Goal: Task Accomplishment & Management: Complete application form

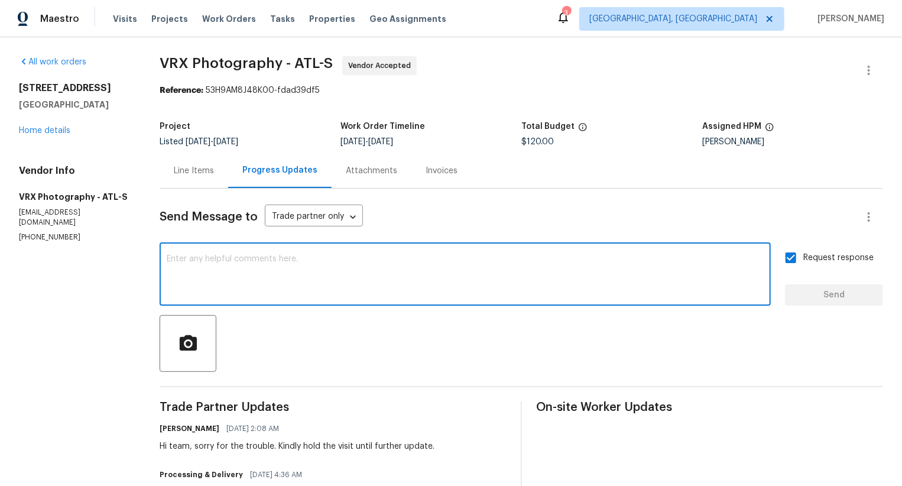
click at [322, 275] on textarea at bounding box center [465, 275] width 597 height 41
type textarea "W"
type textarea "\"
type textarea "Could you please help me with Lock box code you tried? Thanks!"
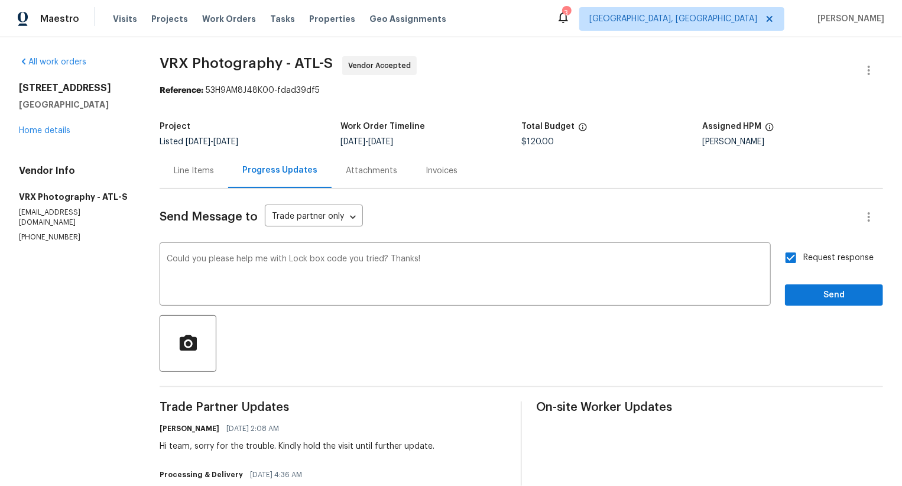
click at [827, 308] on div "Send Message to Trade partner only Trade partner only ​ Could you please help m…" at bounding box center [522, 415] width 724 height 452
click at [827, 304] on button "Send" at bounding box center [834, 295] width 98 height 22
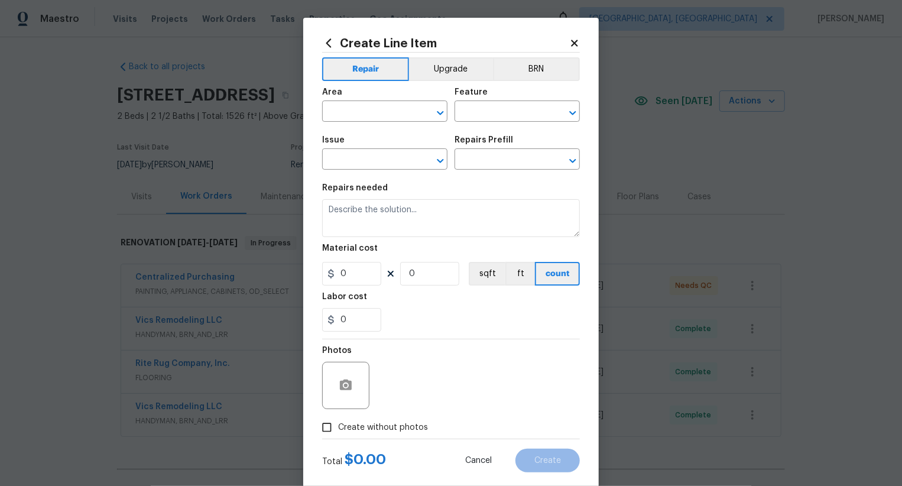
scroll to position [134, 0]
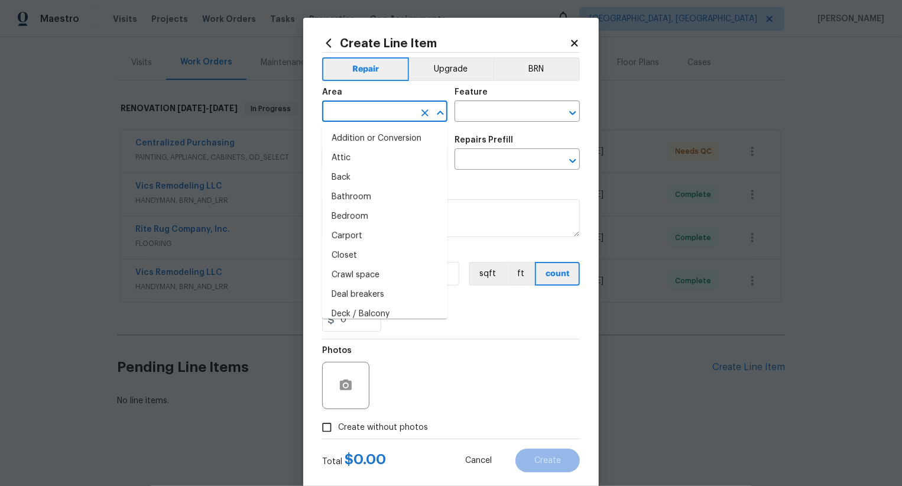
click at [387, 113] on input "text" at bounding box center [368, 112] width 92 height 18
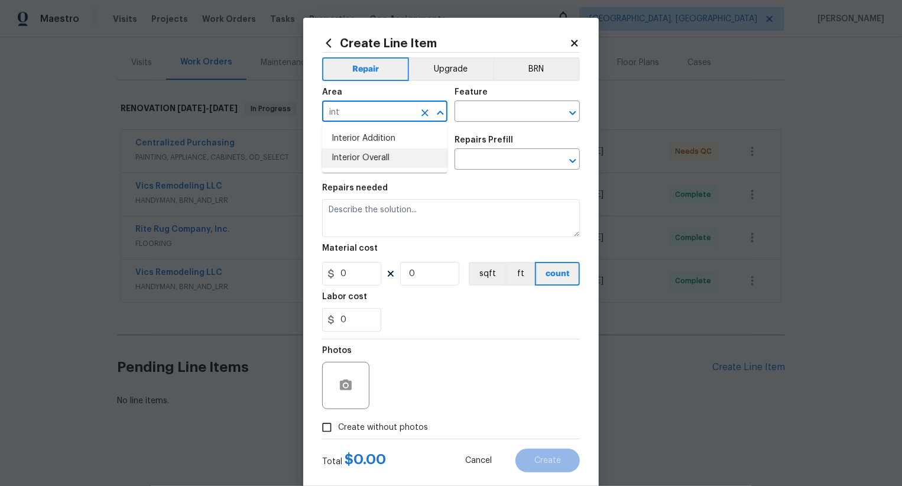
click at [399, 156] on li "Interior Overall" at bounding box center [384, 158] width 125 height 20
type input "Interior Overall"
click at [495, 111] on input "text" at bounding box center [501, 112] width 92 height 18
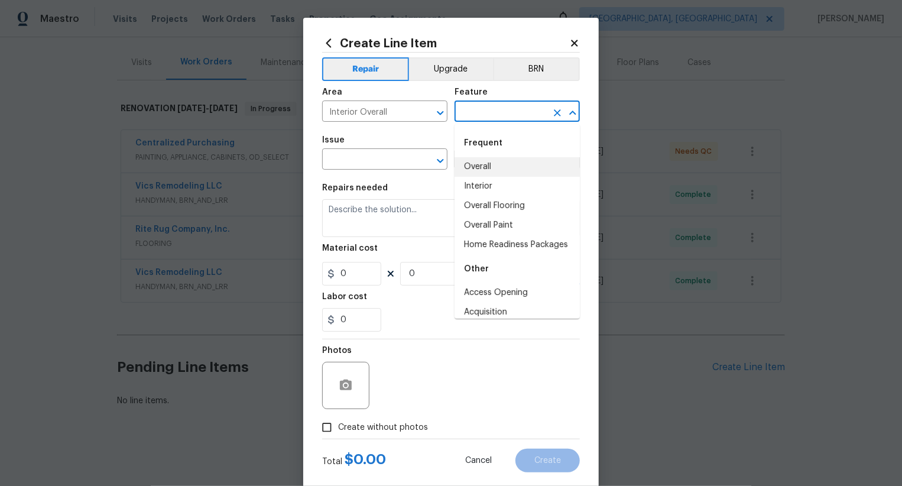
click at [495, 161] on li "Overall" at bounding box center [517, 167] width 125 height 20
type input "Overall"
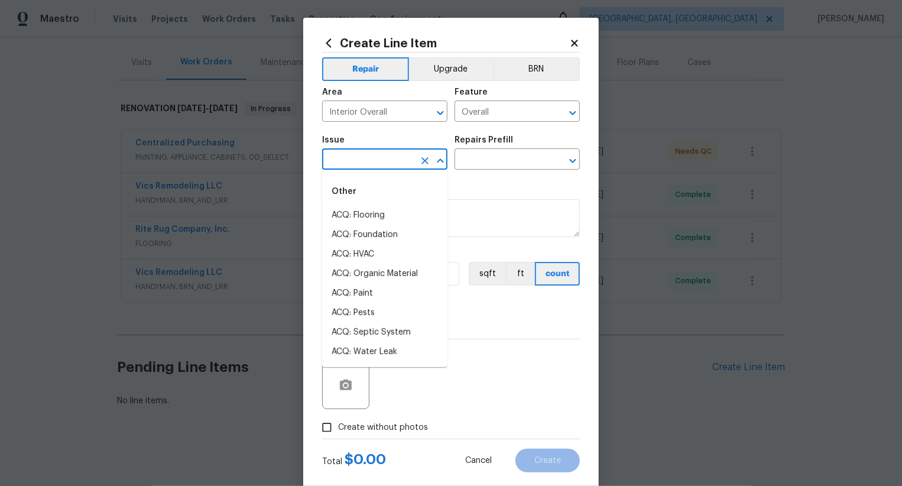
click at [388, 160] on input "text" at bounding box center [368, 160] width 92 height 18
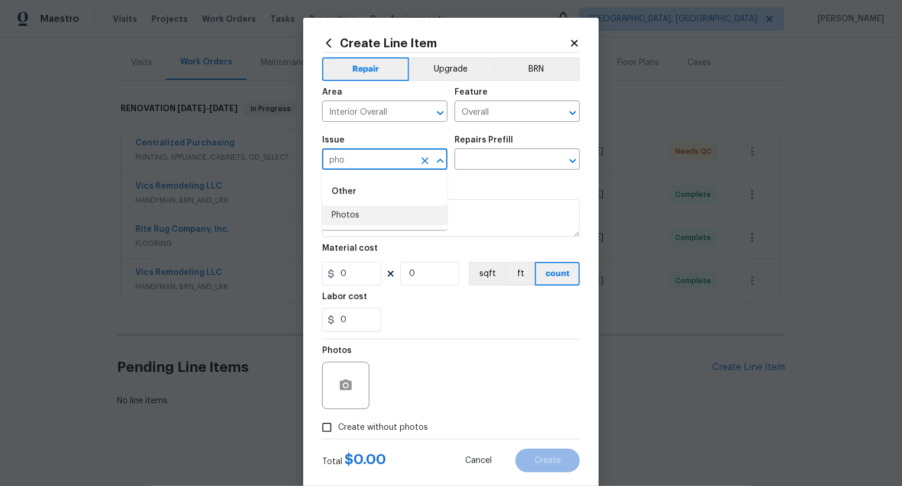
click at [382, 212] on li "Photos" at bounding box center [384, 216] width 125 height 20
type input "Photos"
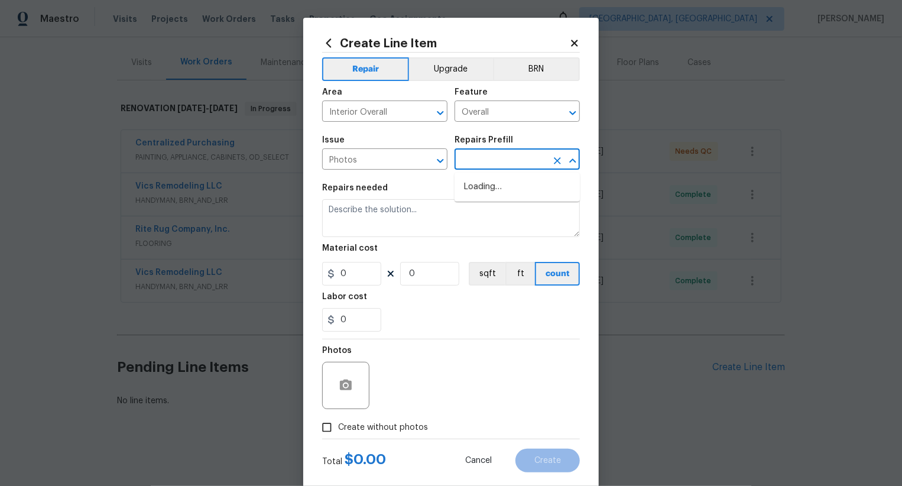
click at [481, 161] on input "text" at bounding box center [501, 160] width 92 height 18
click at [504, 192] on li "3D Tour Capture $120.00" at bounding box center [517, 187] width 125 height 20
type input "3D Tour Capture $120.00"
type input "1"
type input "120"
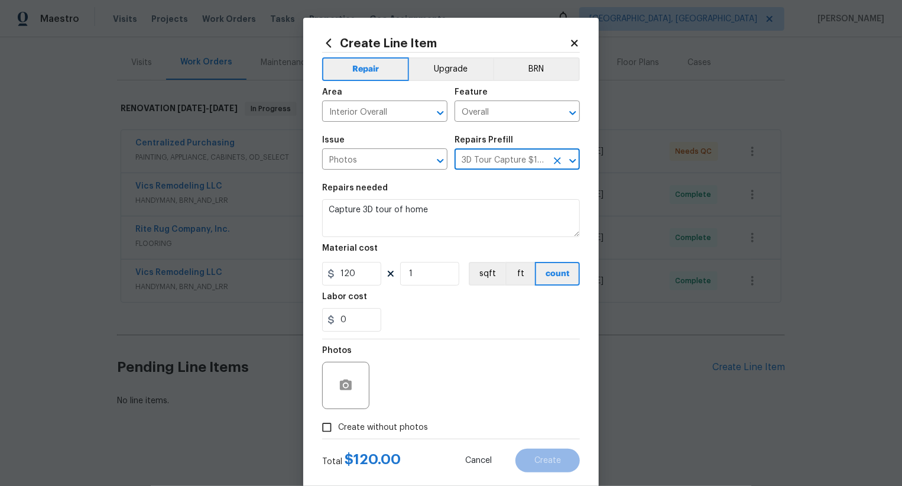
scroll to position [23, 0]
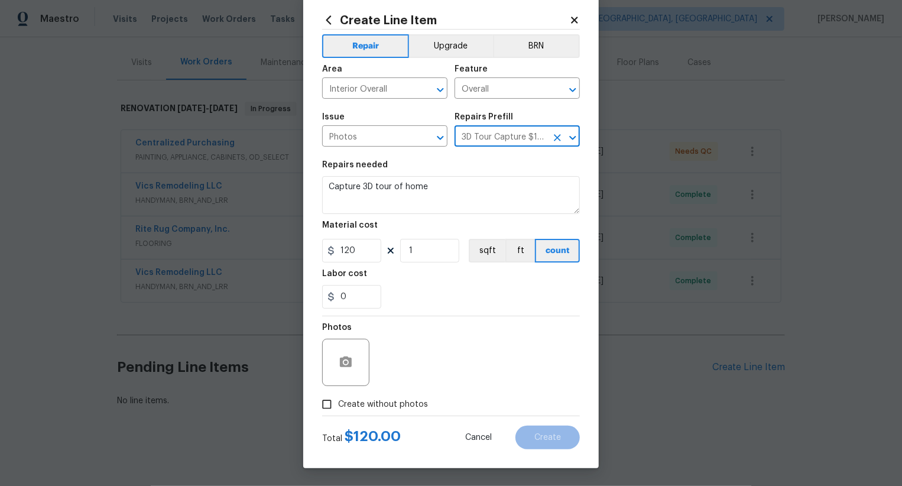
click at [397, 406] on span "Create without photos" at bounding box center [383, 404] width 90 height 12
click at [338, 406] on input "Create without photos" at bounding box center [327, 404] width 22 height 22
checkbox input "true"
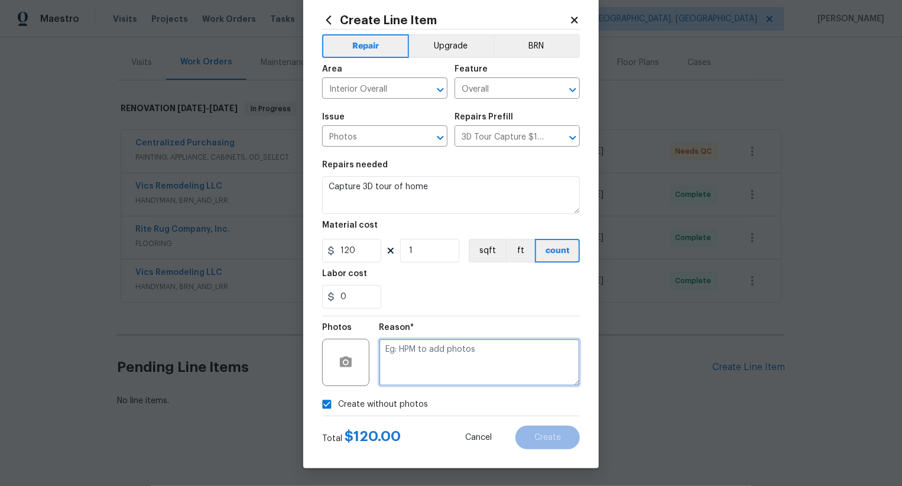
click at [436, 364] on textarea at bounding box center [479, 362] width 201 height 47
type textarea ".."
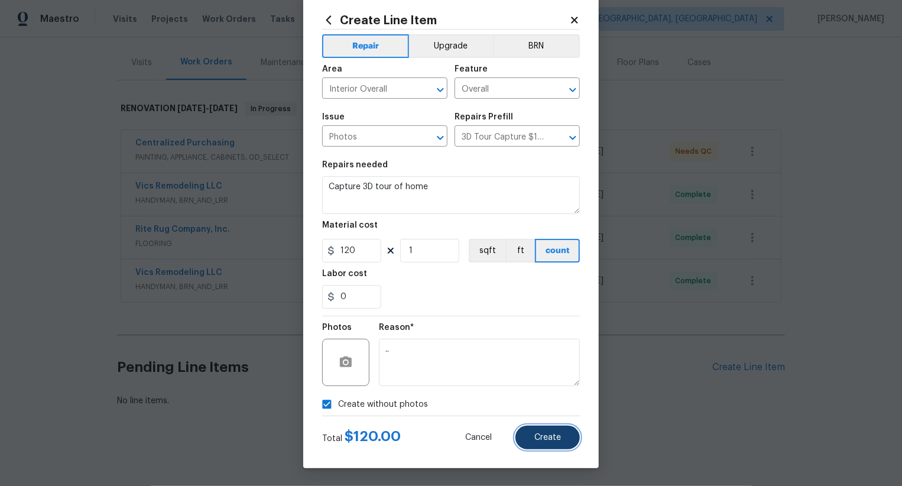
click at [550, 440] on span "Create" at bounding box center [547, 437] width 27 height 9
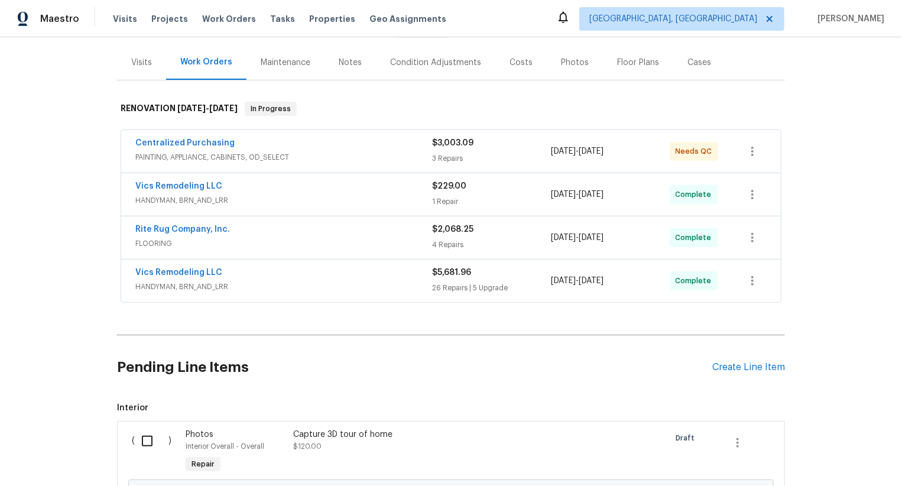
scroll to position [269, 0]
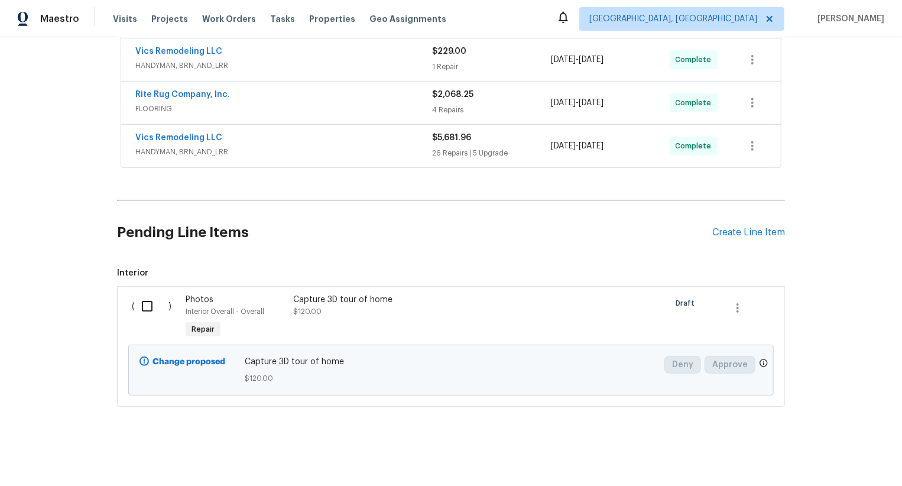
click at [158, 297] on input "checkbox" at bounding box center [152, 306] width 34 height 25
checkbox input "true"
click at [841, 468] on div "Cancel (1) Item Create Work Order" at bounding box center [451, 456] width 902 height 60
click at [841, 464] on button "Create Work Order" at bounding box center [835, 457] width 98 height 22
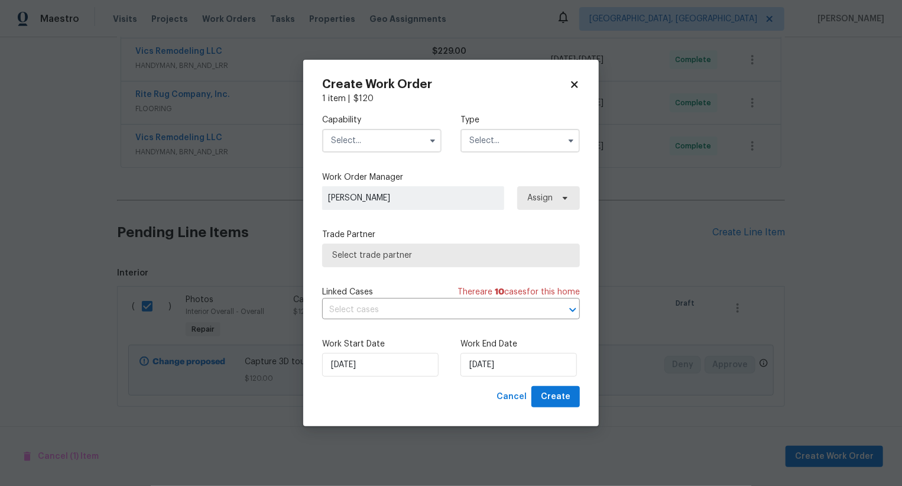
click at [520, 379] on div "Work Start Date 22/08/2025 Work End Date 22/08/2025" at bounding box center [451, 357] width 258 height 57
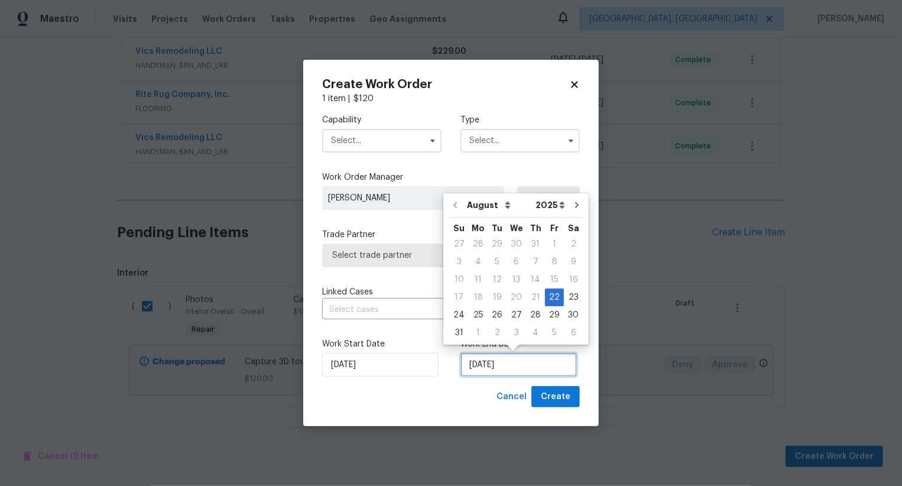
click at [509, 362] on input "[DATE]" at bounding box center [519, 365] width 116 height 24
click at [566, 299] on div "23" at bounding box center [573, 297] width 19 height 17
type input "[DATE]"
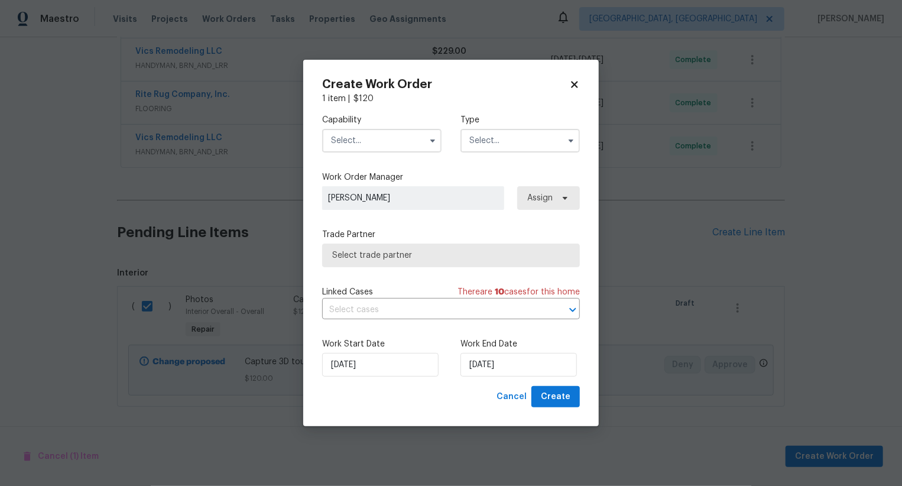
click at [385, 140] on input "text" at bounding box center [381, 141] width 119 height 24
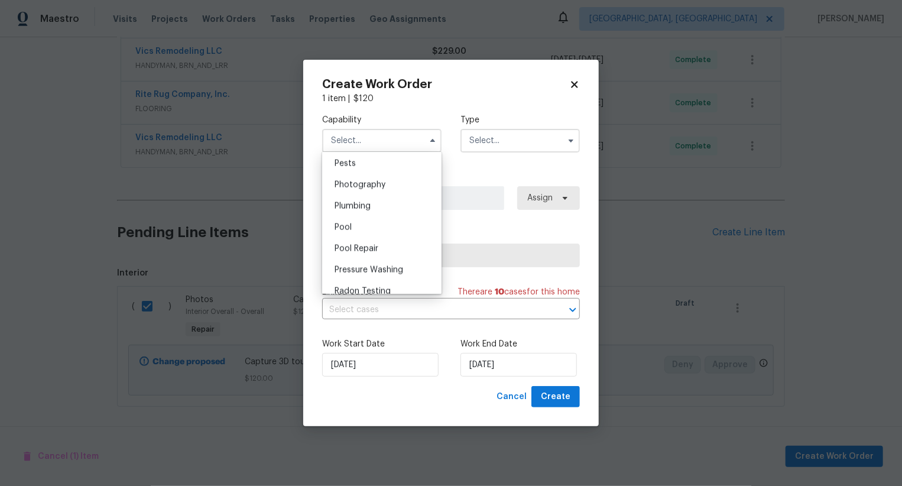
scroll to position [1003, 0]
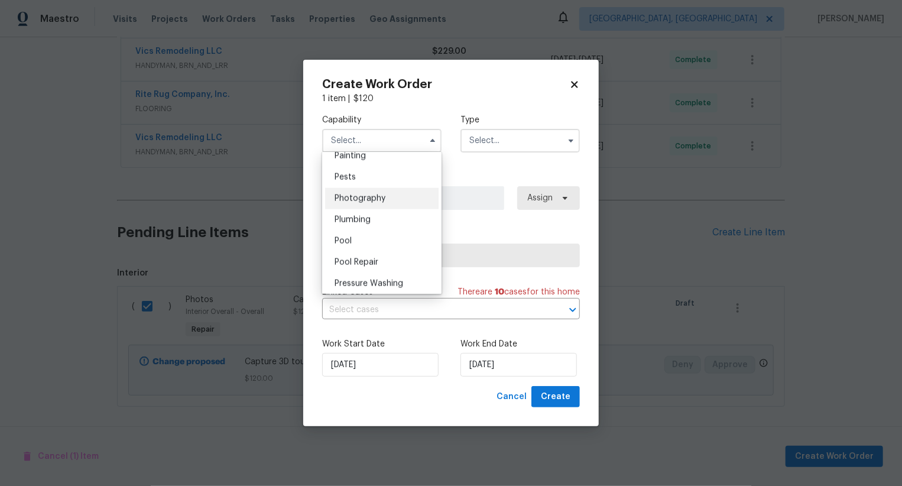
click at [398, 203] on div "Photography" at bounding box center [382, 198] width 114 height 21
type input "Photography"
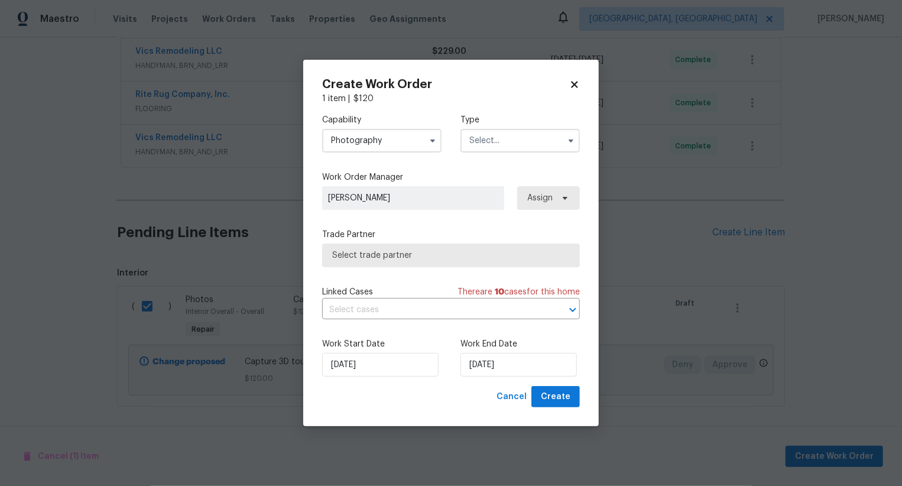
click at [484, 141] on input "text" at bounding box center [520, 141] width 119 height 24
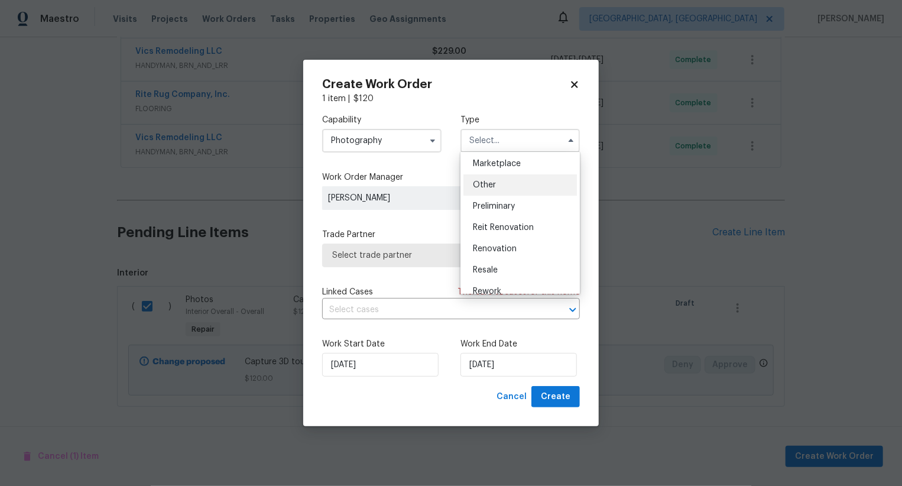
scroll to position [213, 0]
click at [491, 184] on span "Other" at bounding box center [484, 186] width 23 height 8
type input "Other"
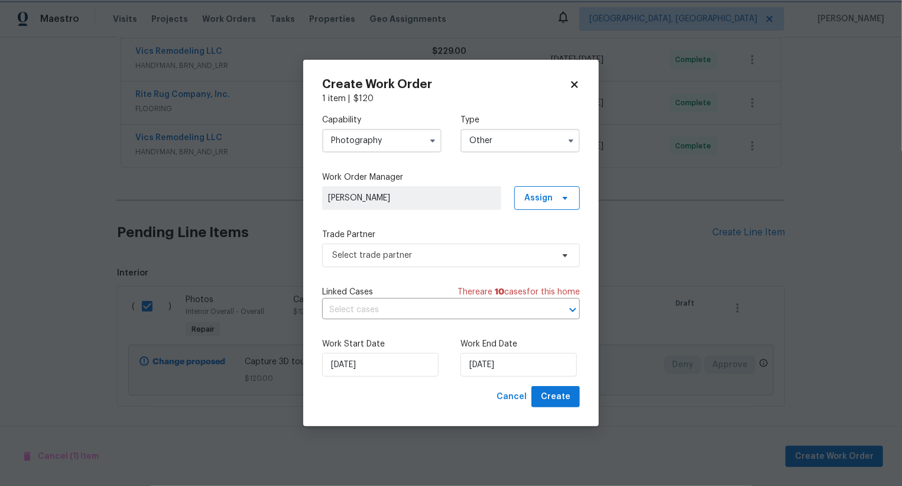
scroll to position [0, 0]
click at [458, 253] on span "Select trade partner" at bounding box center [442, 255] width 221 height 12
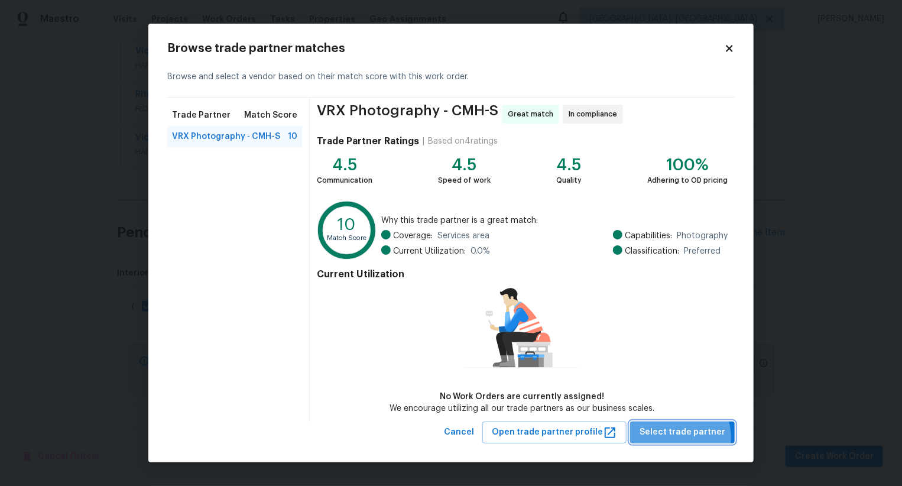
click at [678, 437] on span "Select trade partner" at bounding box center [683, 432] width 86 height 15
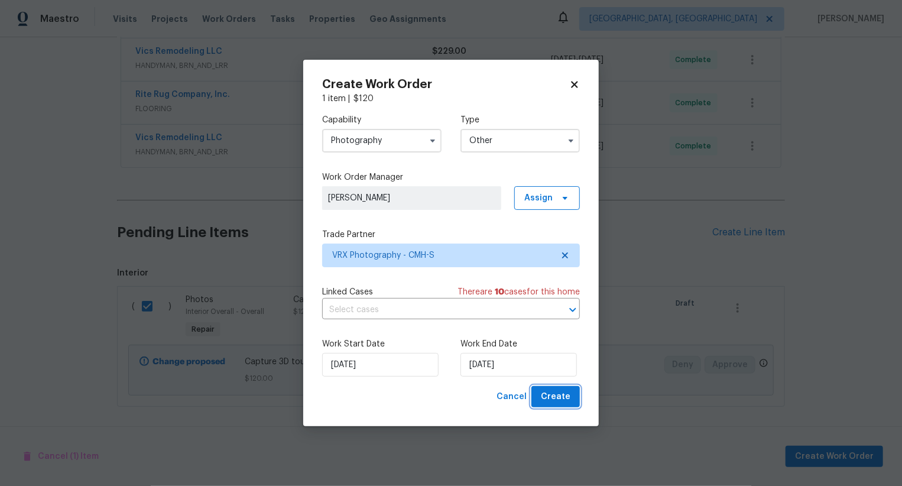
click at [563, 398] on span "Create" at bounding box center [556, 397] width 30 height 15
checkbox input "false"
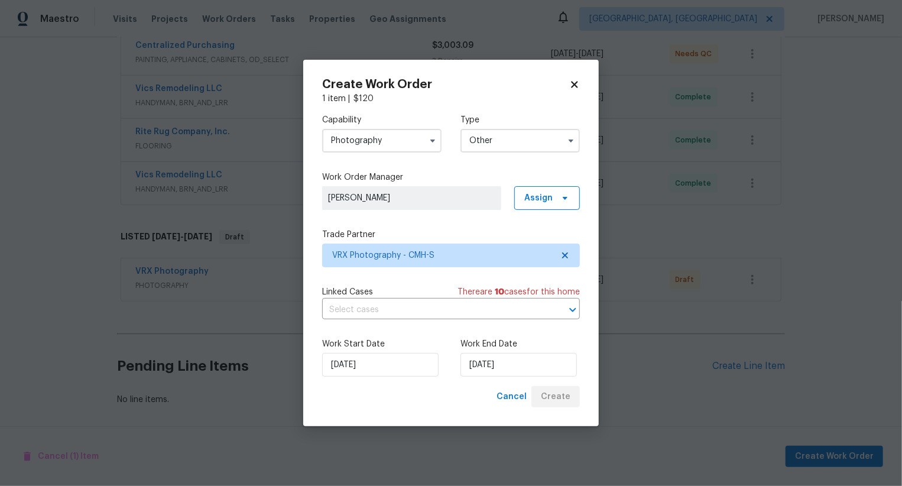
scroll to position [231, 0]
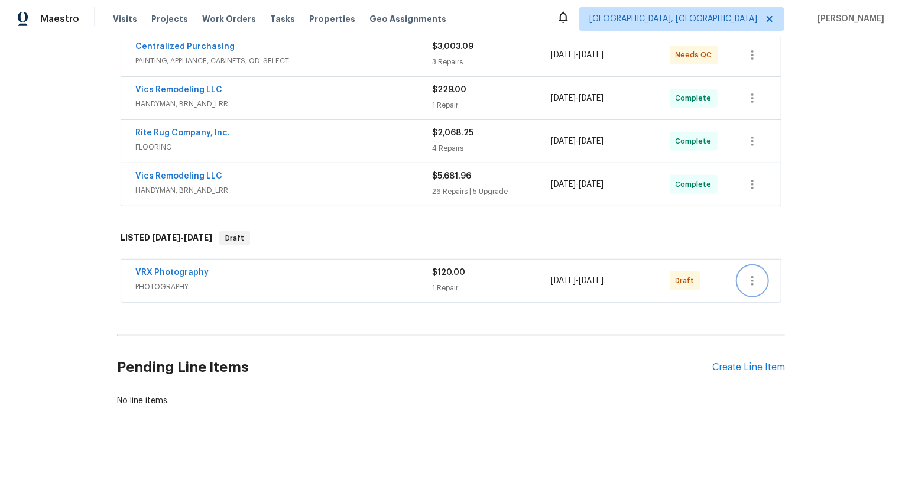
click at [755, 274] on icon "button" at bounding box center [753, 281] width 14 height 14
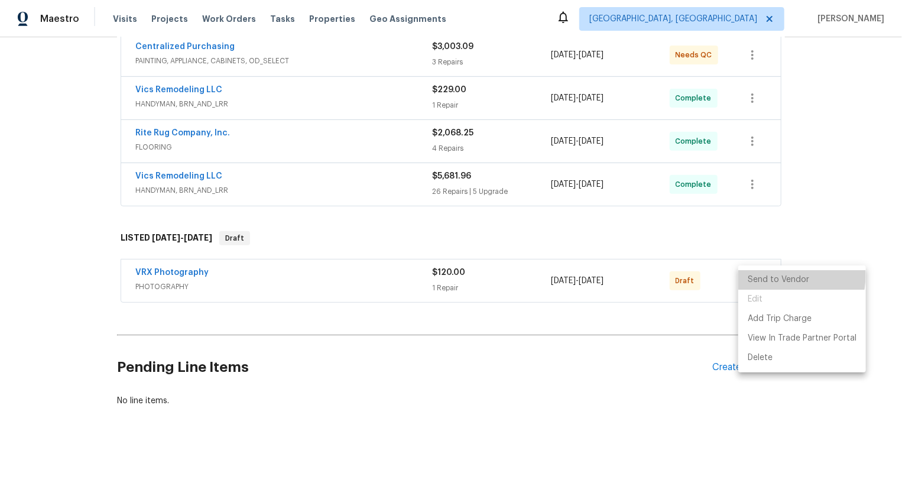
click at [755, 274] on li "Send to Vendor" at bounding box center [802, 280] width 128 height 20
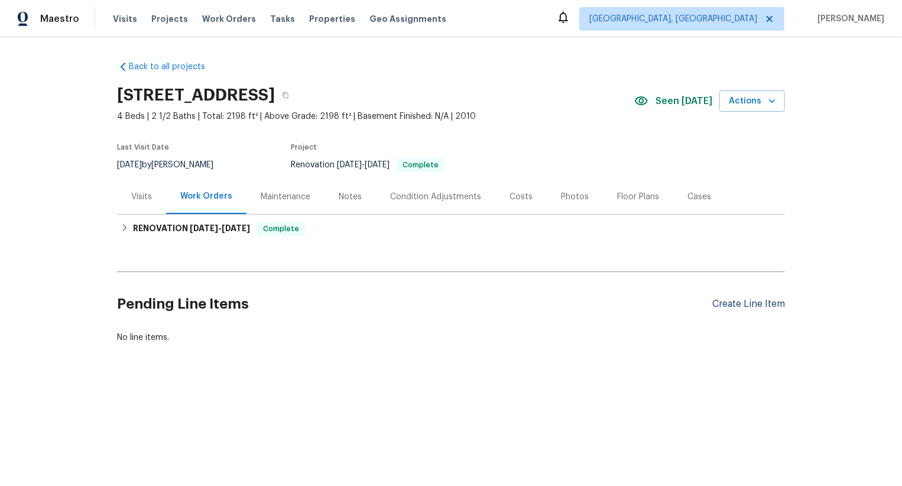
click at [756, 305] on div "Create Line Item" at bounding box center [748, 304] width 73 height 11
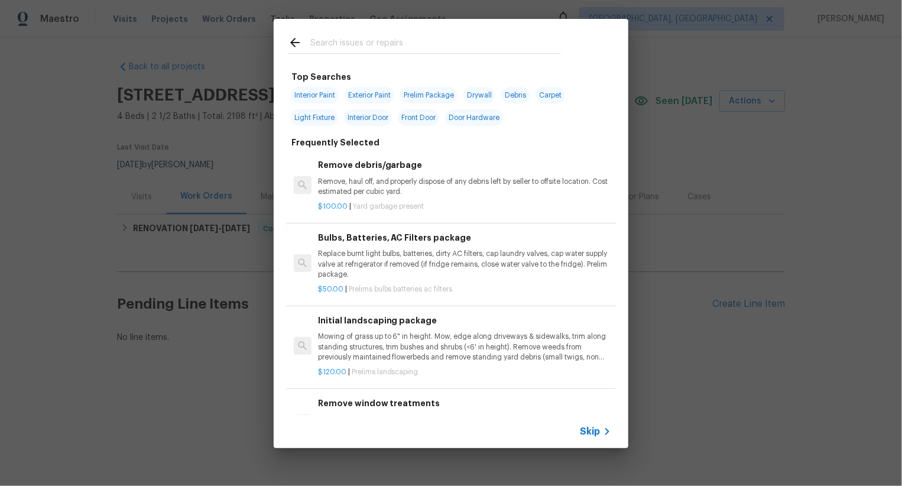
click at [591, 431] on span "Skip" at bounding box center [590, 432] width 20 height 12
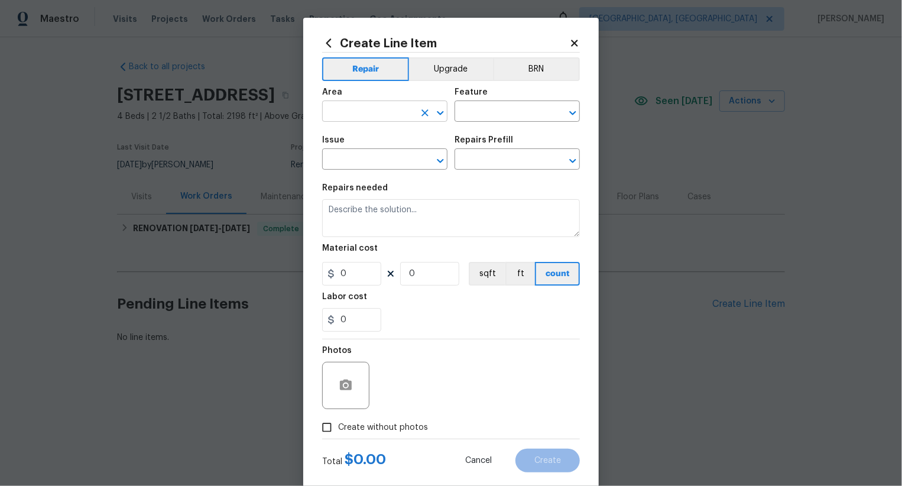
click at [384, 118] on input "text" at bounding box center [368, 112] width 92 height 18
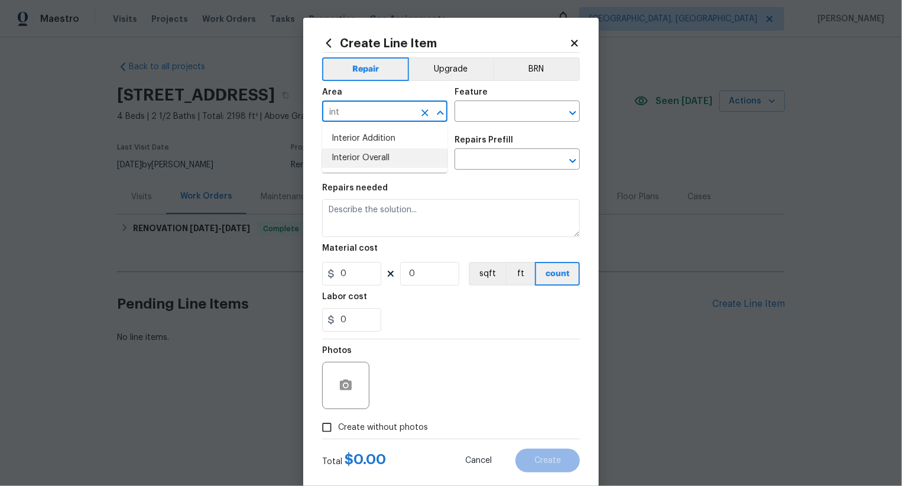
click at [394, 167] on li "Interior Overall" at bounding box center [384, 158] width 125 height 20
type input "Interior Overall"
click at [500, 111] on input "text" at bounding box center [501, 112] width 92 height 18
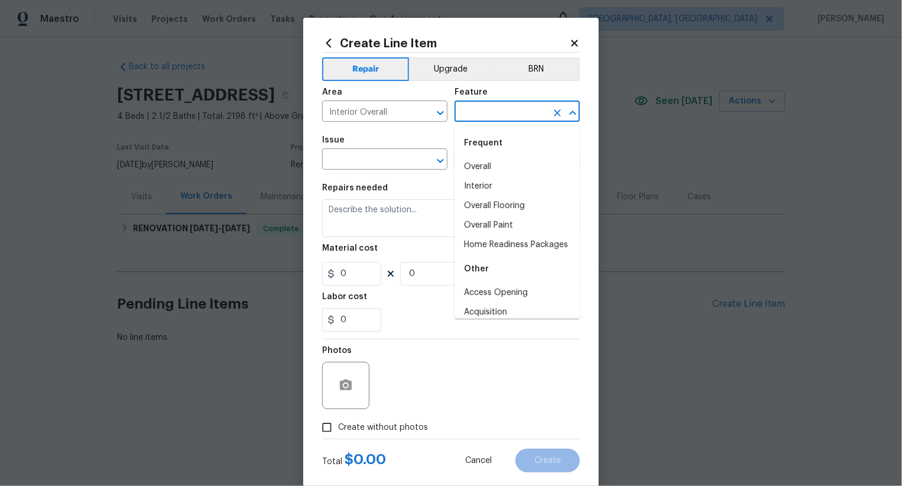
click at [500, 158] on li "Overall" at bounding box center [517, 167] width 125 height 20
type input "Overall"
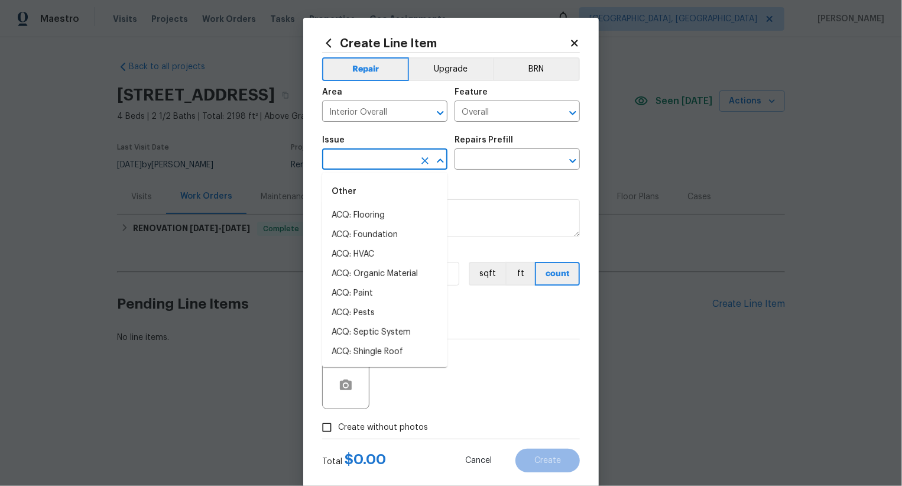
click at [399, 158] on input "text" at bounding box center [368, 160] width 92 height 18
click at [400, 212] on li "Photos" at bounding box center [384, 216] width 125 height 20
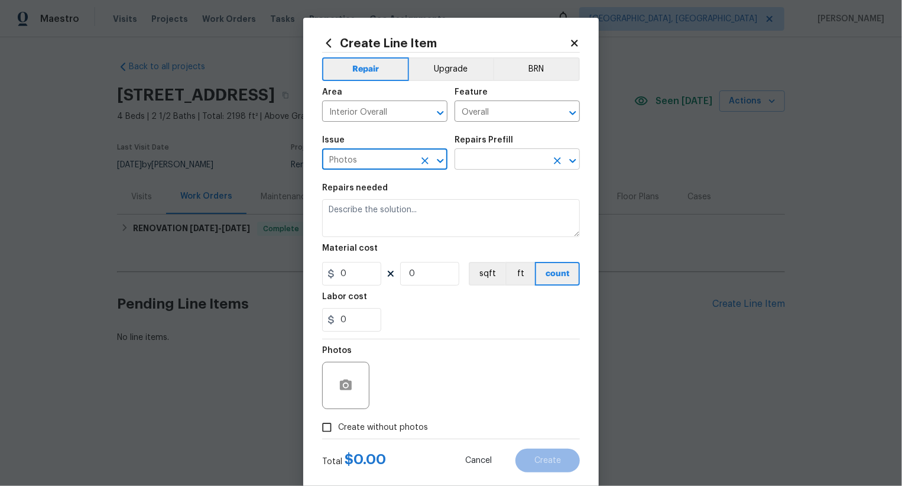
type input "Photos"
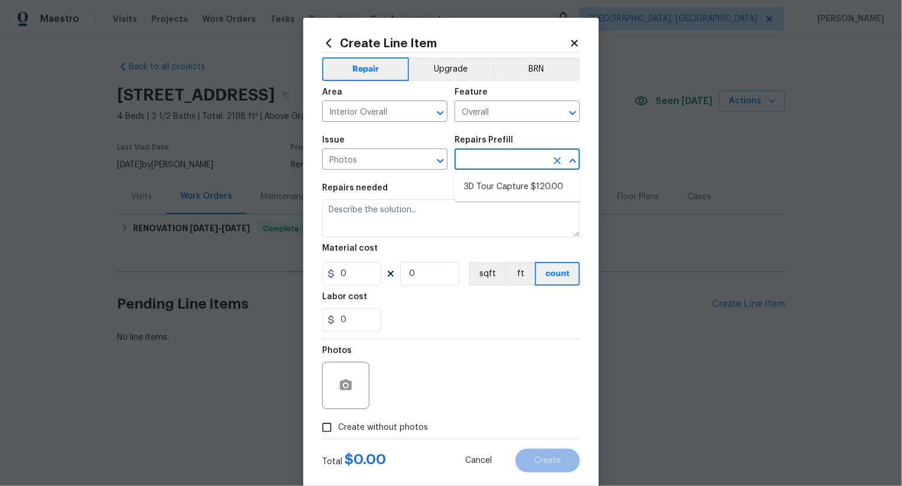
click at [493, 167] on input "text" at bounding box center [501, 160] width 92 height 18
click at [493, 196] on li "3D Tour Capture $120.00" at bounding box center [517, 187] width 125 height 20
type input "3D Tour Capture $120.00"
type textarea "Capture 3D tour of home"
type input "120"
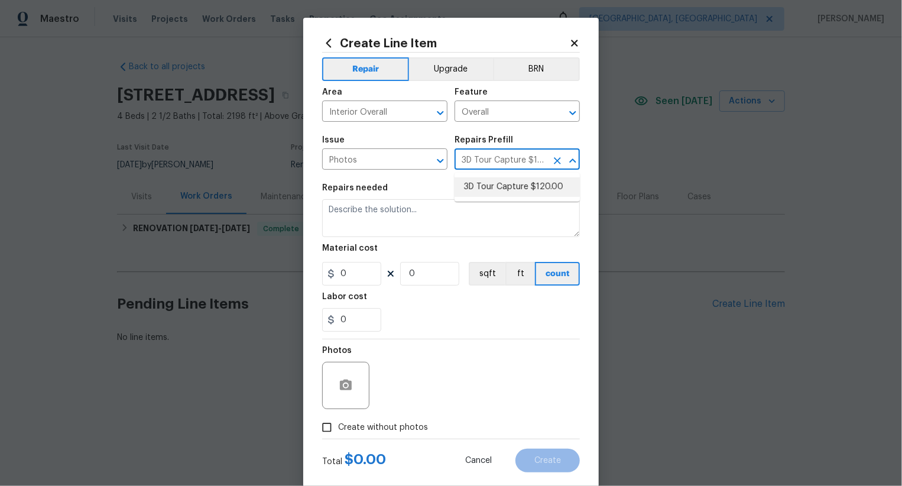
type input "1"
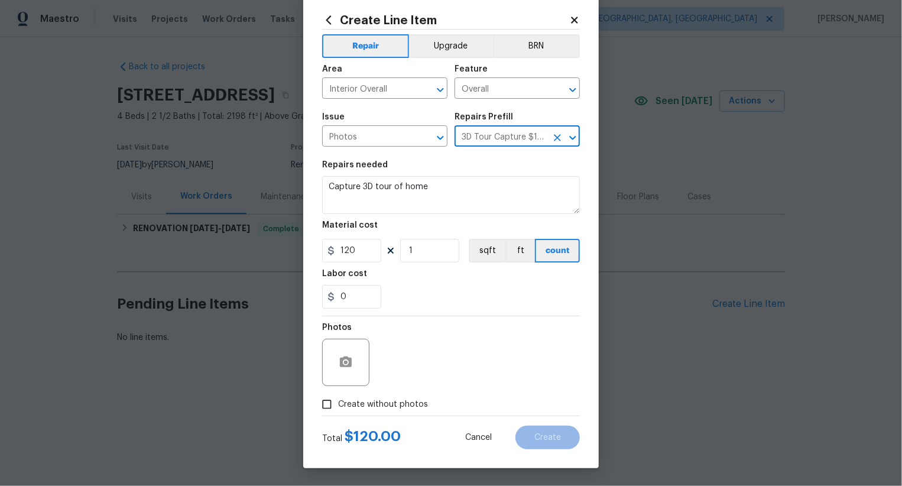
click at [368, 403] on span "Create without photos" at bounding box center [383, 404] width 90 height 12
click at [338, 403] on input "Create without photos" at bounding box center [327, 404] width 22 height 22
checkbox input "true"
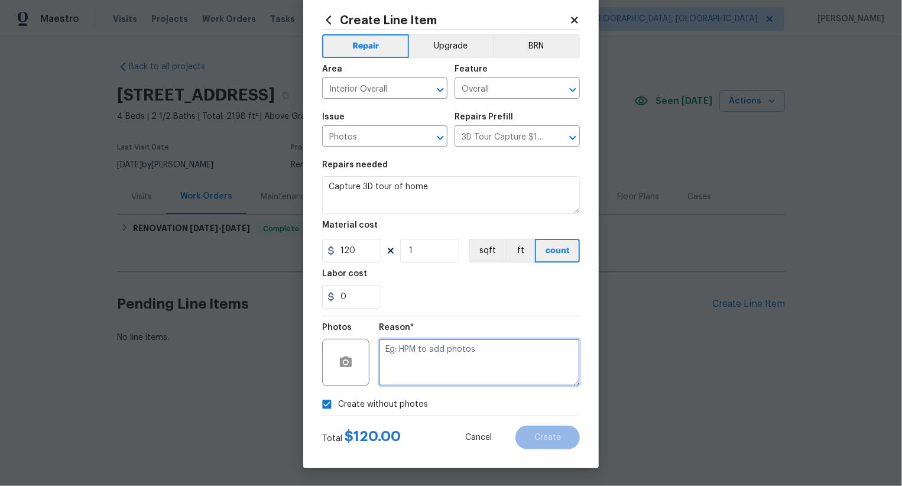
click at [420, 372] on textarea at bounding box center [479, 362] width 201 height 47
type textarea ".."
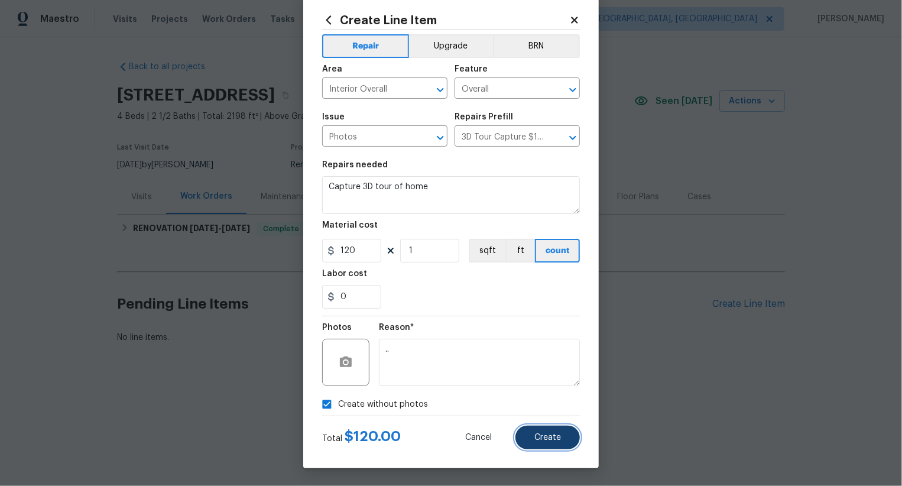
click at [548, 434] on span "Create" at bounding box center [547, 437] width 27 height 9
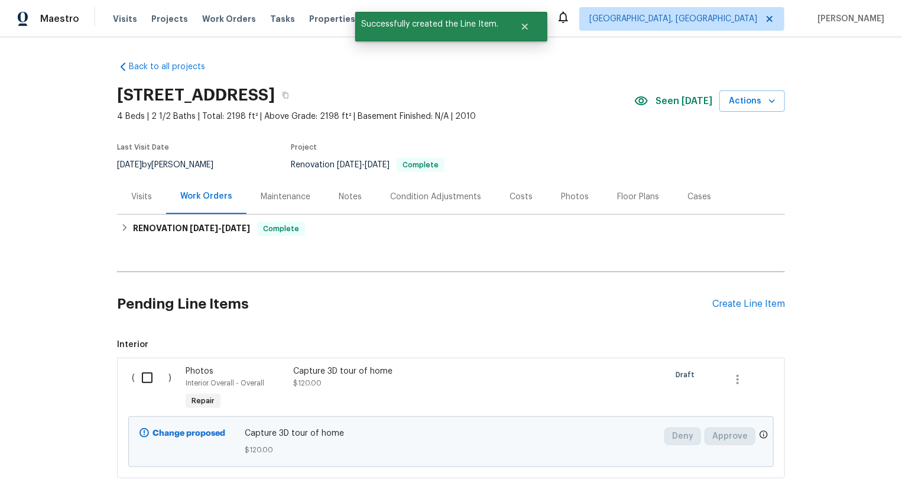
scroll to position [72, 0]
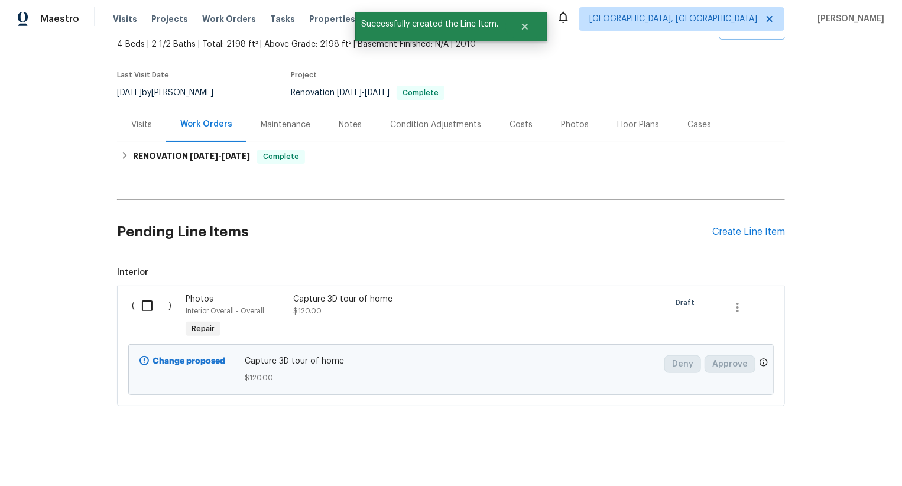
click at [142, 319] on div "( )" at bounding box center [155, 317] width 54 height 54
click at [154, 308] on input "checkbox" at bounding box center [152, 305] width 34 height 25
checkbox input "true"
click at [820, 458] on span "Create Work Order" at bounding box center [834, 456] width 79 height 15
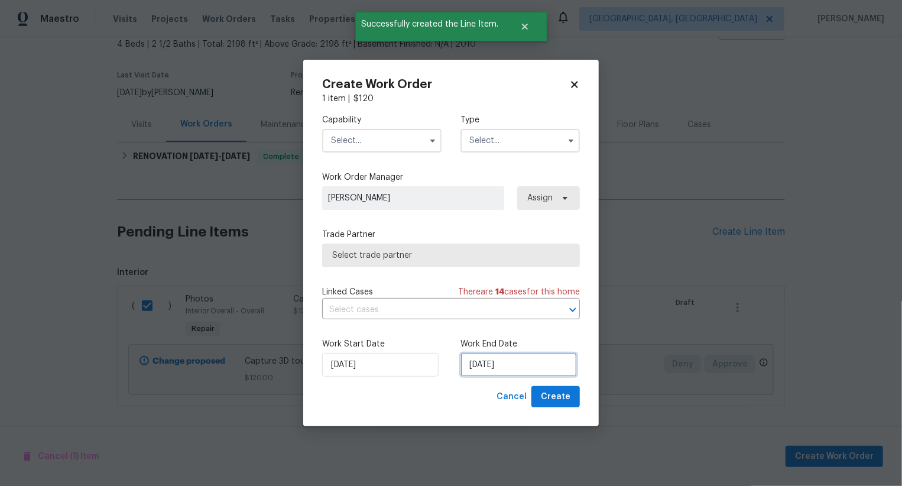
click at [497, 374] on input "[DATE]" at bounding box center [519, 365] width 116 height 24
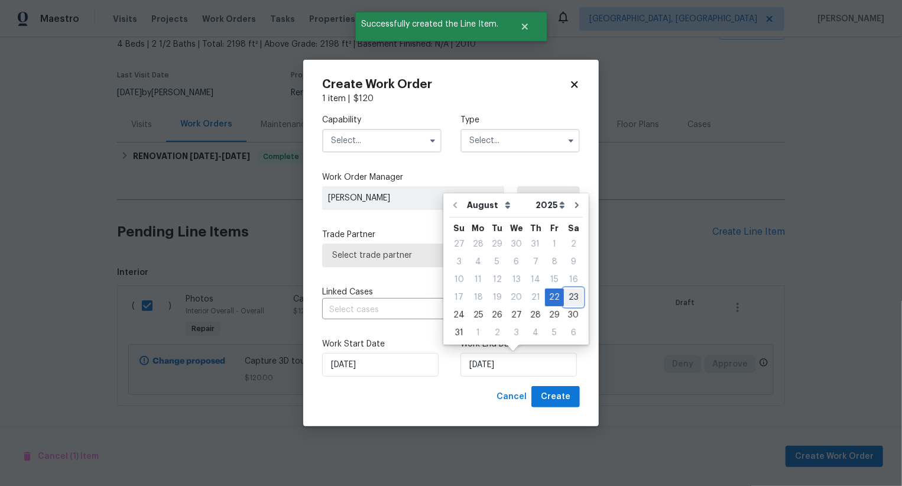
click at [572, 296] on div "23" at bounding box center [573, 297] width 19 height 17
type input "[DATE]"
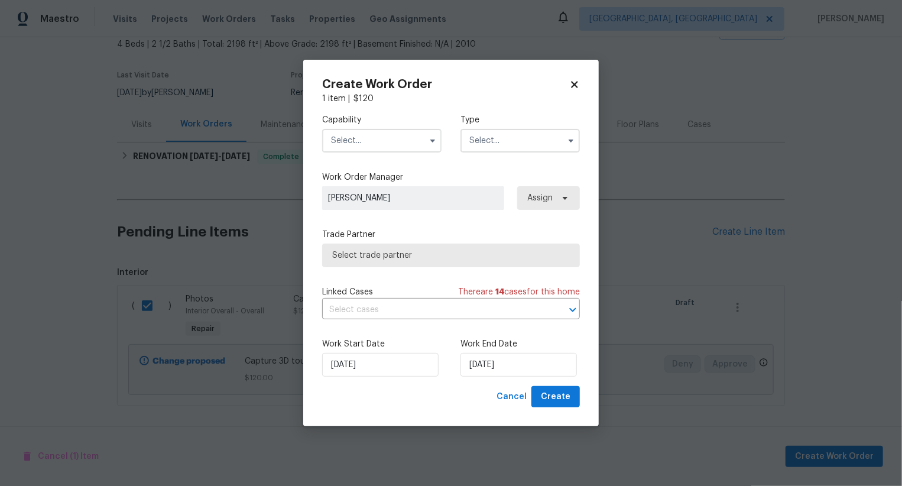
click at [402, 140] on input "text" at bounding box center [381, 141] width 119 height 24
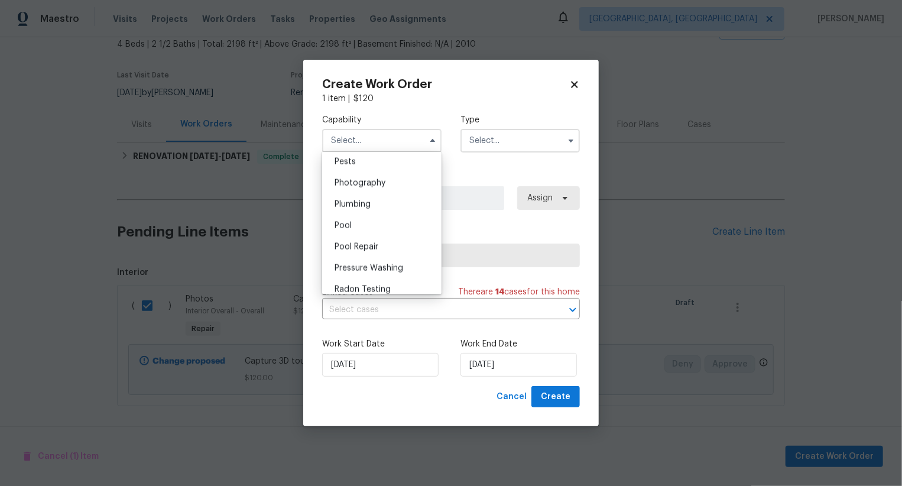
scroll to position [999, 0]
drag, startPoint x: 403, startPoint y: 209, endPoint x: 413, endPoint y: 202, distance: 12.0
click at [403, 209] on div "Photography" at bounding box center [382, 202] width 114 height 21
type input "Photography"
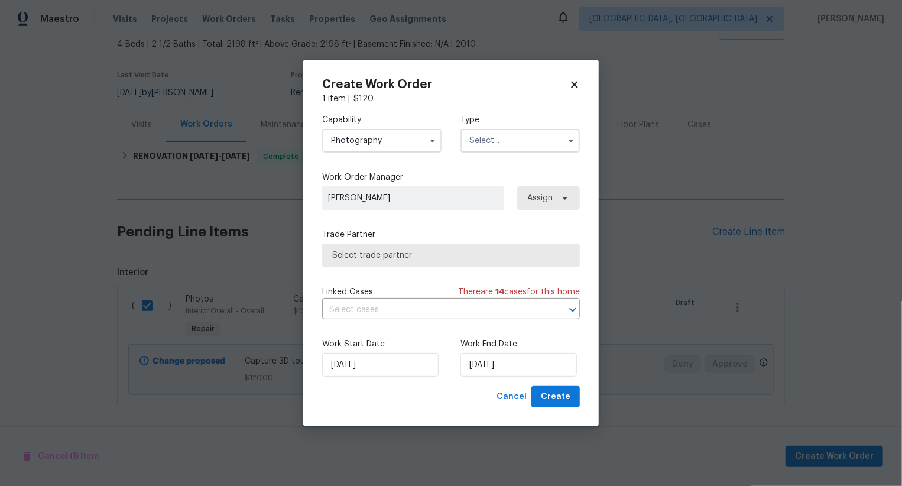
click at [487, 147] on input "text" at bounding box center [520, 141] width 119 height 24
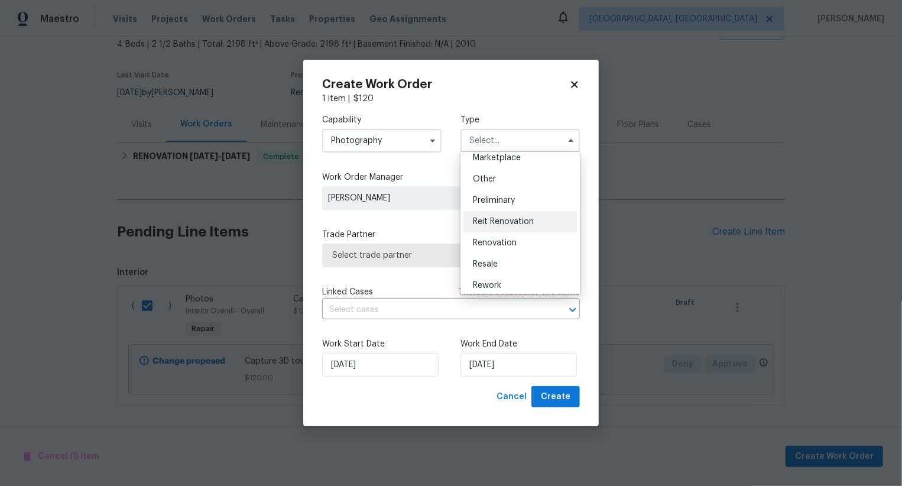
scroll to position [220, 0]
click at [488, 177] on span "Other" at bounding box center [484, 180] width 23 height 8
type input "Other"
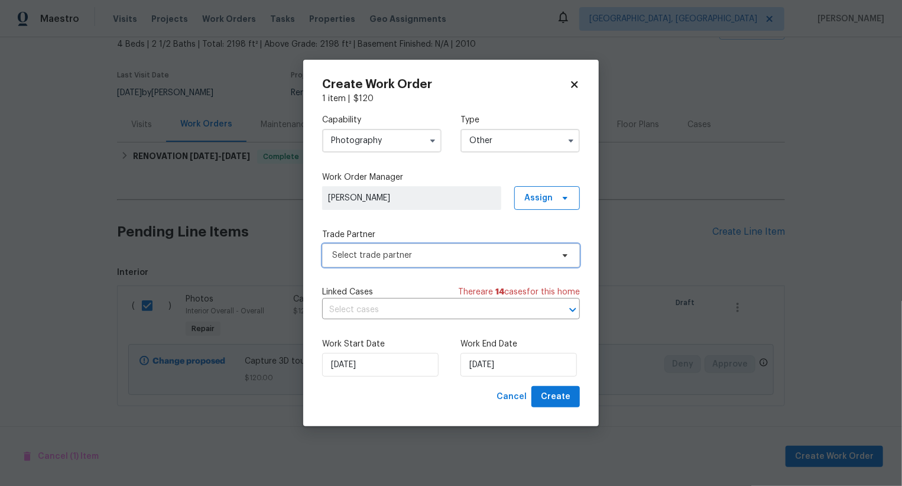
click at [473, 258] on span "Select trade partner" at bounding box center [442, 255] width 221 height 12
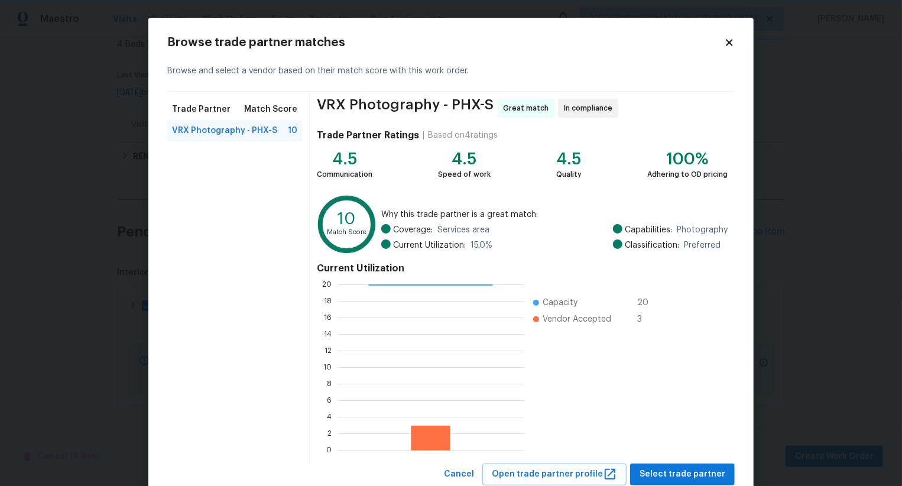
scroll to position [35, 0]
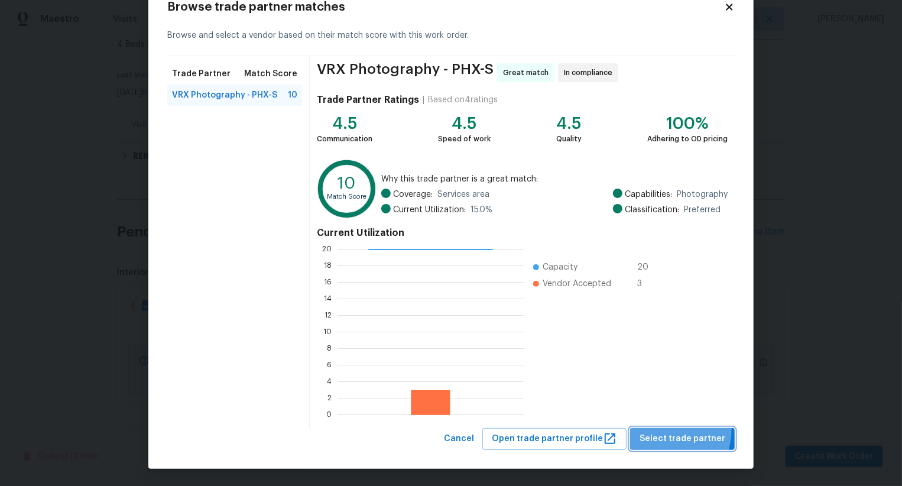
click at [660, 428] on button "Select trade partner" at bounding box center [682, 439] width 105 height 22
checkbox input "false"
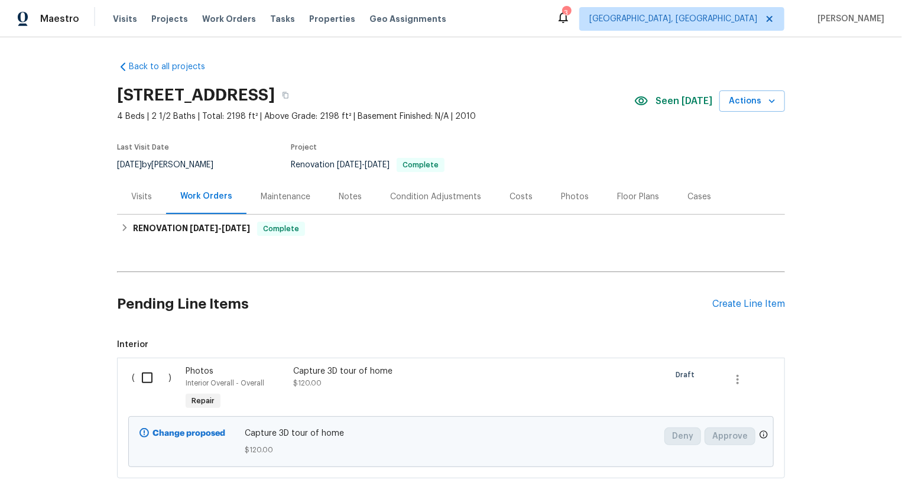
scroll to position [72, 0]
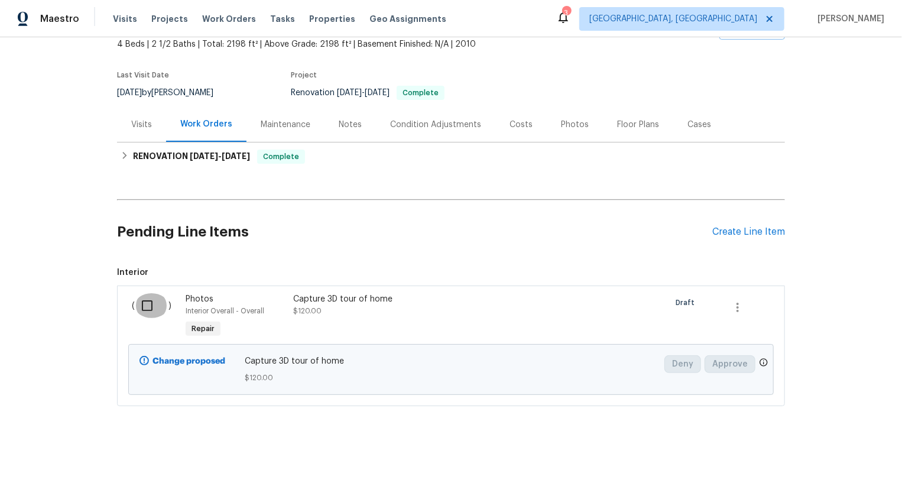
click at [139, 310] on input "checkbox" at bounding box center [152, 305] width 34 height 25
checkbox input "true"
click at [826, 451] on span "Create Work Order" at bounding box center [834, 456] width 79 height 15
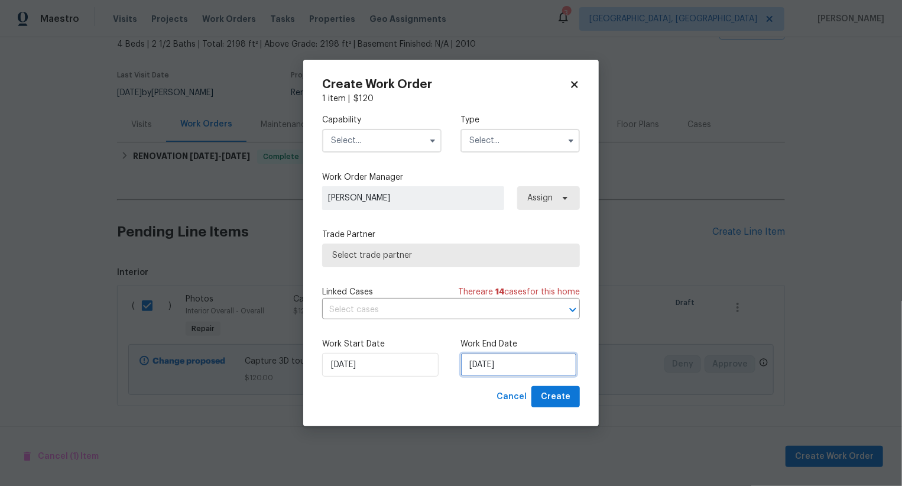
click at [484, 360] on input "[DATE]" at bounding box center [519, 365] width 116 height 24
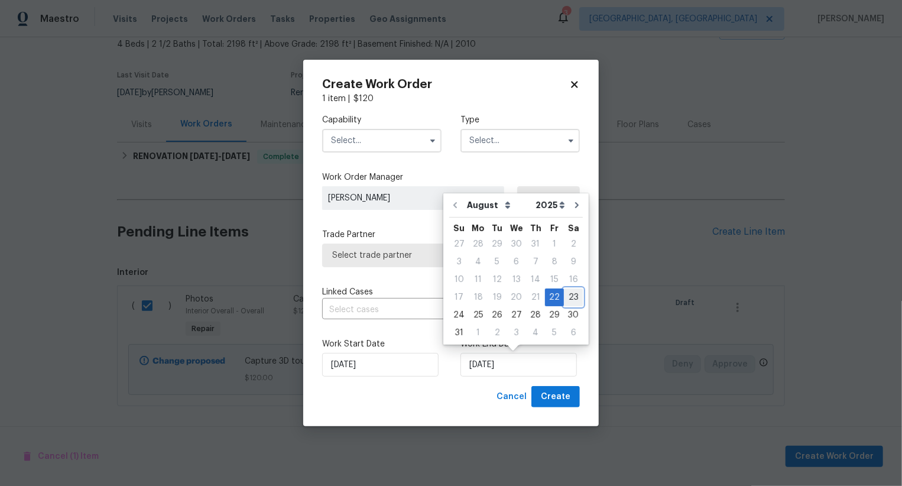
click at [565, 300] on div "23" at bounding box center [573, 297] width 19 height 17
type input "[DATE]"
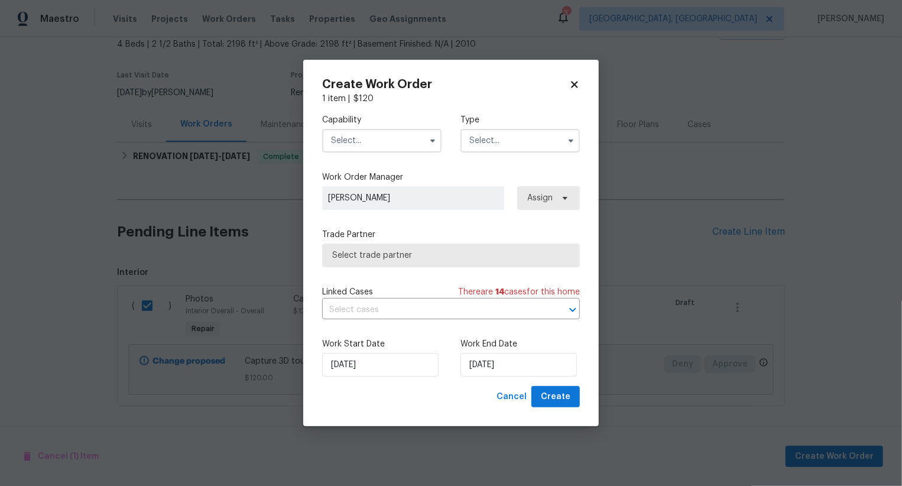
click at [385, 132] on input "text" at bounding box center [381, 141] width 119 height 24
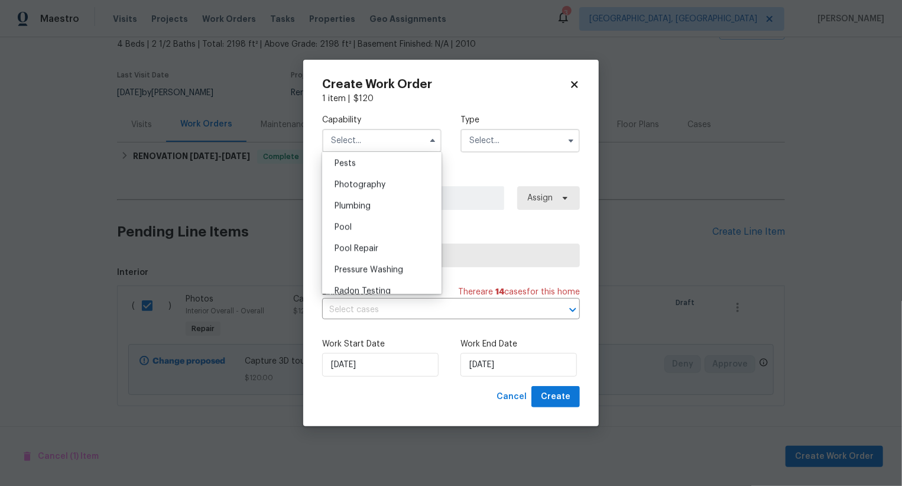
scroll to position [987, 0]
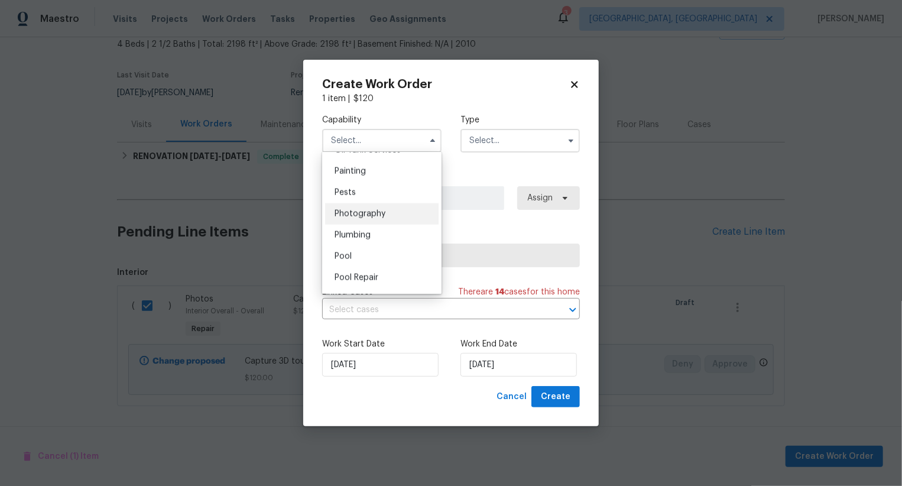
click at [387, 213] on div "Photography" at bounding box center [382, 213] width 114 height 21
type input "Photography"
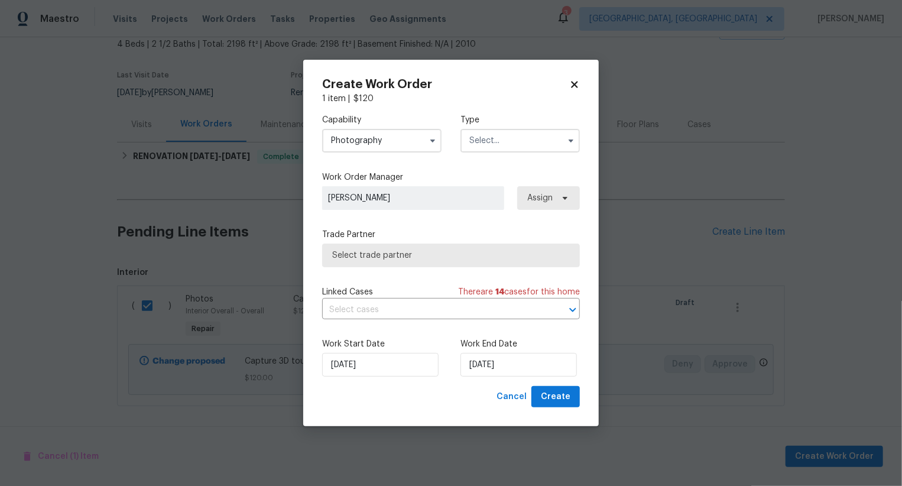
click at [491, 142] on input "text" at bounding box center [520, 141] width 119 height 24
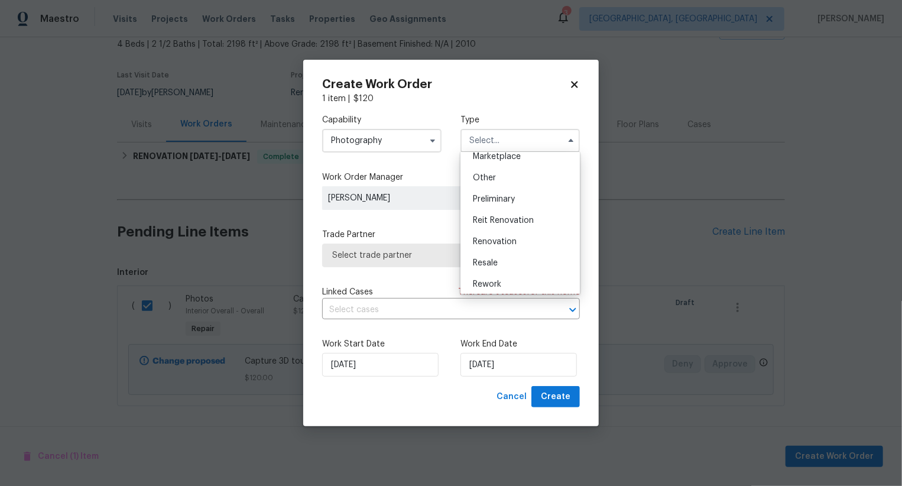
scroll to position [221, 0]
click at [501, 183] on div "Other" at bounding box center [521, 178] width 114 height 21
type input "Other"
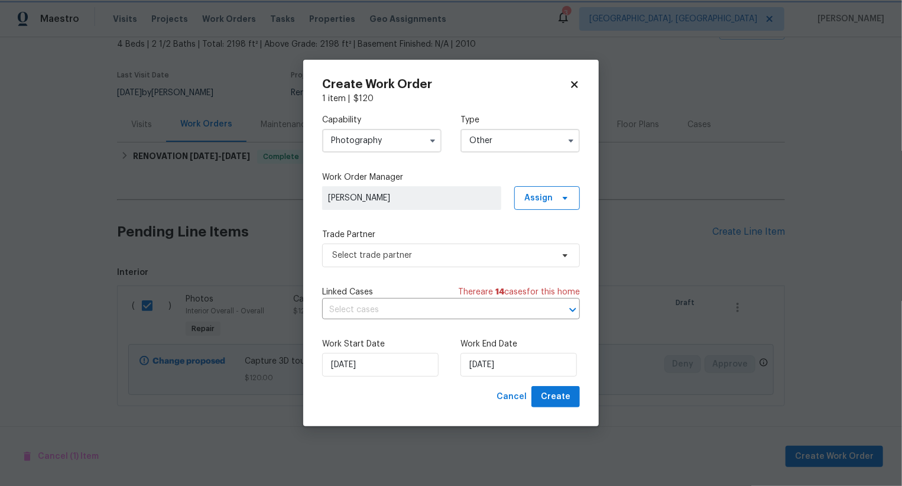
scroll to position [0, 0]
click at [429, 256] on span "Select trade partner" at bounding box center [442, 255] width 221 height 12
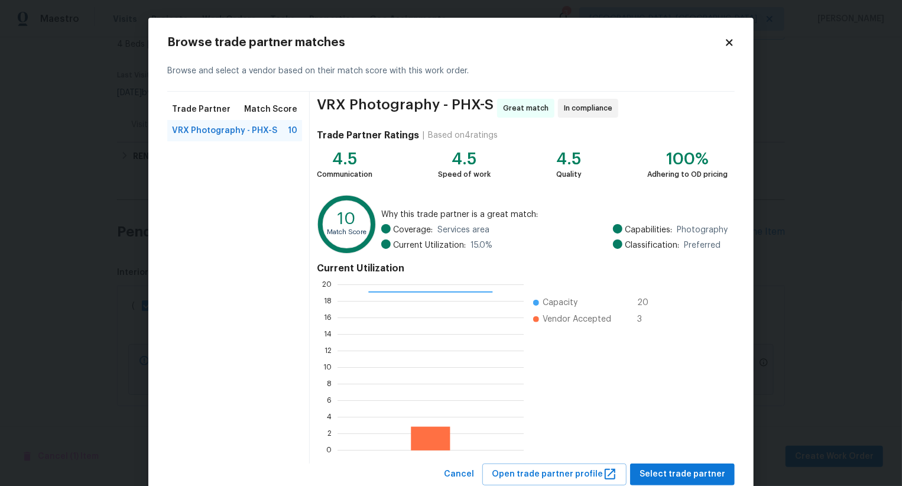
scroll to position [35, 0]
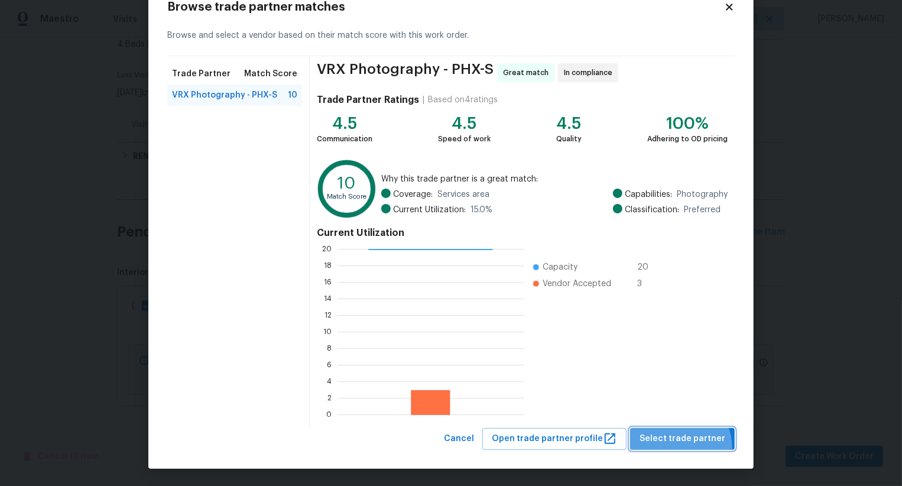
click at [682, 447] on button "Select trade partner" at bounding box center [682, 439] width 105 height 22
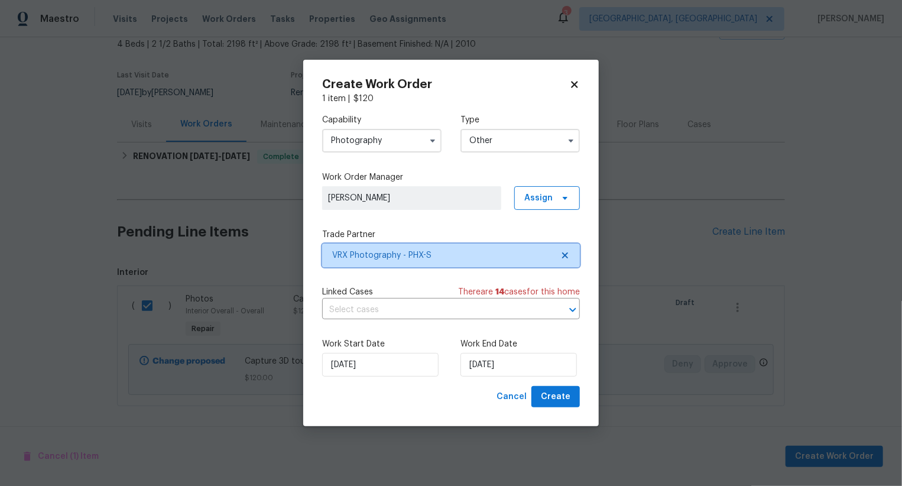
scroll to position [0, 0]
click at [565, 396] on span "Create" at bounding box center [556, 397] width 30 height 15
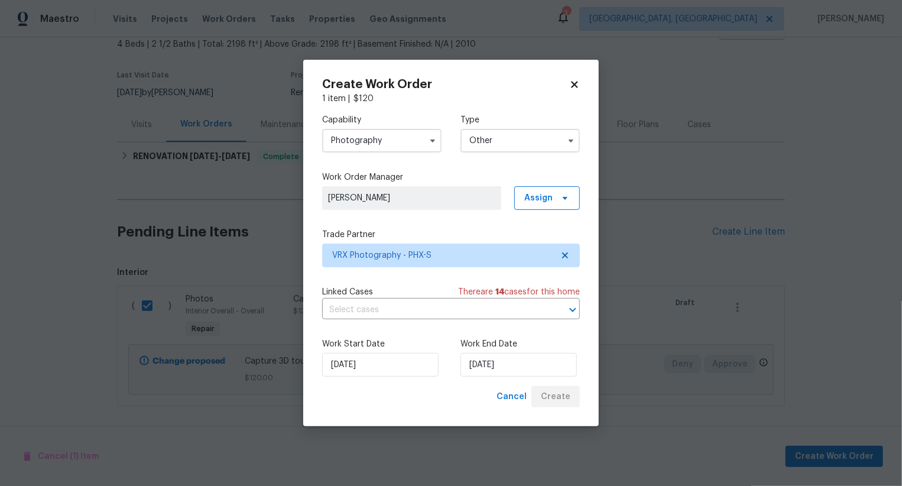
checkbox input "false"
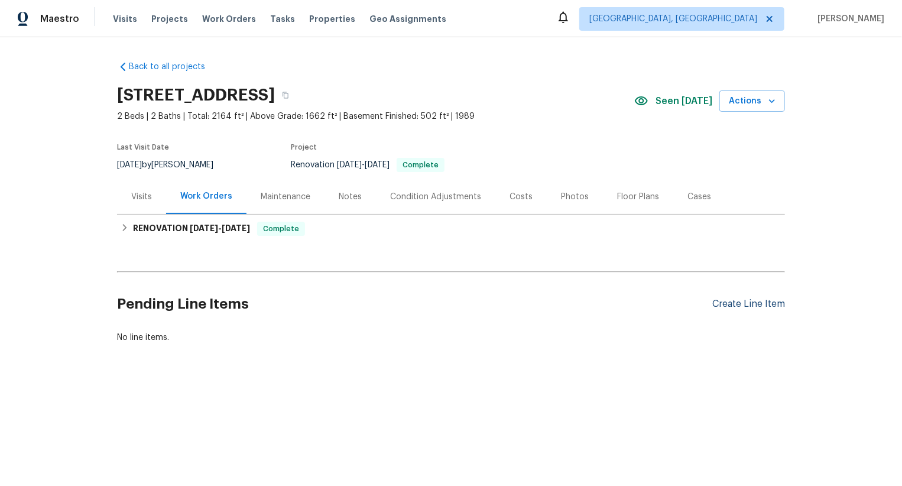
click at [740, 303] on div "Create Line Item" at bounding box center [748, 304] width 73 height 11
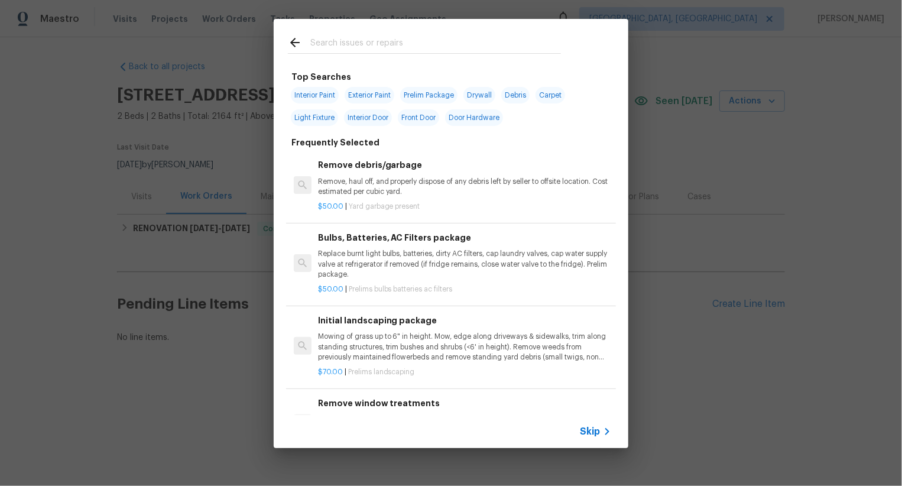
click at [597, 427] on span "Skip" at bounding box center [590, 432] width 20 height 12
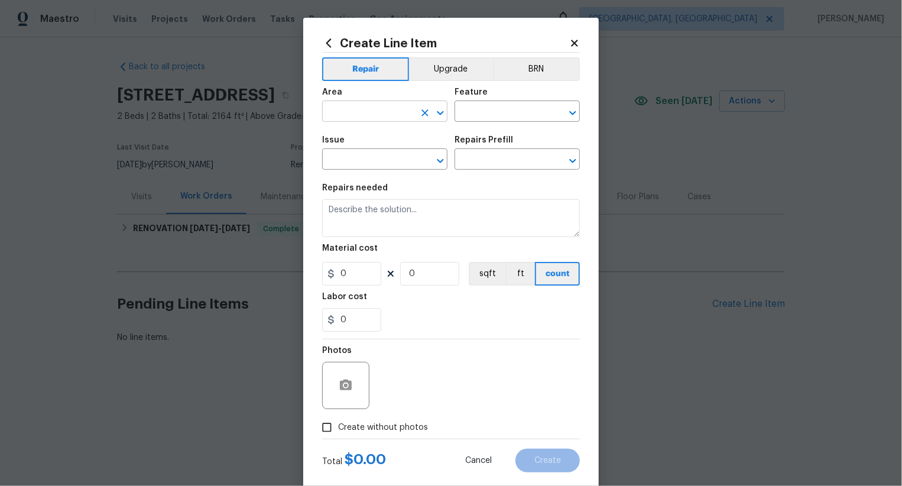
click at [378, 109] on input "text" at bounding box center [368, 112] width 92 height 18
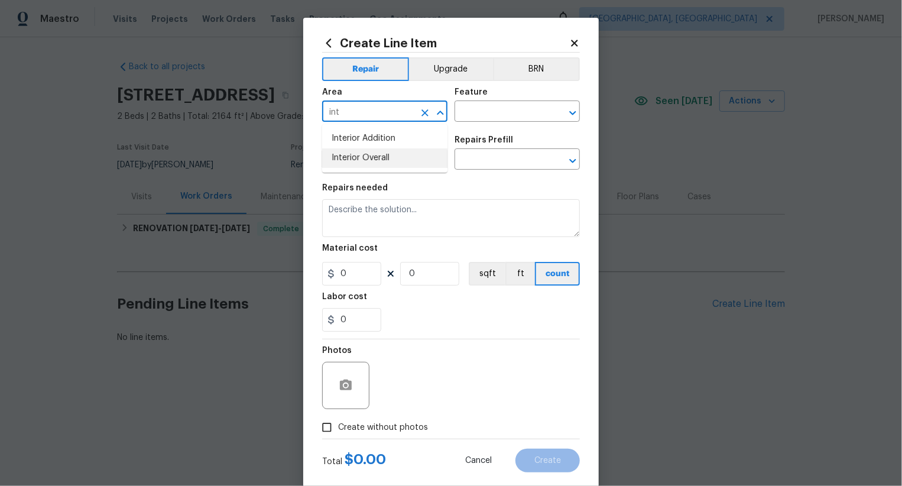
click at [393, 156] on li "Interior Overall" at bounding box center [384, 158] width 125 height 20
type input "Interior Overall"
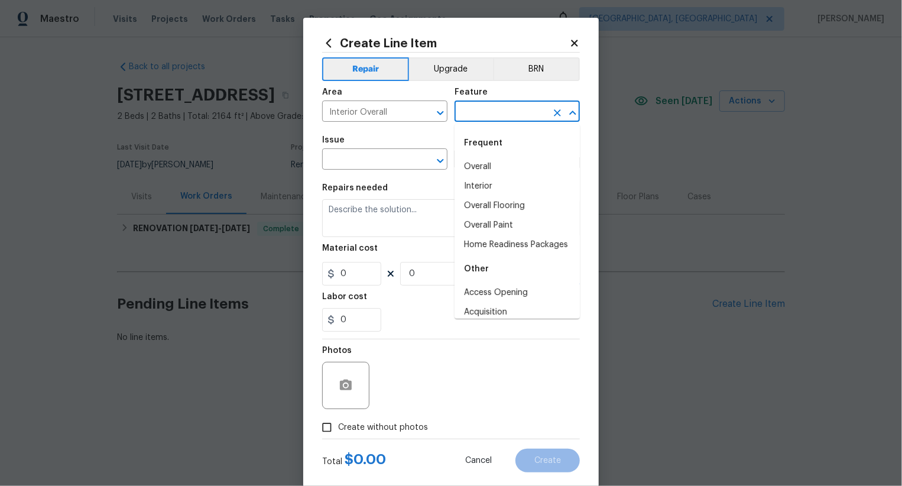
click at [484, 115] on input "text" at bounding box center [501, 112] width 92 height 18
click at [491, 170] on li "Overall" at bounding box center [517, 167] width 125 height 20
type input "Overall"
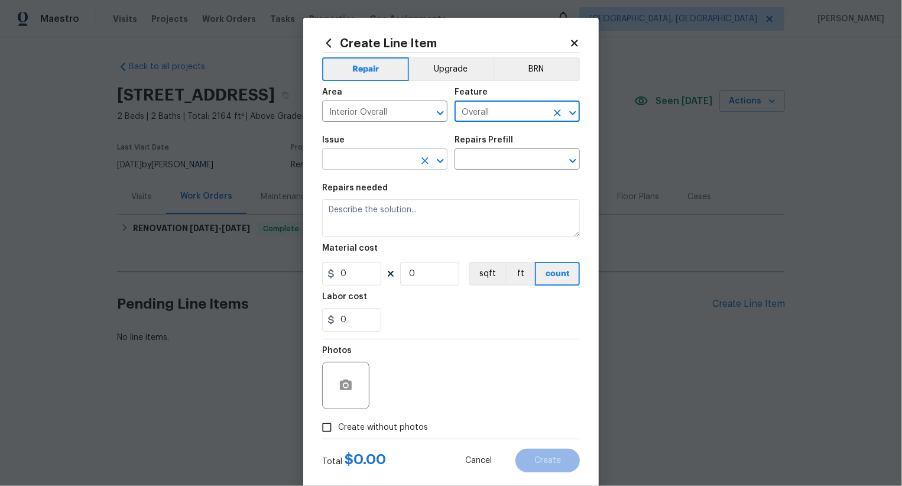
click at [399, 151] on input "text" at bounding box center [368, 160] width 92 height 18
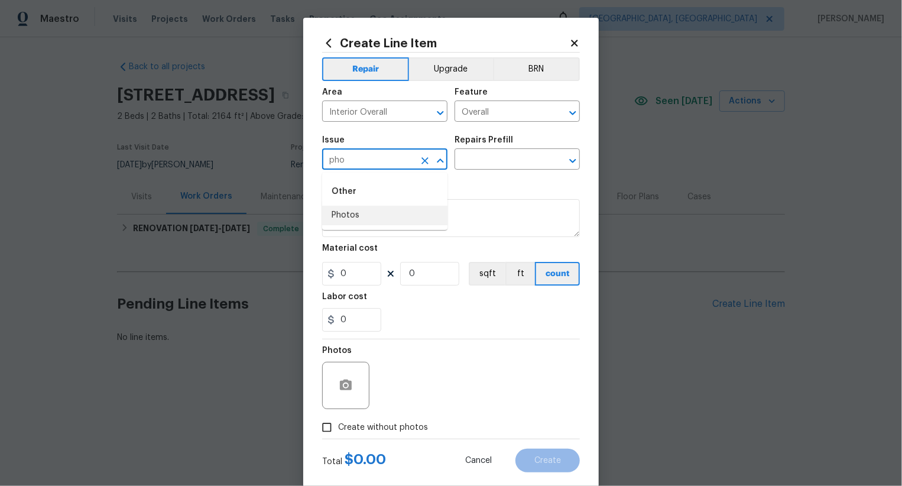
click at [393, 212] on li "Photos" at bounding box center [384, 216] width 125 height 20
type input "Photos"
click at [491, 165] on input "text" at bounding box center [501, 160] width 92 height 18
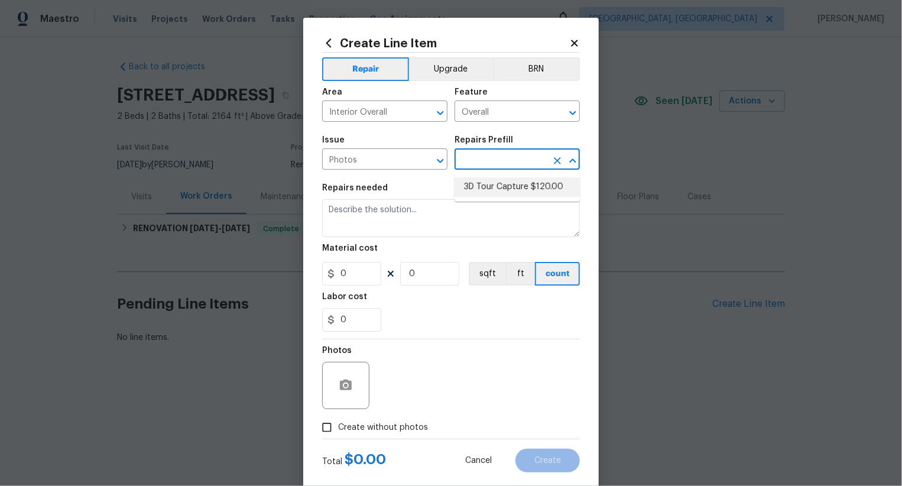
click at [491, 182] on li "3D Tour Capture $120.00" at bounding box center [517, 187] width 125 height 20
type input "3D Tour Capture $120.00"
type textarea "Capture 3D tour of home"
type input "1"
type input "120"
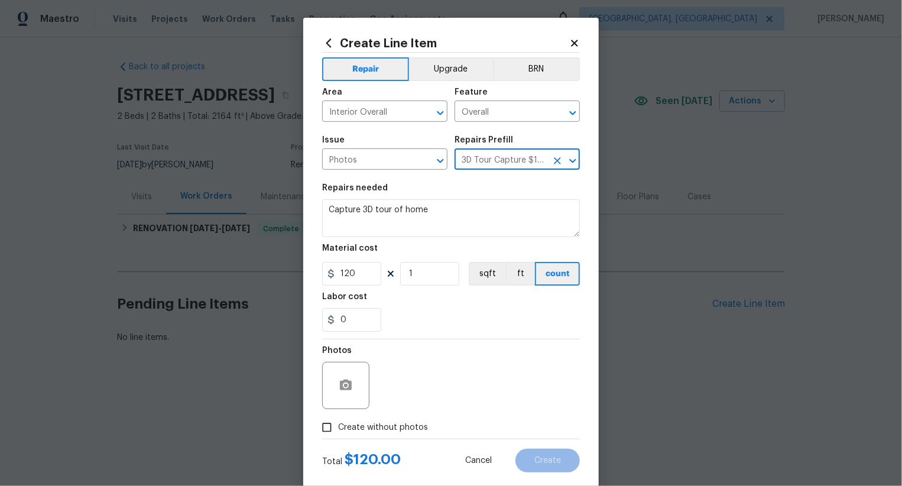
scroll to position [23, 0]
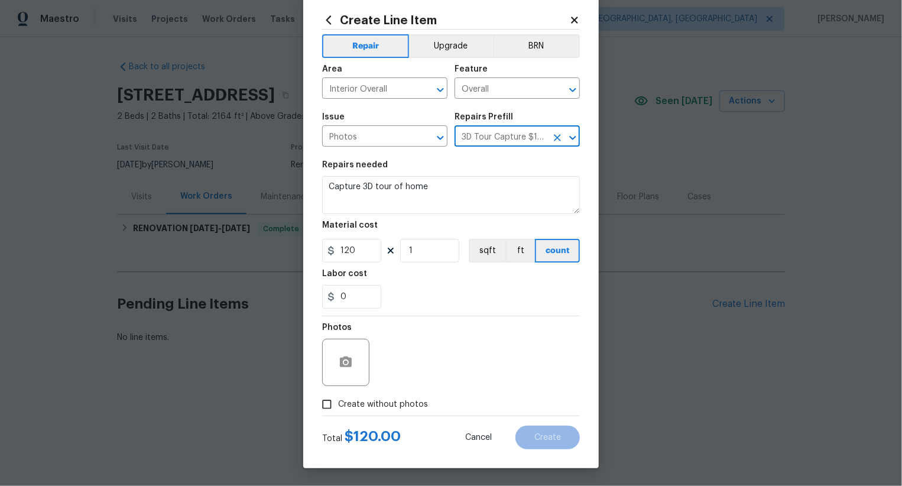
click at [396, 402] on span "Create without photos" at bounding box center [383, 404] width 90 height 12
click at [338, 402] on input "Create without photos" at bounding box center [327, 404] width 22 height 22
checkbox input "true"
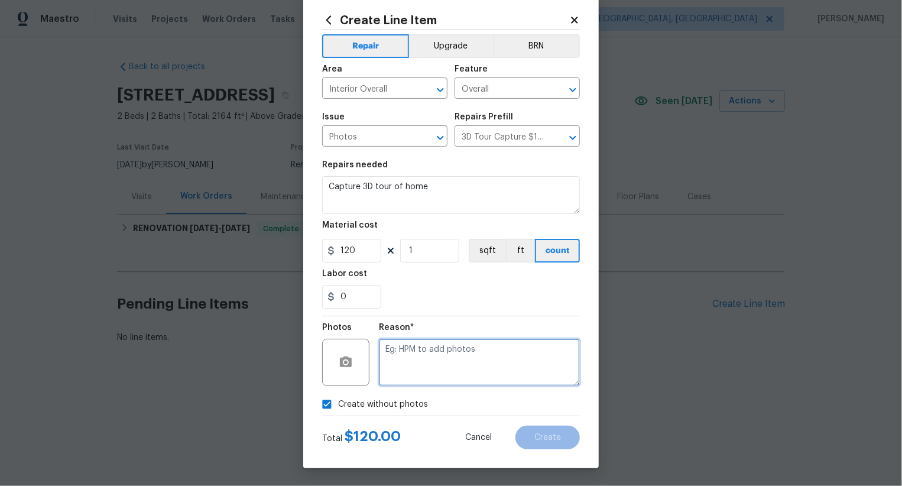
click at [455, 351] on textarea at bounding box center [479, 362] width 201 height 47
type textarea ".."
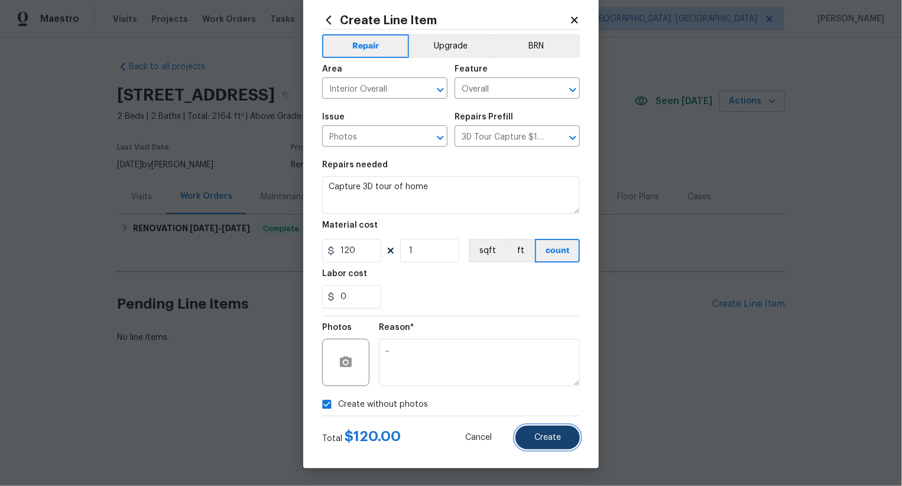
click at [548, 438] on span "Create" at bounding box center [547, 437] width 27 height 9
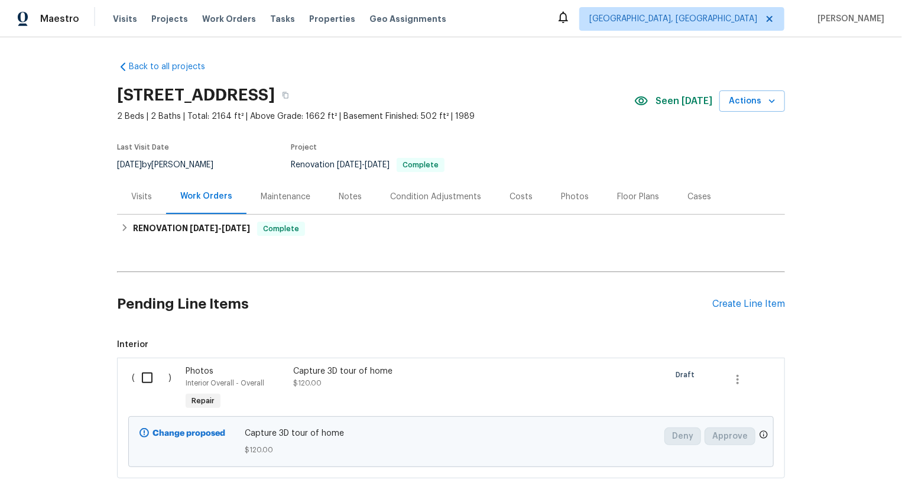
scroll to position [72, 0]
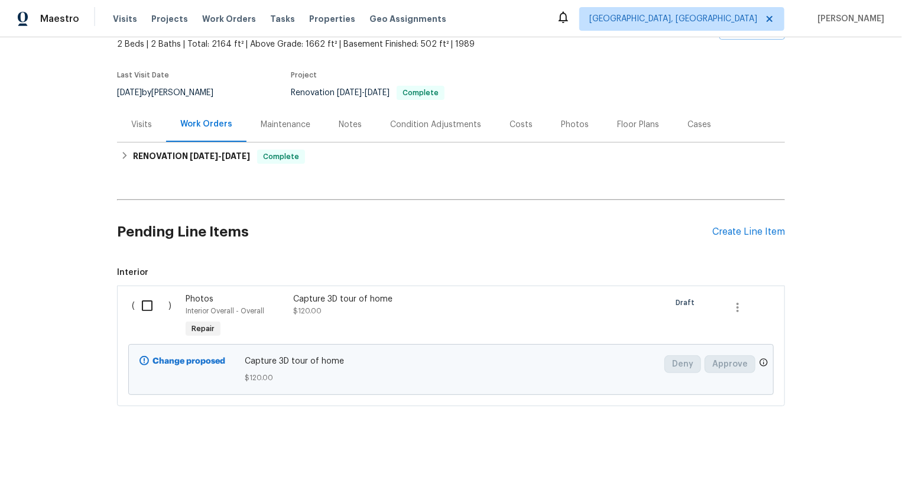
click at [469, 10] on div "Maestro Visits Projects Work Orders Tasks Properties Geo Assignments Albuquerqu…" at bounding box center [451, 18] width 902 height 37
click at [138, 314] on input "checkbox" at bounding box center [152, 305] width 34 height 25
checkbox input "true"
click at [822, 455] on span "Create Work Order" at bounding box center [834, 456] width 79 height 15
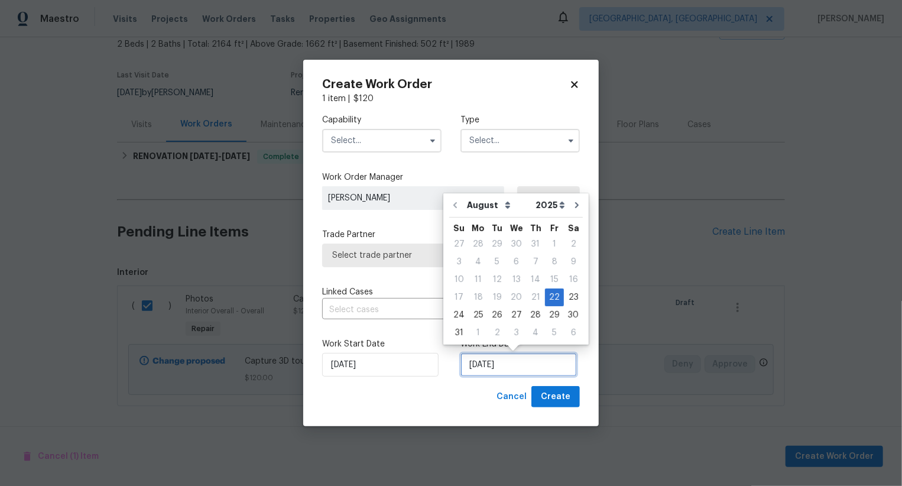
click at [494, 364] on input "22/08/2025" at bounding box center [519, 365] width 116 height 24
click at [568, 296] on div "23" at bounding box center [573, 297] width 19 height 17
type input "23/08/2025"
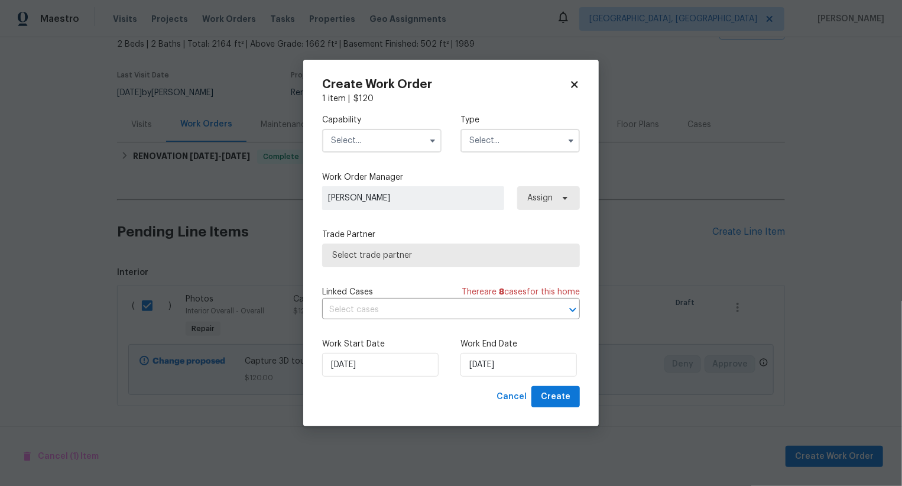
click at [393, 141] on input "text" at bounding box center [381, 141] width 119 height 24
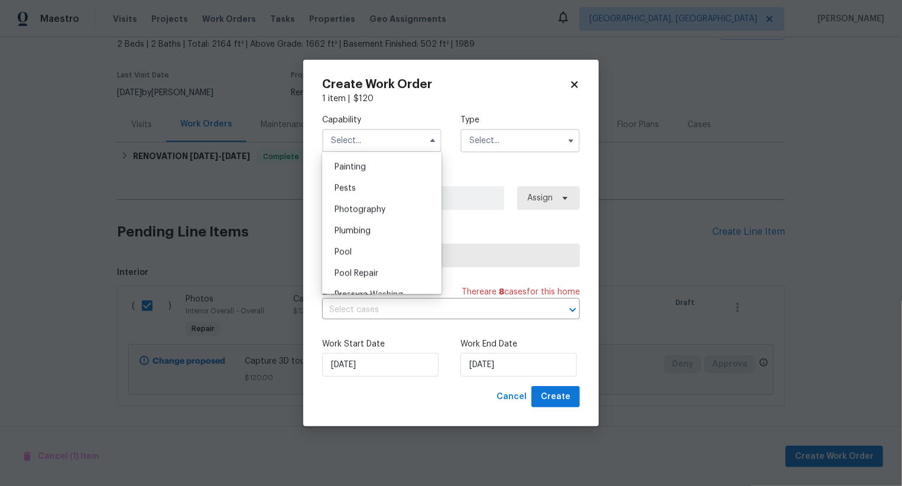
scroll to position [987, 0]
click at [396, 220] on div "Photography" at bounding box center [382, 213] width 114 height 21
type input "Photography"
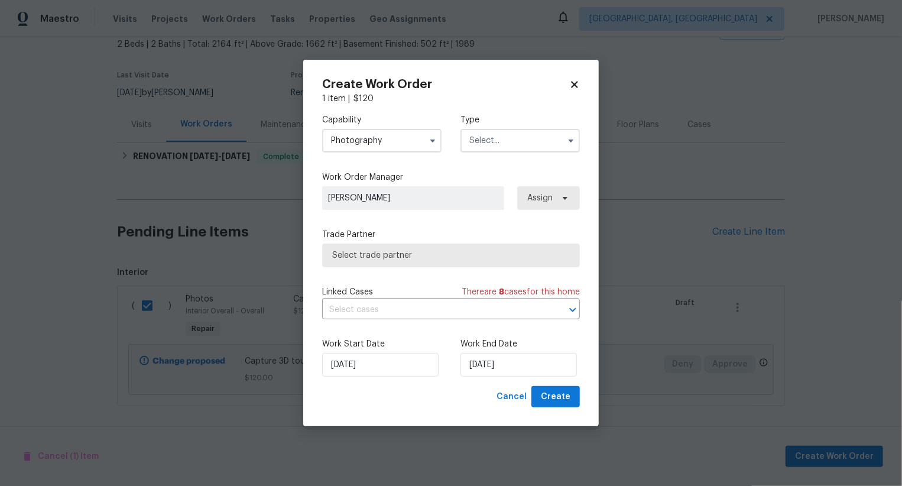
click at [518, 144] on input "text" at bounding box center [520, 141] width 119 height 24
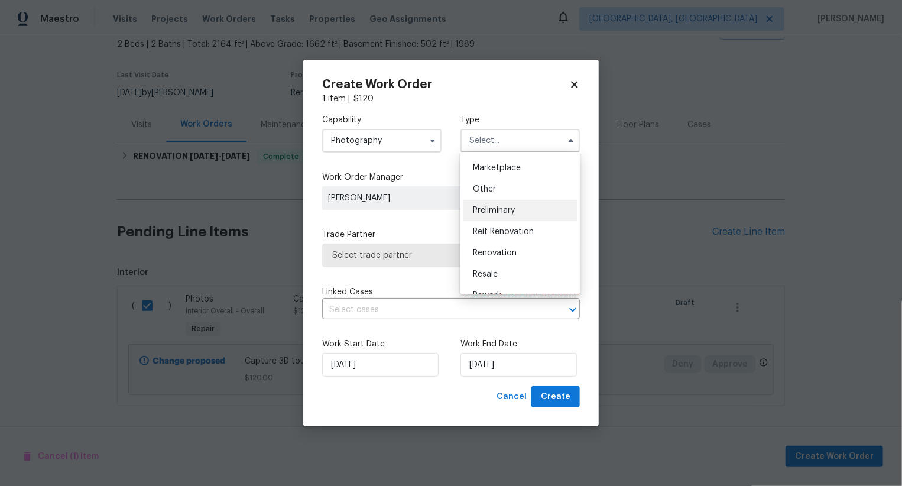
scroll to position [209, 0]
click at [526, 196] on div "Other" at bounding box center [521, 190] width 114 height 21
type input "Other"
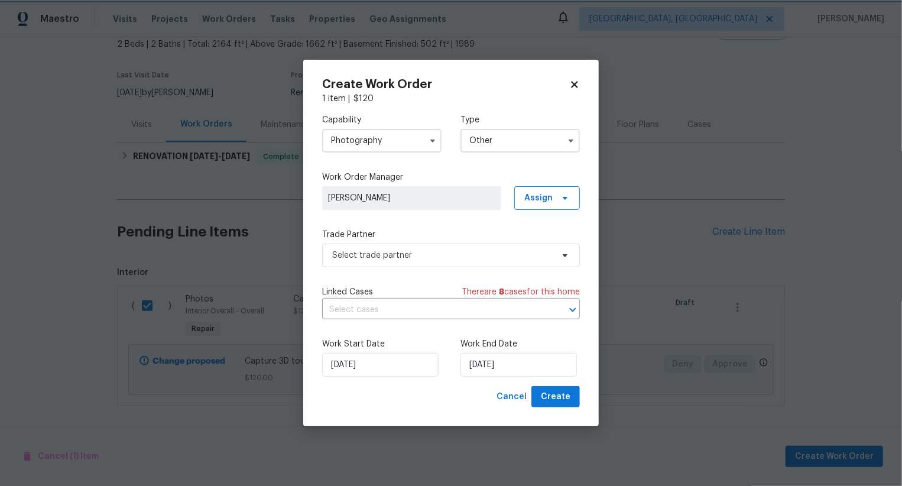
scroll to position [0, 0]
click at [460, 249] on span "Select trade partner" at bounding box center [442, 255] width 221 height 12
click at [456, 114] on body "Maestro Visits Projects Work Orders Tasks Properties Geo Assignments Albuquerqu…" at bounding box center [451, 243] width 902 height 486
click at [483, 264] on span "Select trade partner" at bounding box center [451, 256] width 258 height 24
click at [459, 154] on body "Maestro Visits Projects Work Orders Tasks Properties Geo Assignments Albuquerqu…" at bounding box center [451, 243] width 902 height 486
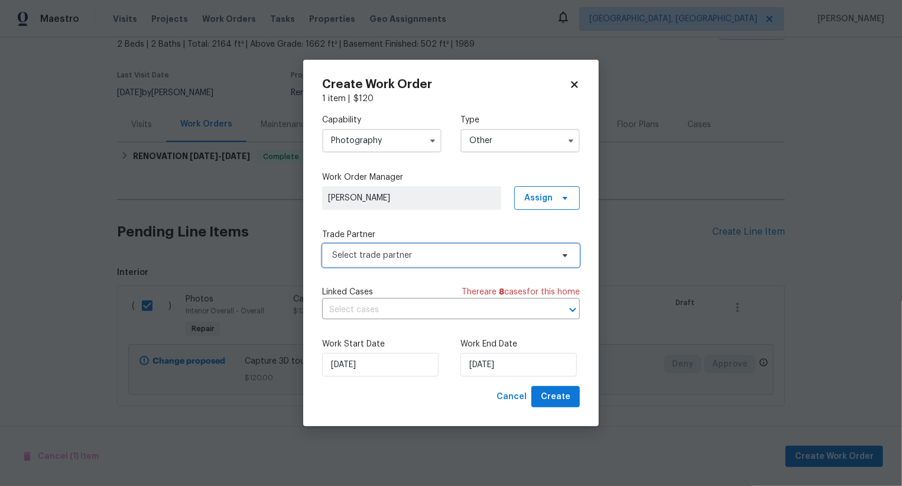
click at [427, 250] on span "Select trade partner" at bounding box center [442, 255] width 221 height 12
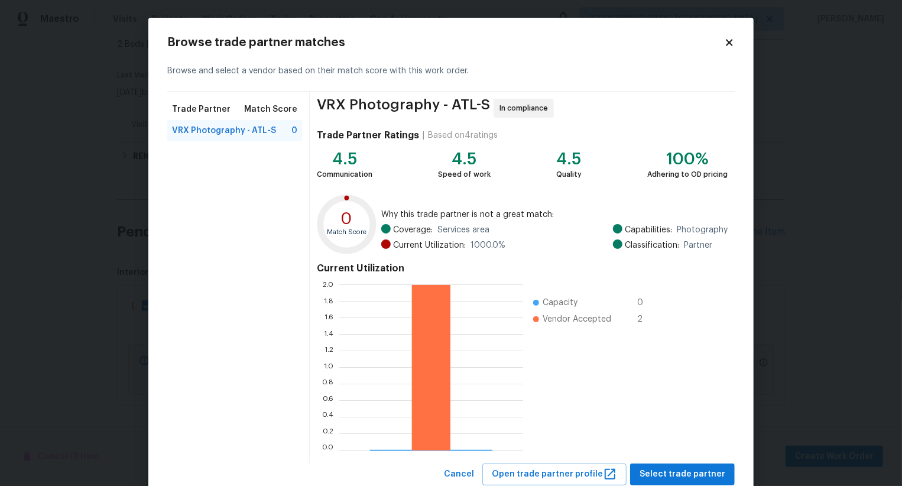
scroll to position [35, 0]
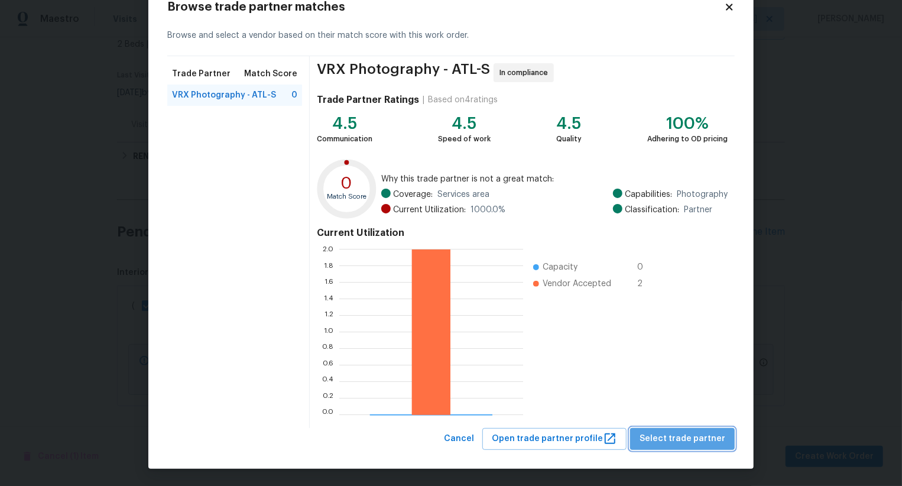
click at [693, 440] on span "Select trade partner" at bounding box center [683, 439] width 86 height 15
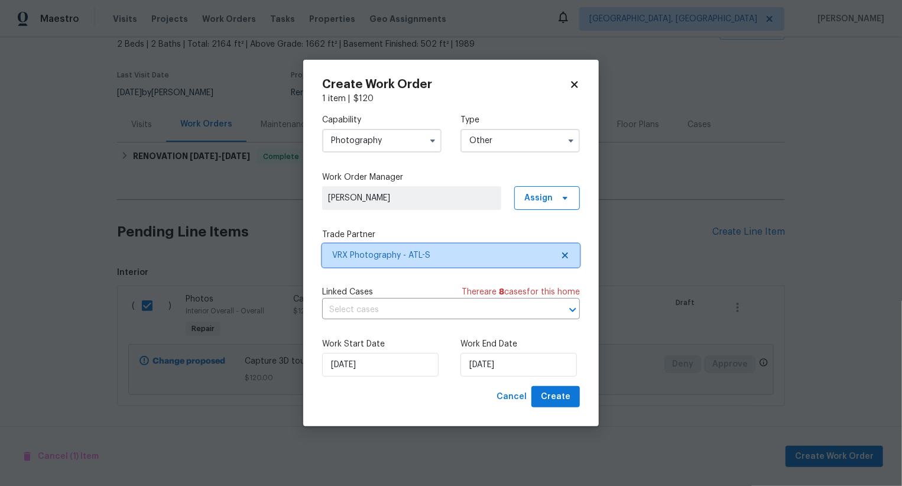
scroll to position [0, 0]
click at [558, 399] on span "Create" at bounding box center [556, 397] width 30 height 15
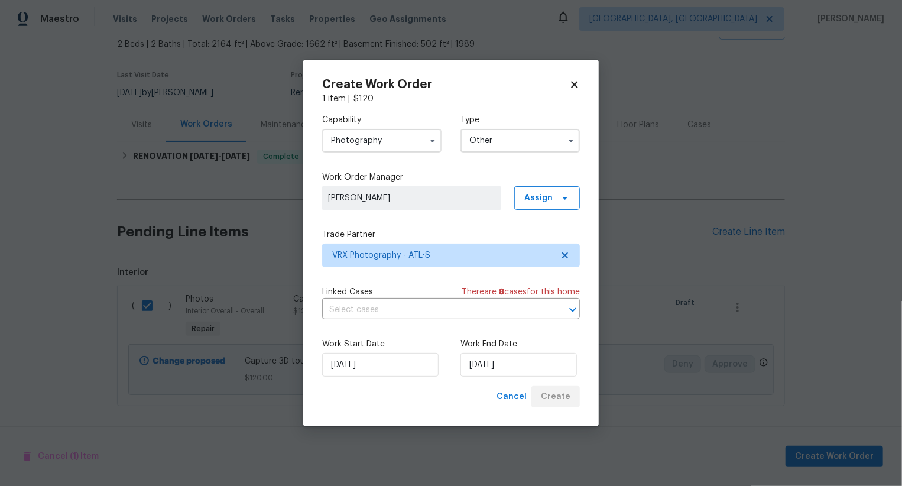
checkbox input "false"
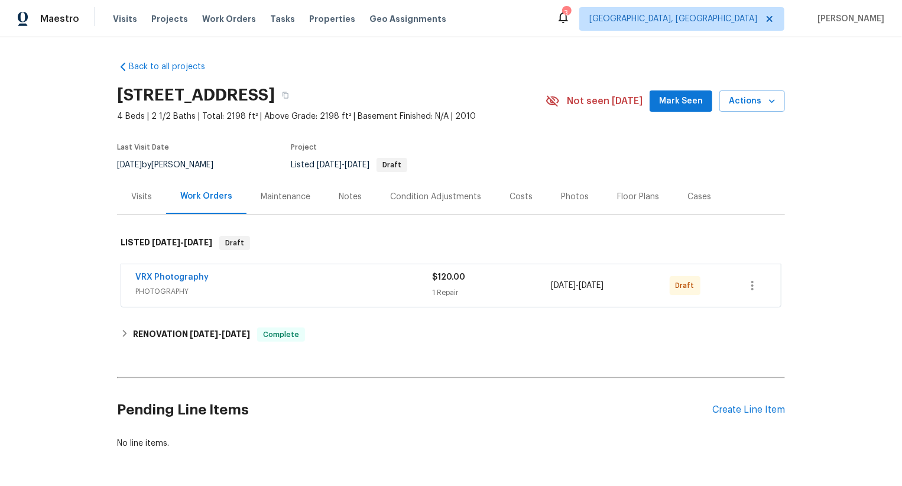
scroll to position [43, 0]
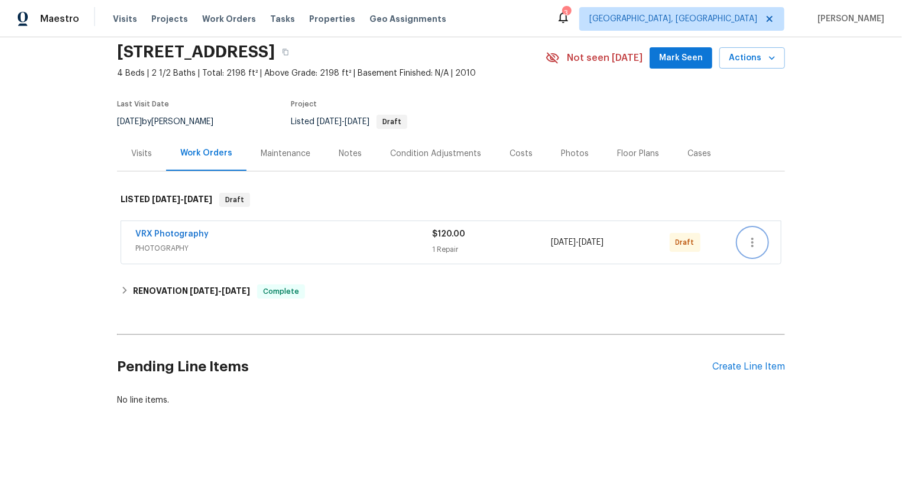
click at [754, 242] on icon "button" at bounding box center [753, 242] width 14 height 14
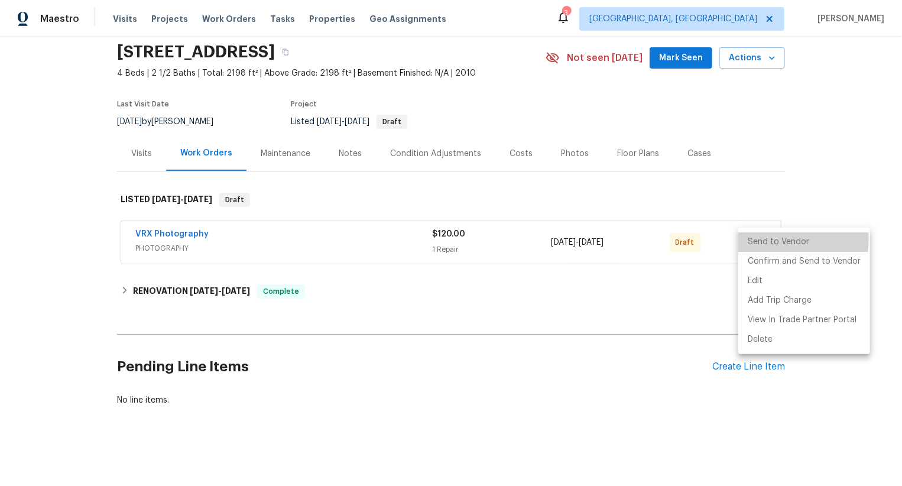
click at [754, 242] on li "Send to Vendor" at bounding box center [804, 242] width 132 height 20
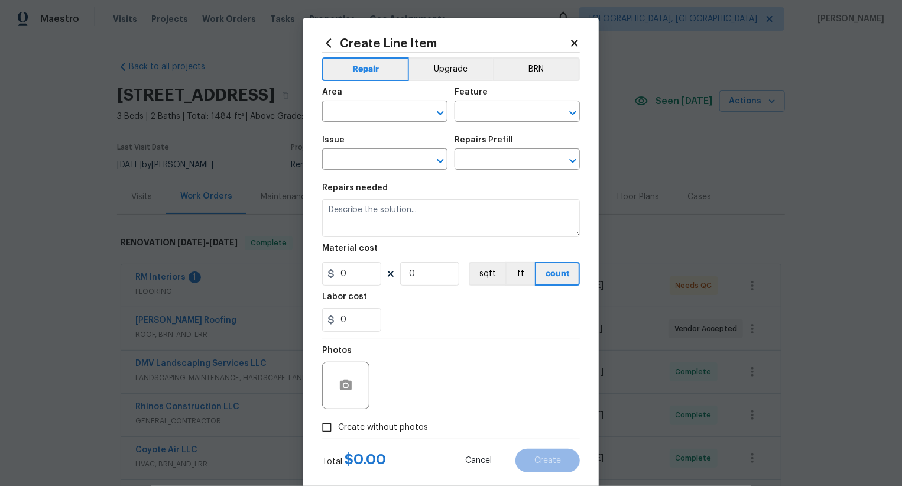
scroll to position [23, 0]
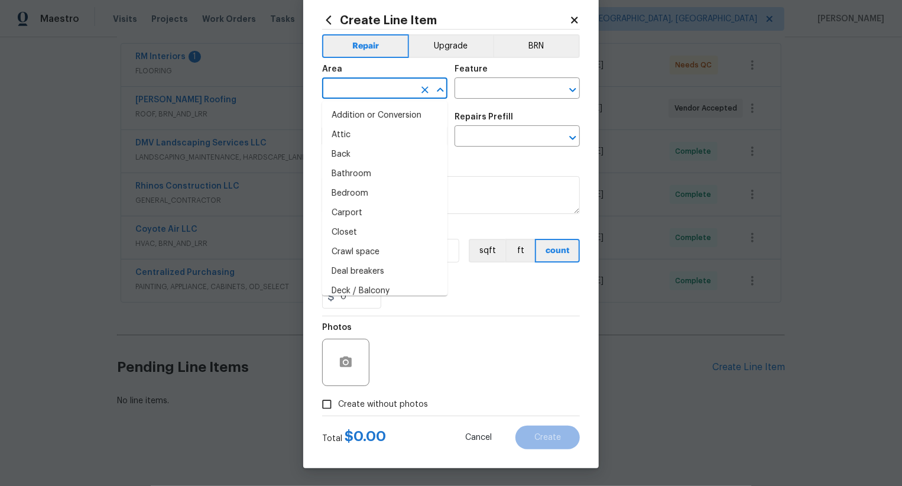
click at [396, 90] on input "text" at bounding box center [368, 89] width 92 height 18
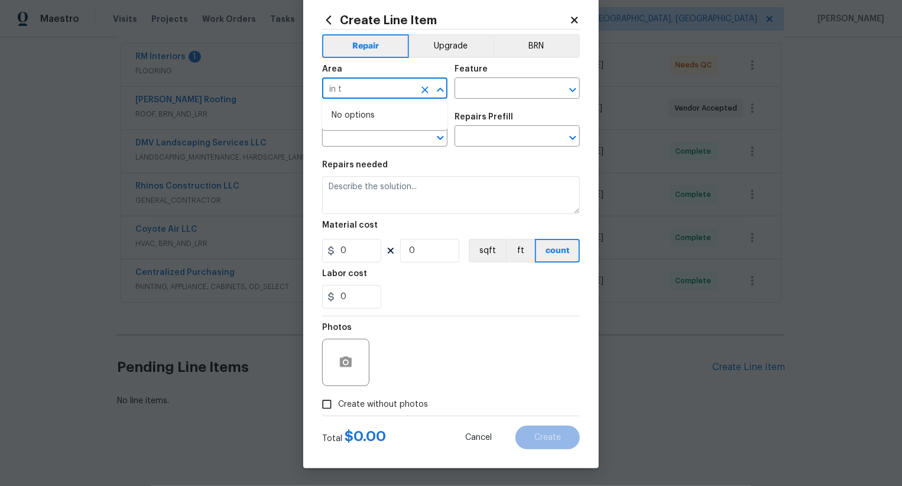
click at [396, 91] on input "in t" at bounding box center [368, 89] width 92 height 18
click at [404, 132] on li "Interior Overall" at bounding box center [384, 135] width 125 height 20
type input "Interior Overall"
click at [482, 92] on input "text" at bounding box center [501, 89] width 92 height 18
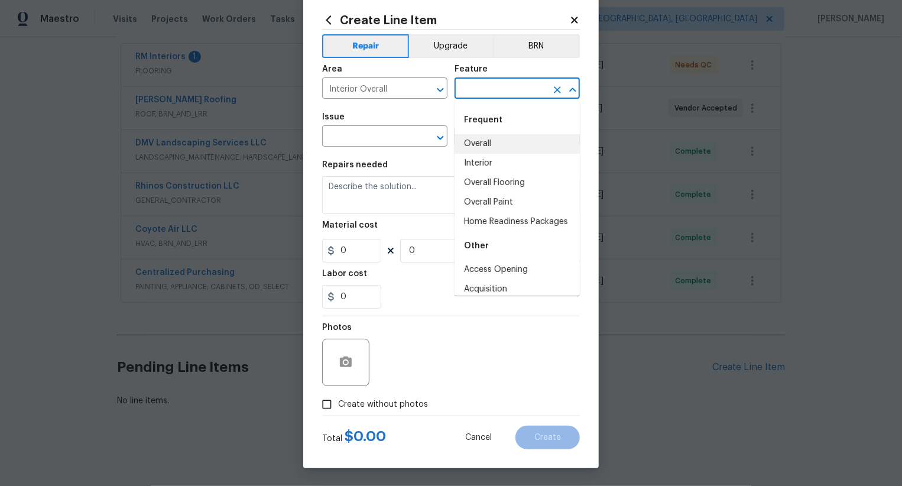
click at [484, 141] on li "Overall" at bounding box center [517, 144] width 125 height 20
type input "Overall"
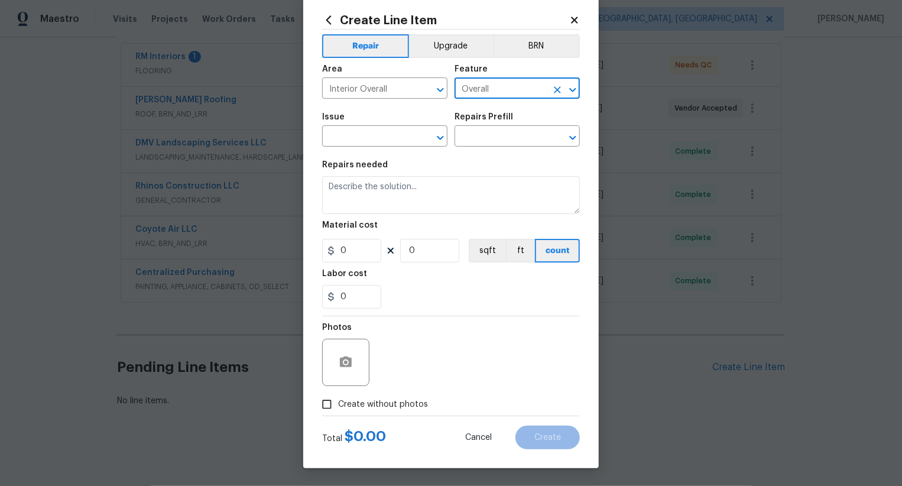
click at [391, 125] on div "Issue" at bounding box center [384, 120] width 125 height 15
click at [391, 129] on input "text" at bounding box center [368, 137] width 92 height 18
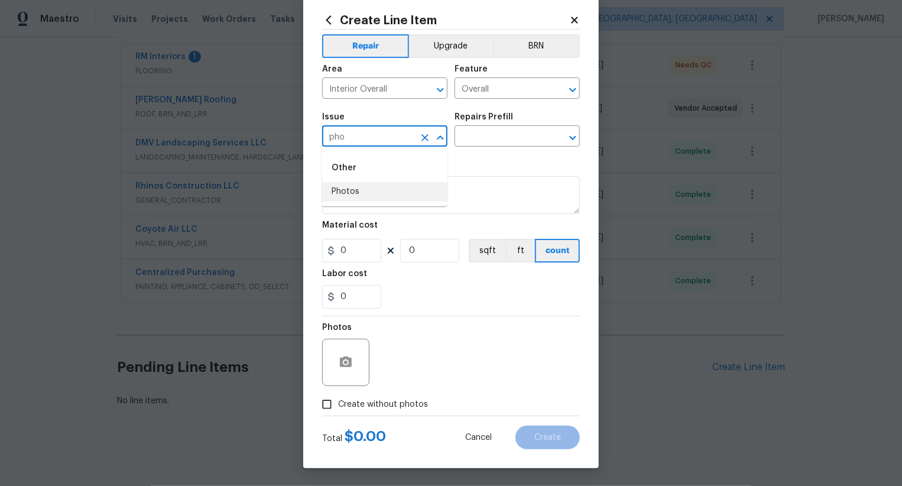
click at [393, 184] on li "Photos" at bounding box center [384, 192] width 125 height 20
type input "Photos"
click at [467, 138] on input "text" at bounding box center [501, 137] width 92 height 18
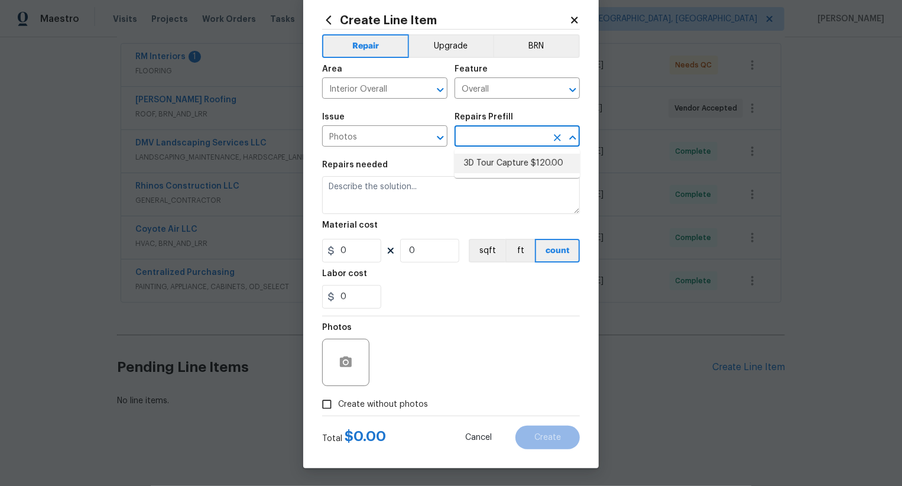
click at [510, 163] on li "3D Tour Capture $120.00" at bounding box center [517, 164] width 125 height 20
type input "3D Tour Capture $120.00"
type input "1"
type input "120"
click at [398, 400] on span "Create without photos" at bounding box center [383, 404] width 90 height 12
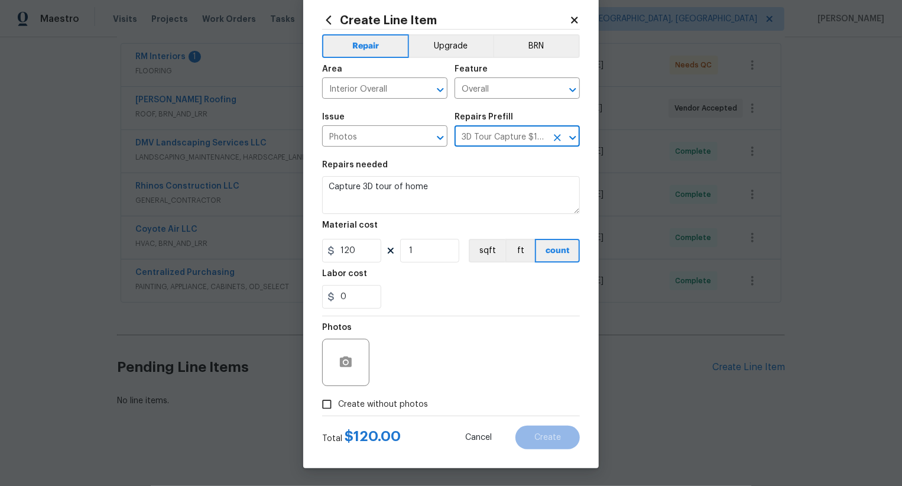
click at [338, 400] on input "Create without photos" at bounding box center [327, 404] width 22 height 22
checkbox input "true"
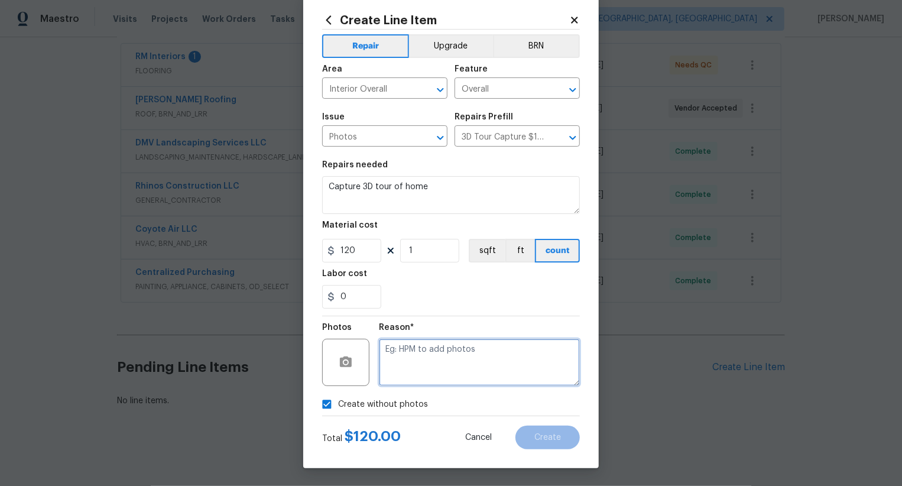
click at [431, 368] on textarea at bounding box center [479, 362] width 201 height 47
type textarea "."
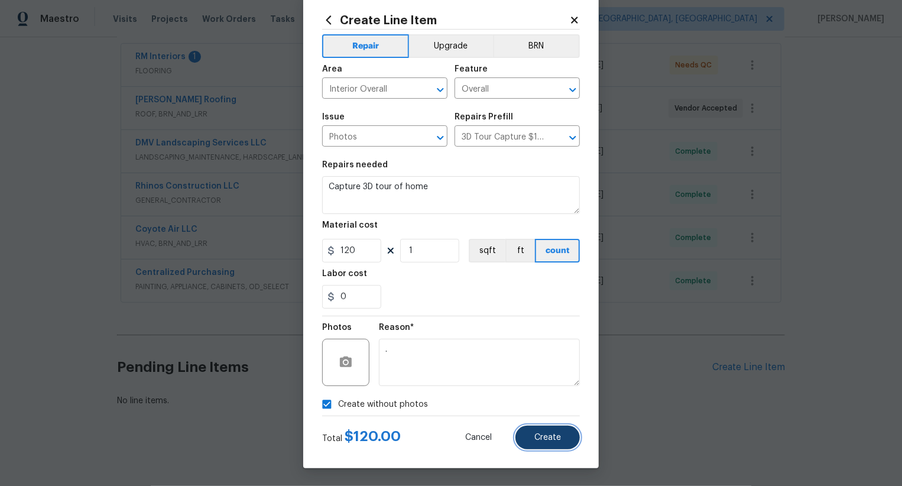
click at [529, 430] on button "Create" at bounding box center [548, 438] width 64 height 24
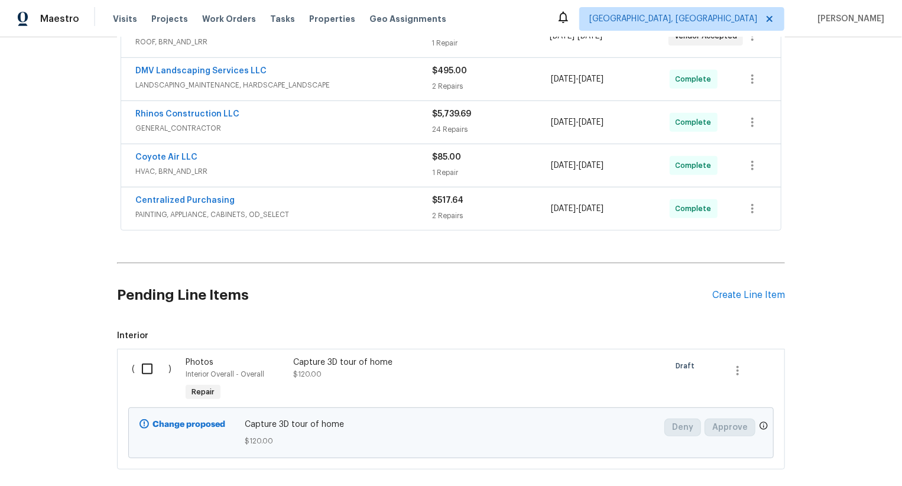
scroll to position [355, 0]
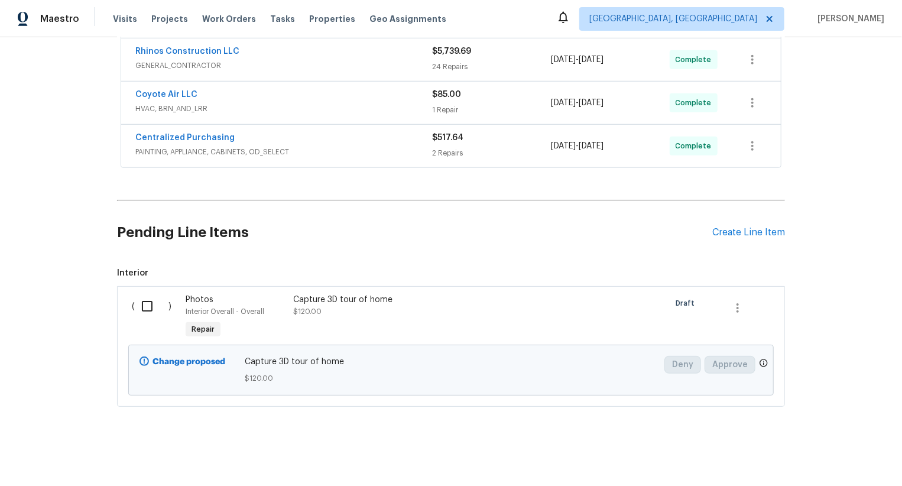
click at [150, 307] on input "checkbox" at bounding box center [152, 306] width 34 height 25
checkbox input "true"
click at [840, 460] on span "Create Work Order" at bounding box center [834, 456] width 79 height 15
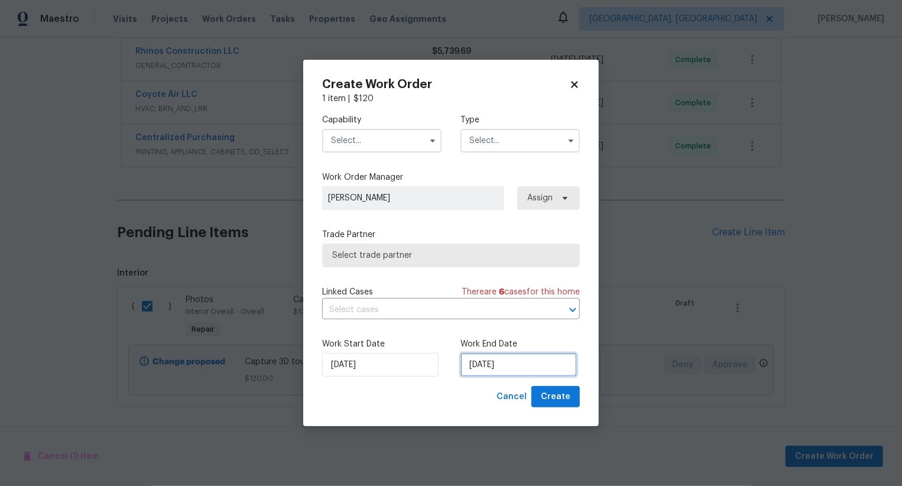
click at [498, 364] on input "22/08/2025" at bounding box center [519, 365] width 116 height 24
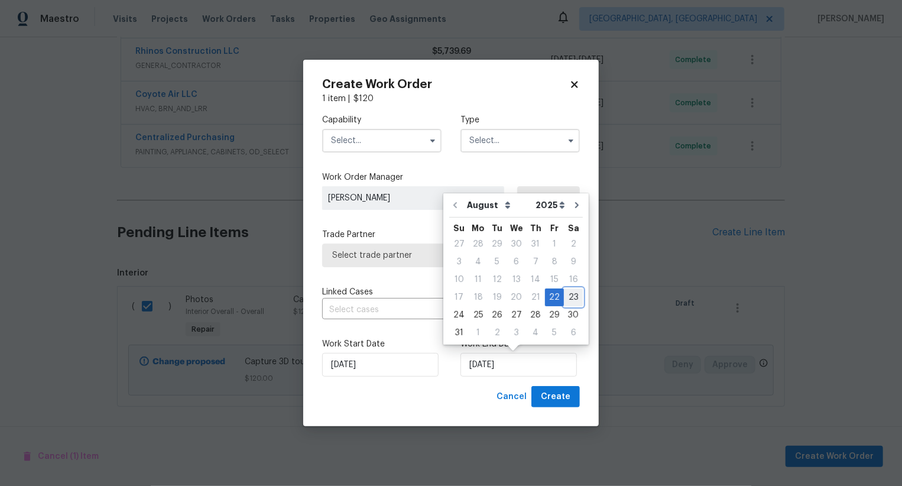
click at [568, 296] on div "23" at bounding box center [573, 297] width 19 height 17
type input "23/08/2025"
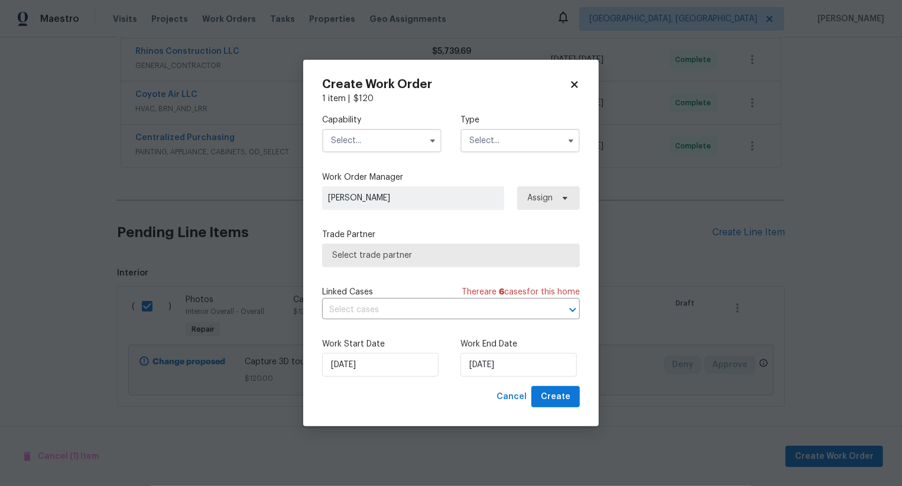
click at [395, 140] on input "text" at bounding box center [381, 141] width 119 height 24
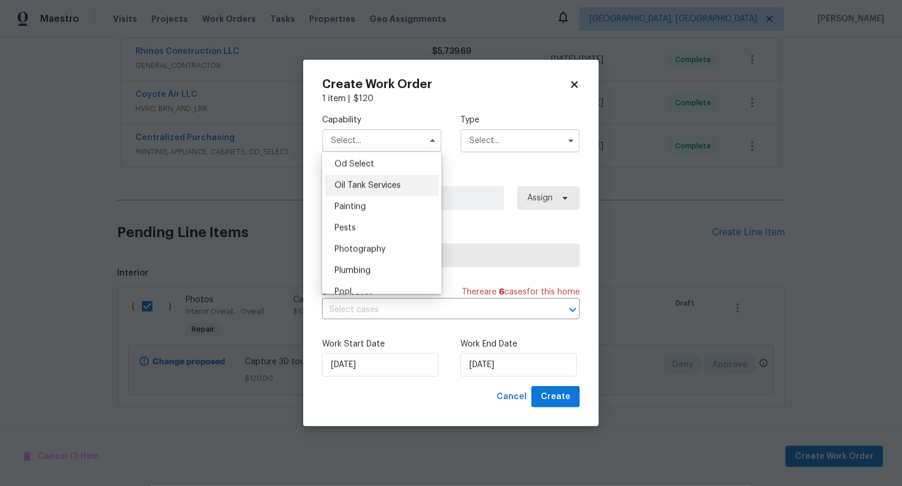
scroll to position [983, 0]
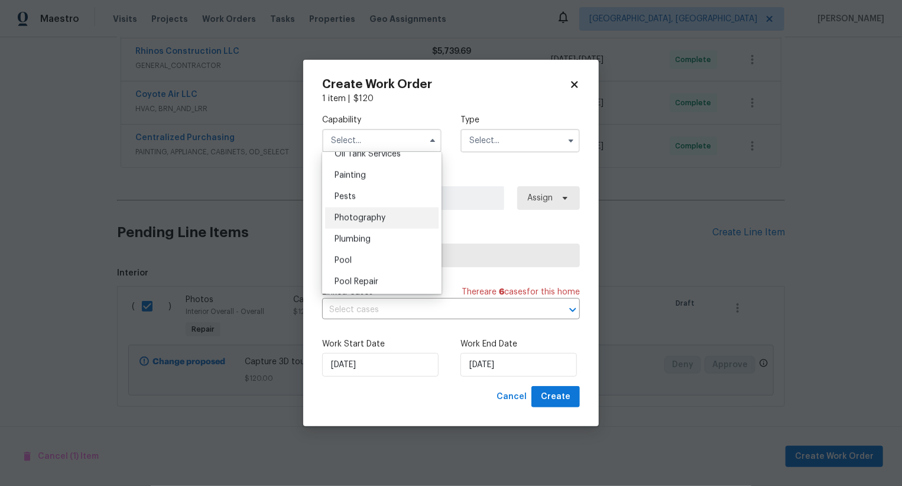
click at [387, 223] on div "Photography" at bounding box center [382, 218] width 114 height 21
type input "Photography"
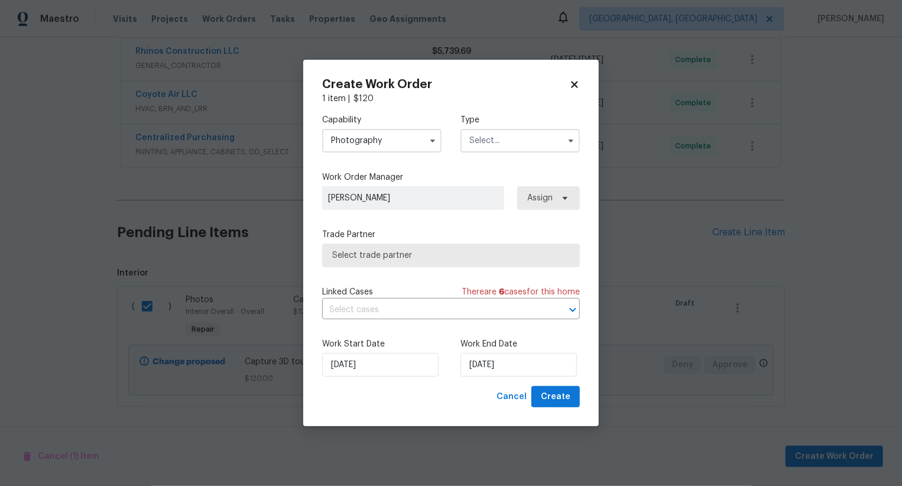
click at [503, 144] on input "text" at bounding box center [520, 141] width 119 height 24
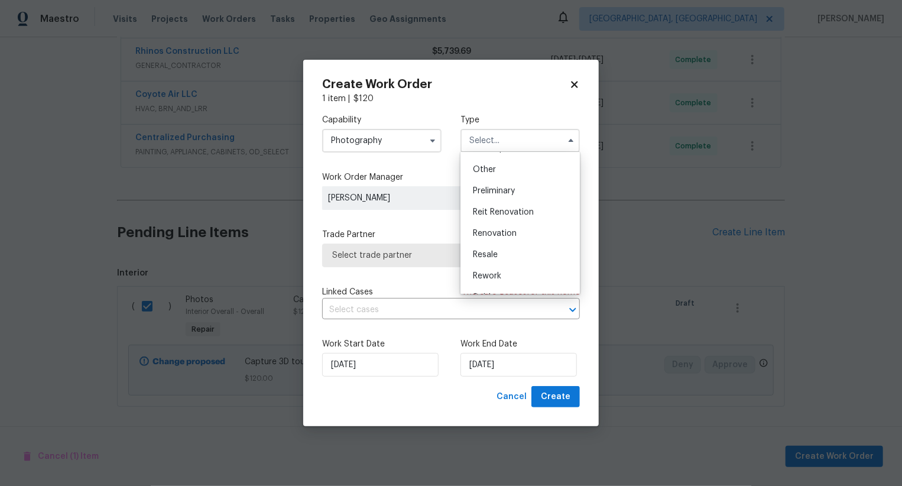
scroll to position [228, 0]
click at [520, 174] on div "Other" at bounding box center [521, 171] width 114 height 21
type input "Other"
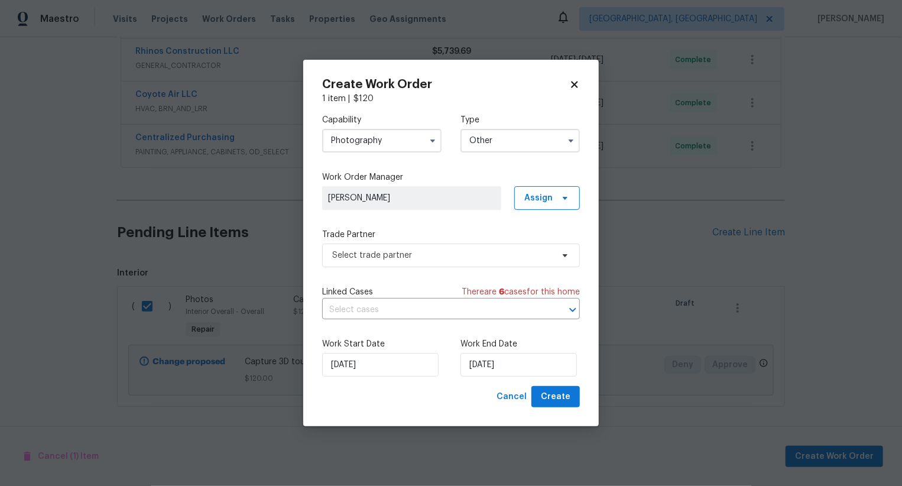
click at [443, 270] on div "Capability Photography Type Other Work Order Manager Swastik Mohanty Assign Tra…" at bounding box center [451, 245] width 258 height 281
click at [452, 257] on span "Select trade partner" at bounding box center [442, 255] width 221 height 12
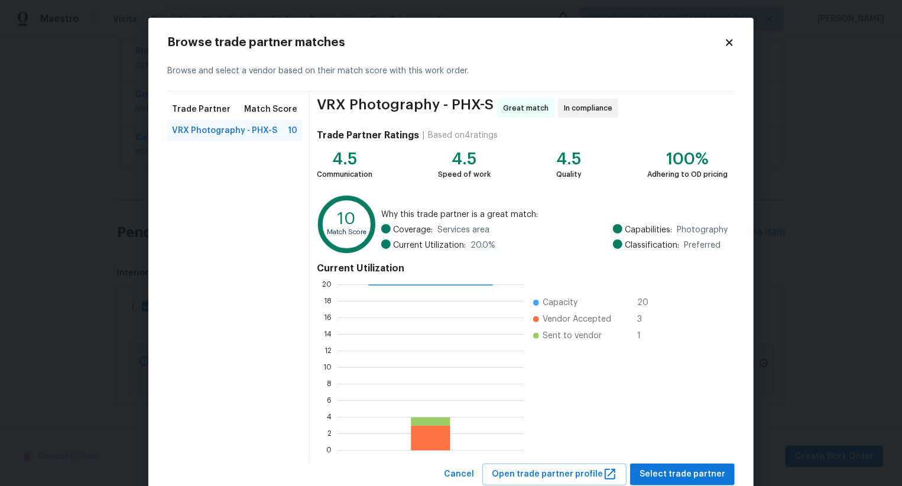
scroll to position [35, 0]
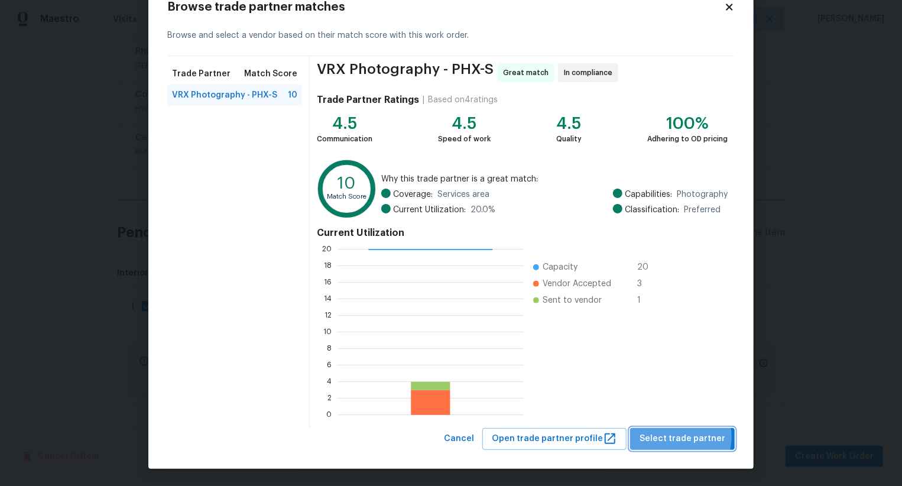
click at [686, 436] on span "Select trade partner" at bounding box center [683, 439] width 86 height 15
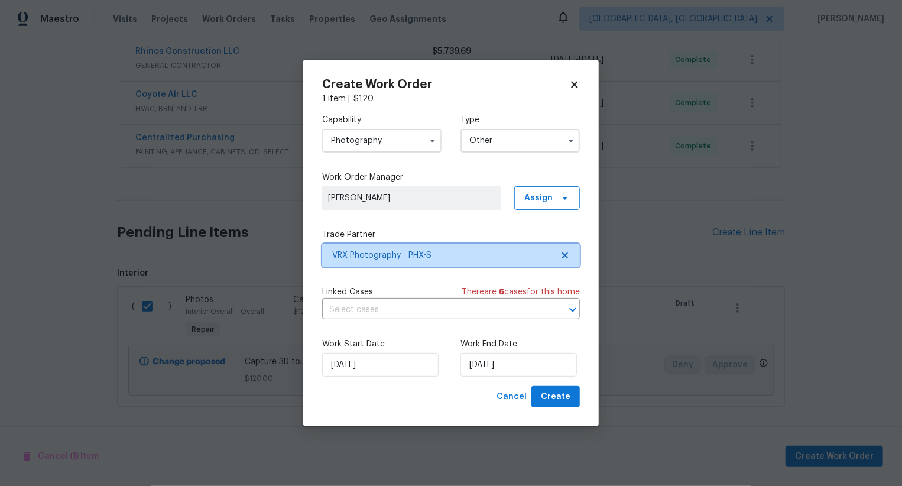
scroll to position [0, 0]
click at [568, 403] on span "Create" at bounding box center [556, 397] width 30 height 15
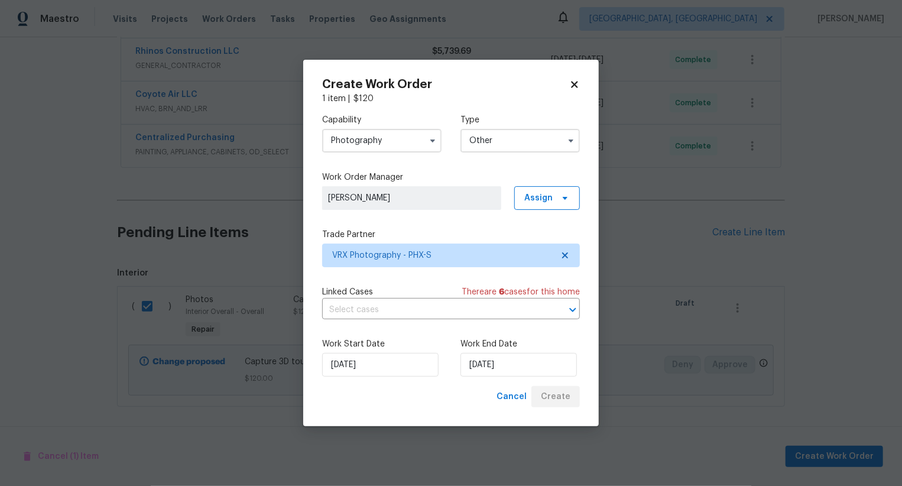
checkbox input "false"
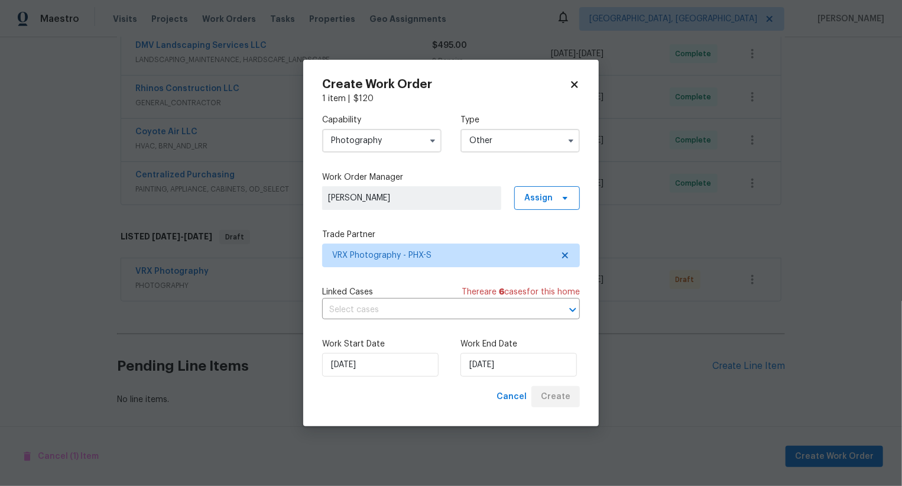
scroll to position [316, 0]
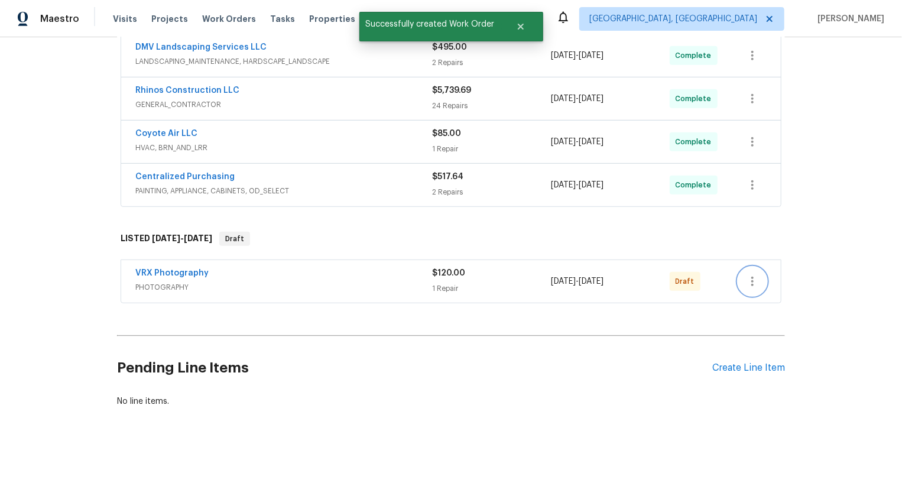
click at [754, 278] on icon "button" at bounding box center [753, 281] width 14 height 14
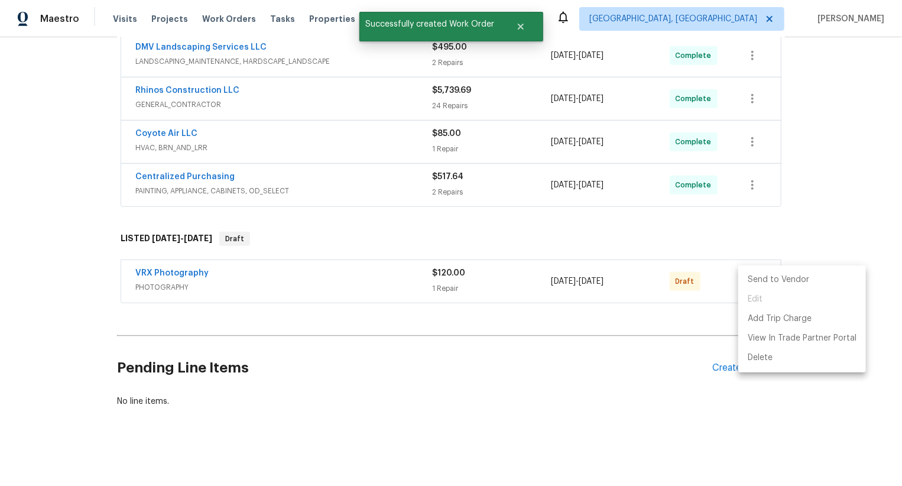
click at [754, 278] on li "Send to Vendor" at bounding box center [802, 280] width 128 height 20
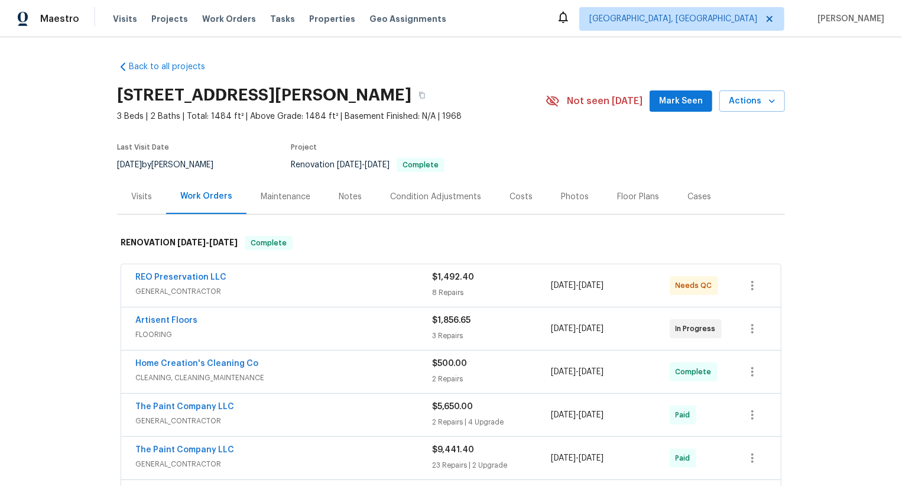
scroll to position [436, 0]
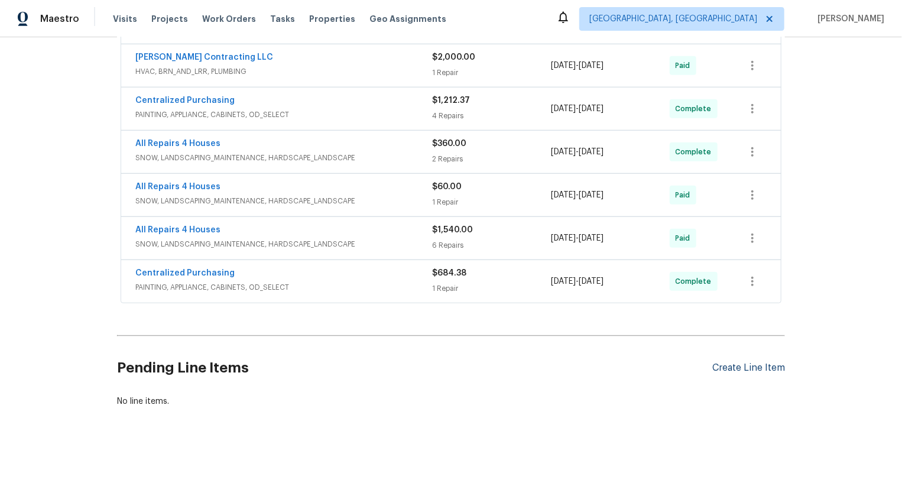
click at [744, 370] on div "Create Line Item" at bounding box center [748, 367] width 73 height 11
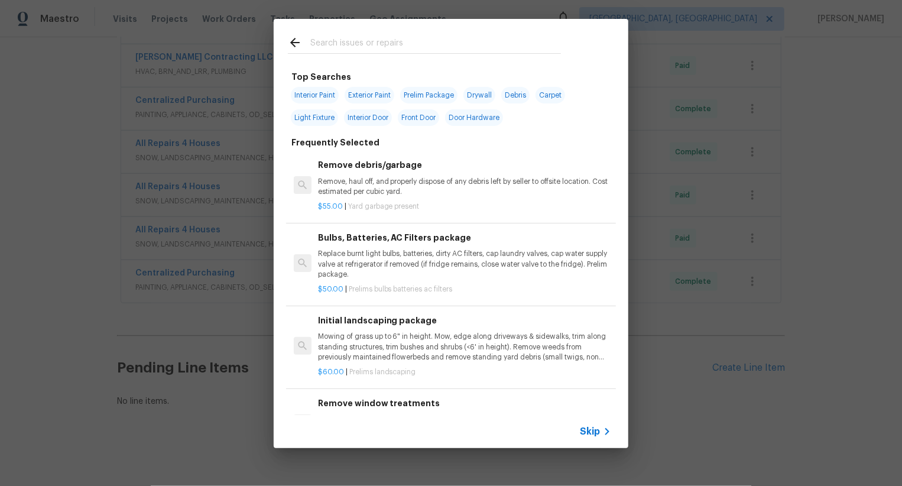
click at [592, 436] on span "Skip" at bounding box center [590, 432] width 20 height 12
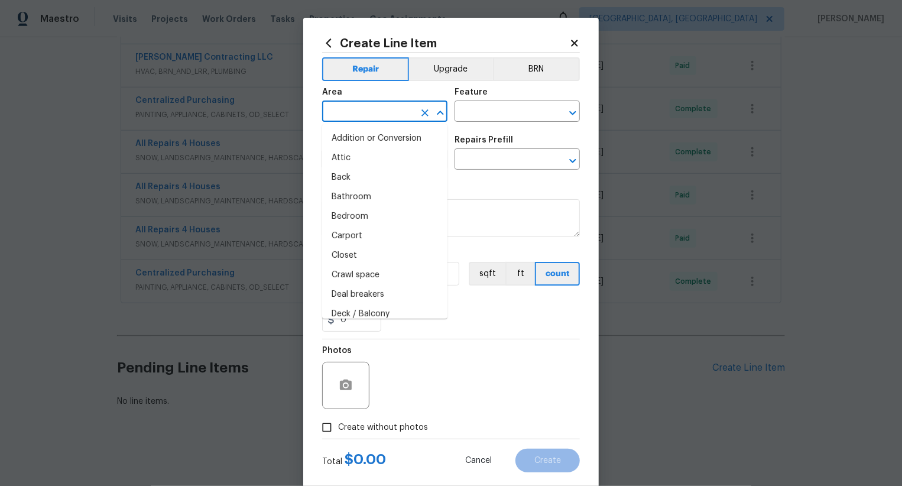
click at [374, 119] on input "text" at bounding box center [368, 112] width 92 height 18
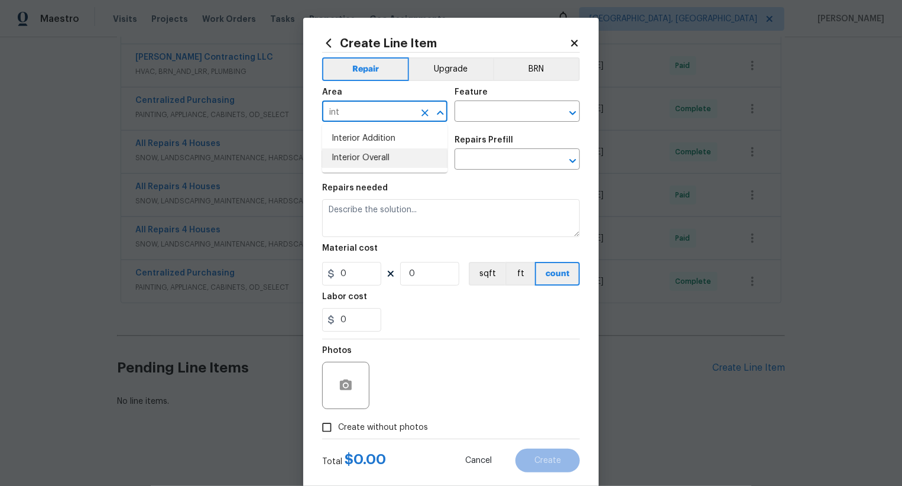
click at [392, 163] on li "Interior Overall" at bounding box center [384, 158] width 125 height 20
type input "Interior Overall"
click at [496, 112] on input "text" at bounding box center [501, 112] width 92 height 18
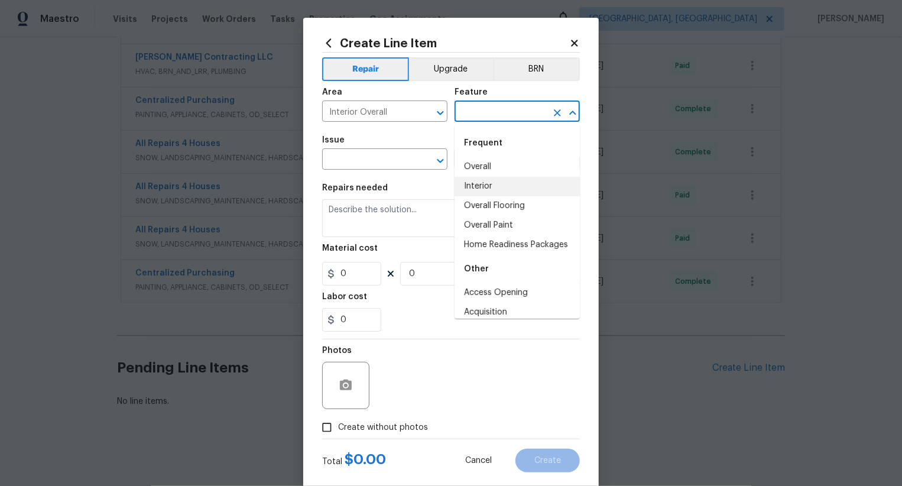
click at [491, 177] on li "Interior" at bounding box center [517, 187] width 125 height 20
type input "Interior"
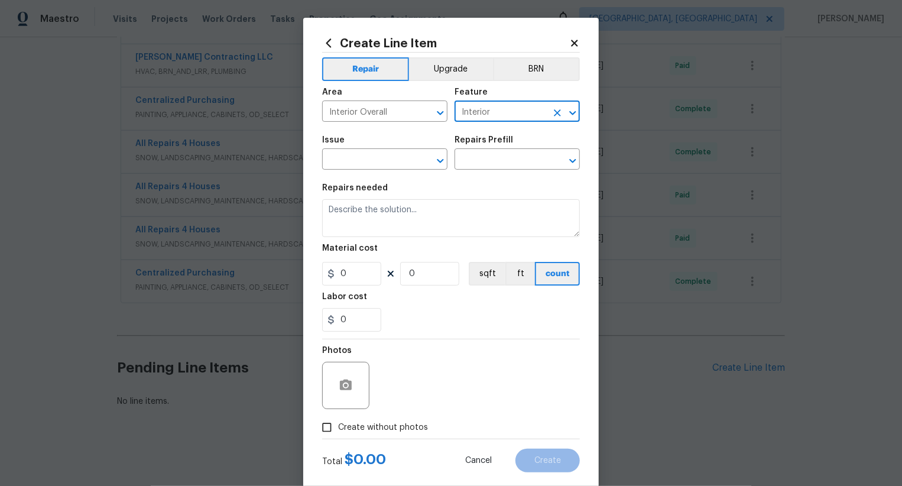
click at [556, 114] on icon "Clear" at bounding box center [557, 112] width 7 height 7
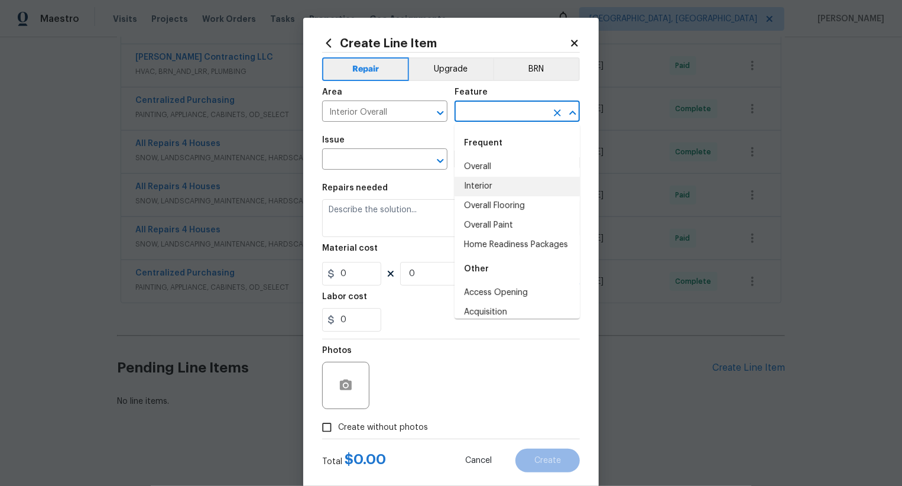
click at [521, 110] on input "text" at bounding box center [501, 112] width 92 height 18
click at [496, 163] on li "Overall" at bounding box center [517, 167] width 125 height 20
type input "Overall"
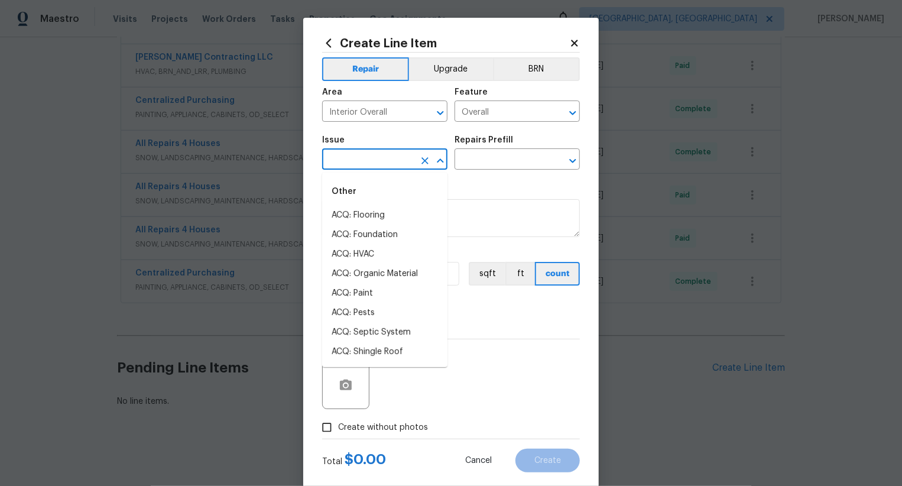
click at [370, 156] on input "text" at bounding box center [368, 160] width 92 height 18
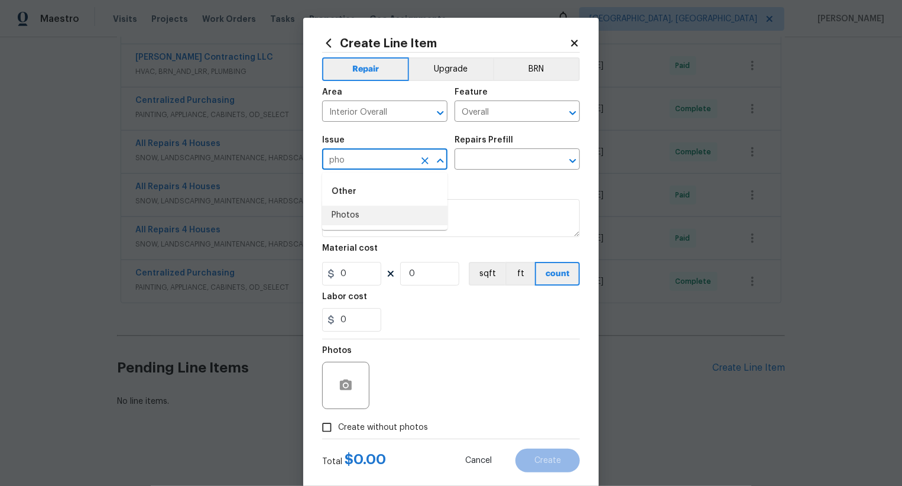
click at [370, 216] on li "Photos" at bounding box center [384, 216] width 125 height 20
type input "Photos"
click at [475, 171] on div "Issue Photos ​ Repairs Prefill ​" at bounding box center [451, 153] width 258 height 48
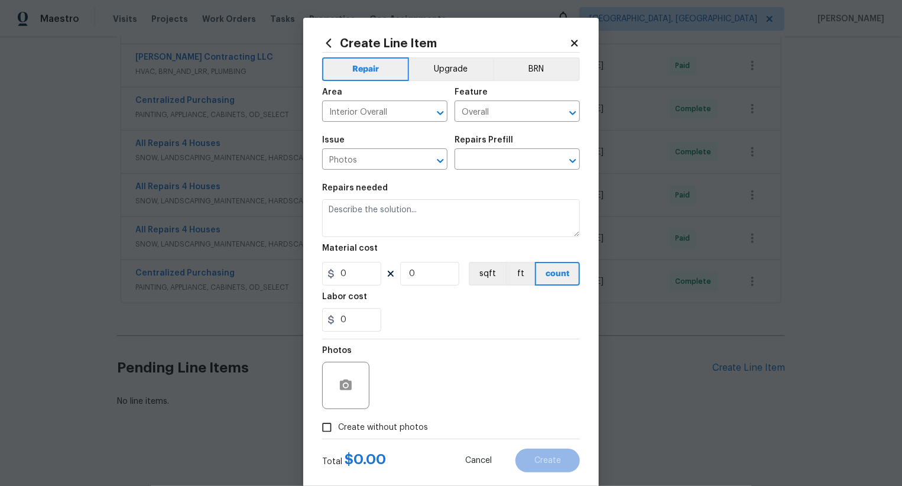
click at [481, 170] on div "Issue Photos ​ Repairs Prefill ​" at bounding box center [451, 153] width 258 height 48
click at [490, 167] on input "text" at bounding box center [501, 160] width 92 height 18
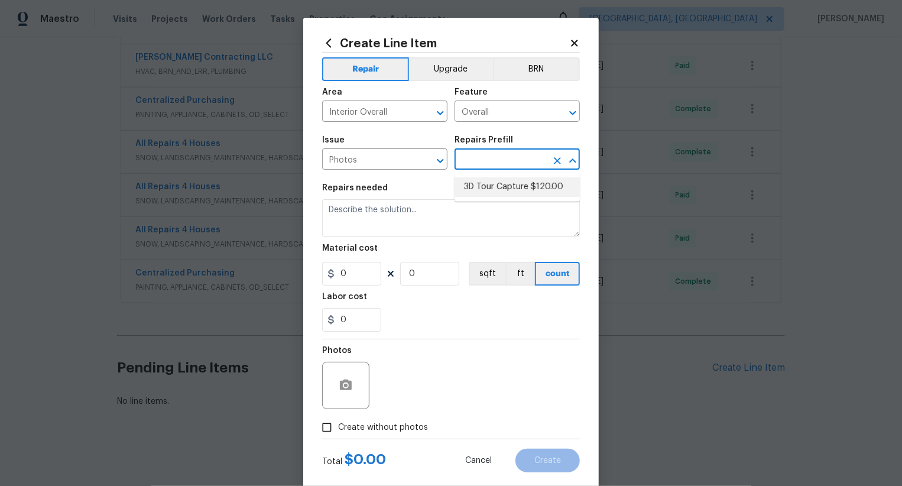
click at [497, 184] on li "3D Tour Capture $120.00" at bounding box center [517, 187] width 125 height 20
type input "3D Tour Capture $120.00"
type textarea "Capture 3D tour of home"
type input "120"
type input "1"
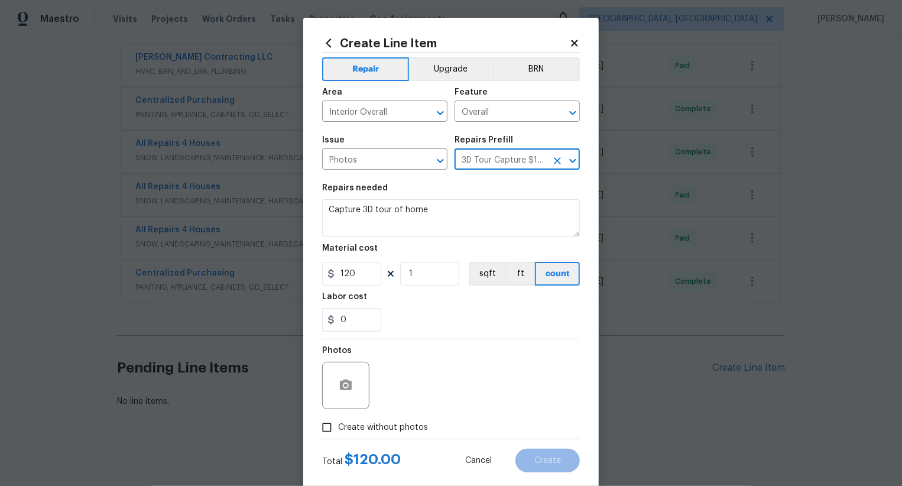
scroll to position [23, 0]
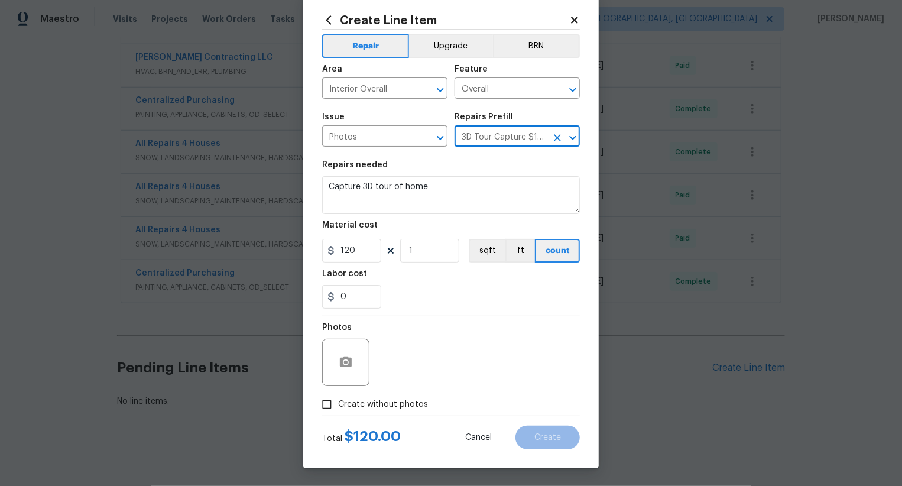
click at [394, 400] on span "Create without photos" at bounding box center [383, 404] width 90 height 12
click at [338, 400] on input "Create without photos" at bounding box center [327, 404] width 22 height 22
checkbox input "true"
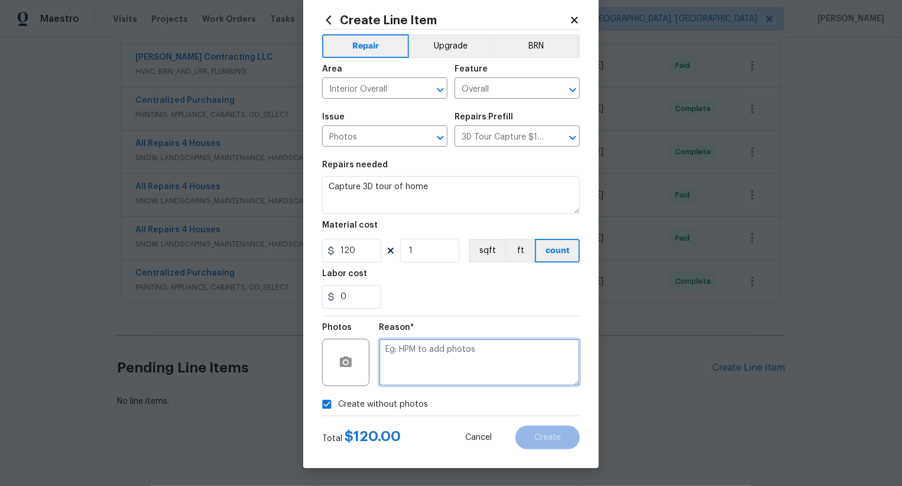
click at [429, 370] on textarea at bounding box center [479, 362] width 201 height 47
type textarea "..."
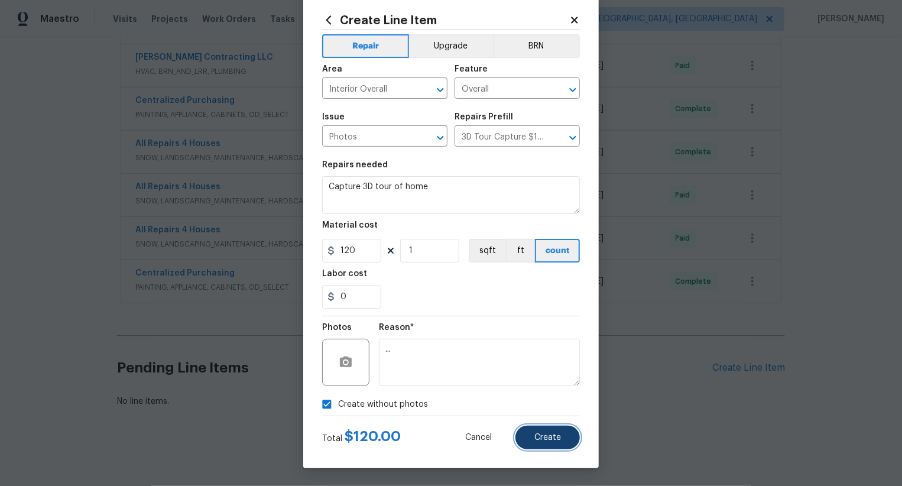
click at [536, 431] on button "Create" at bounding box center [548, 438] width 64 height 24
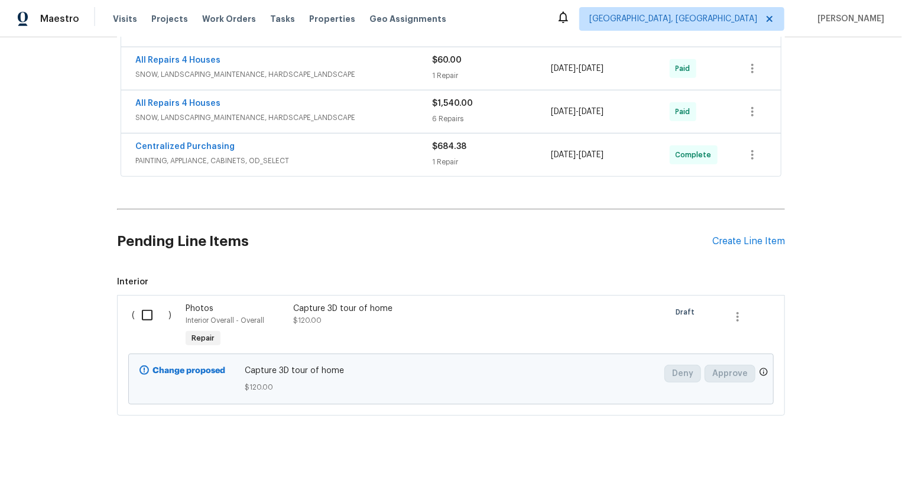
scroll to position [571, 0]
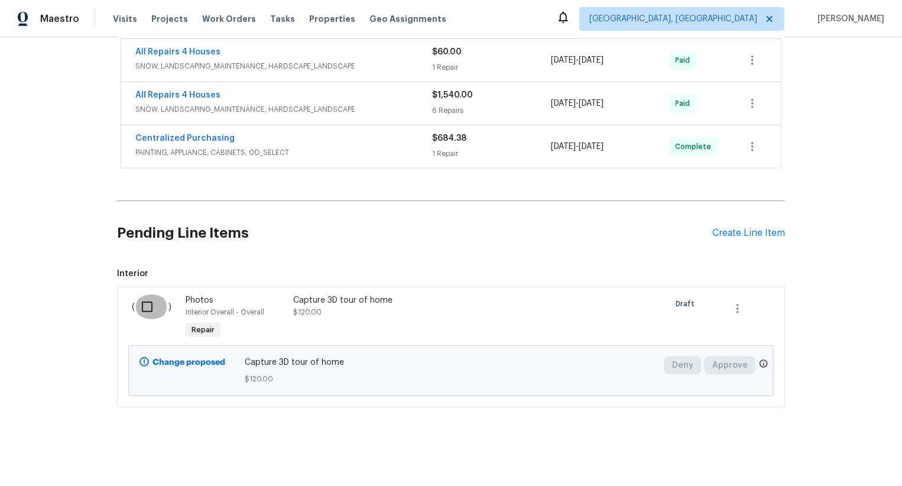
click at [159, 316] on input "checkbox" at bounding box center [152, 306] width 34 height 25
checkbox input "true"
click at [837, 459] on span "Create Work Order" at bounding box center [834, 456] width 79 height 15
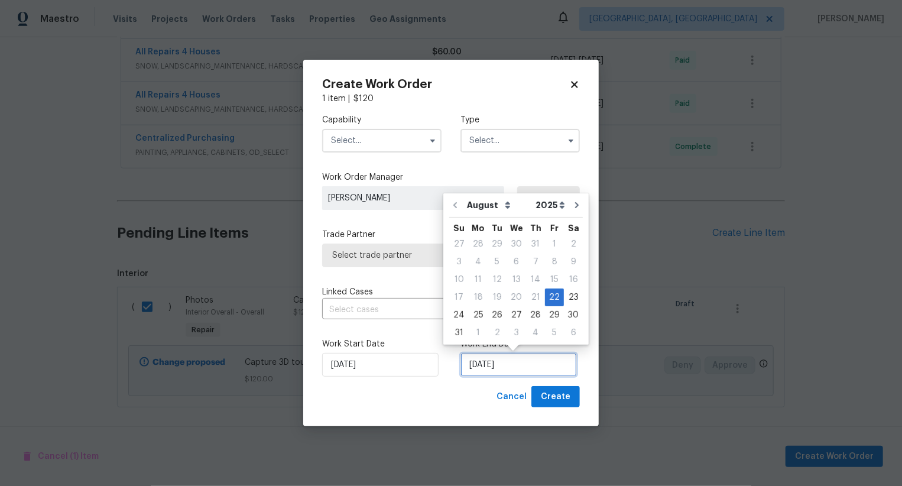
click at [495, 365] on input "22/08/2025" at bounding box center [519, 365] width 116 height 24
click at [571, 293] on div "23" at bounding box center [573, 297] width 19 height 17
type input "23/08/2025"
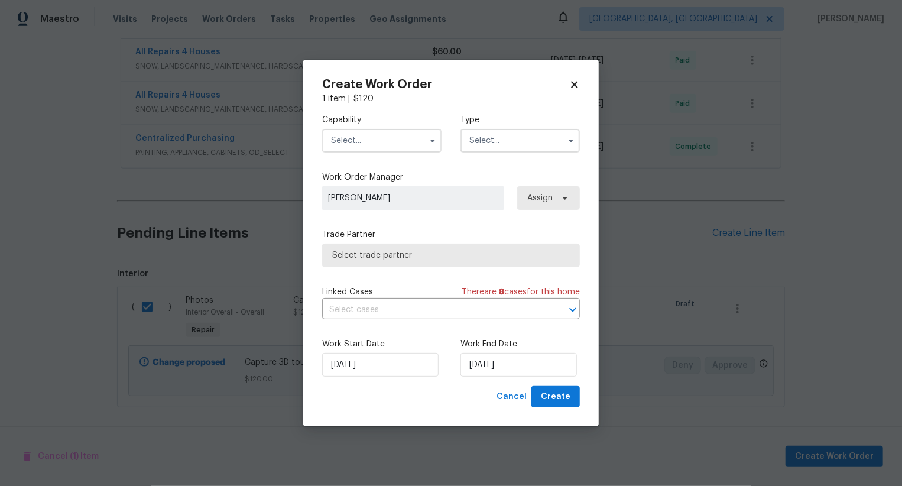
click at [395, 135] on input "text" at bounding box center [381, 141] width 119 height 24
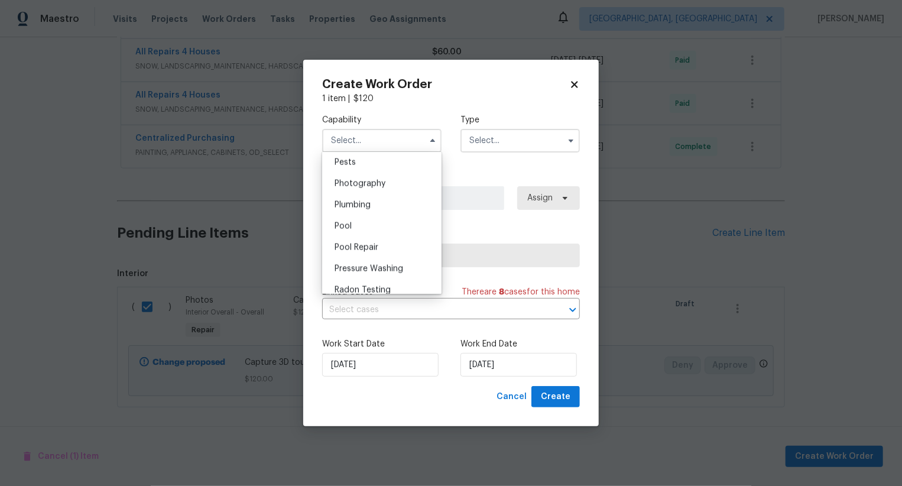
scroll to position [1044, 0]
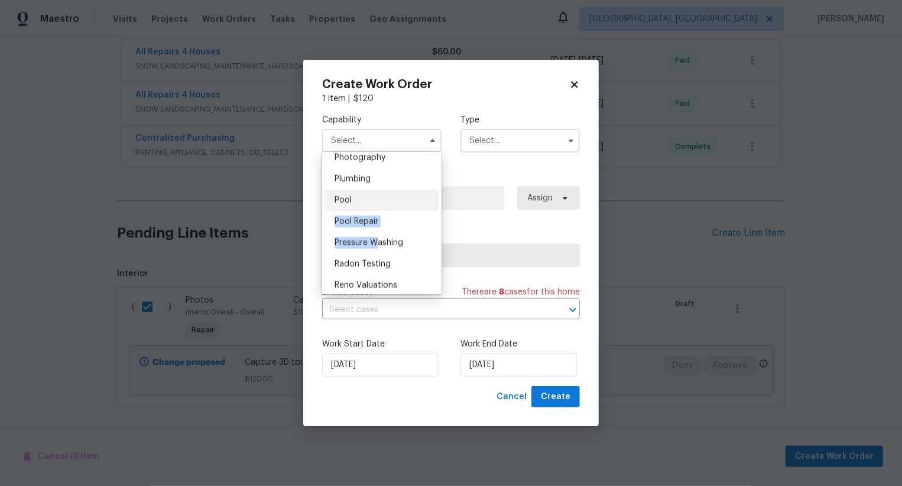
drag, startPoint x: 377, startPoint y: 244, endPoint x: 389, endPoint y: 194, distance: 51.8
click at [389, 194] on ul "Agent Appliance Bathtub Resurfacing BRN And Lrr Broker Cabinets Carpet Cleaning…" at bounding box center [381, 223] width 119 height 142
click at [390, 166] on div "Photography" at bounding box center [382, 157] width 114 height 21
type input "Photography"
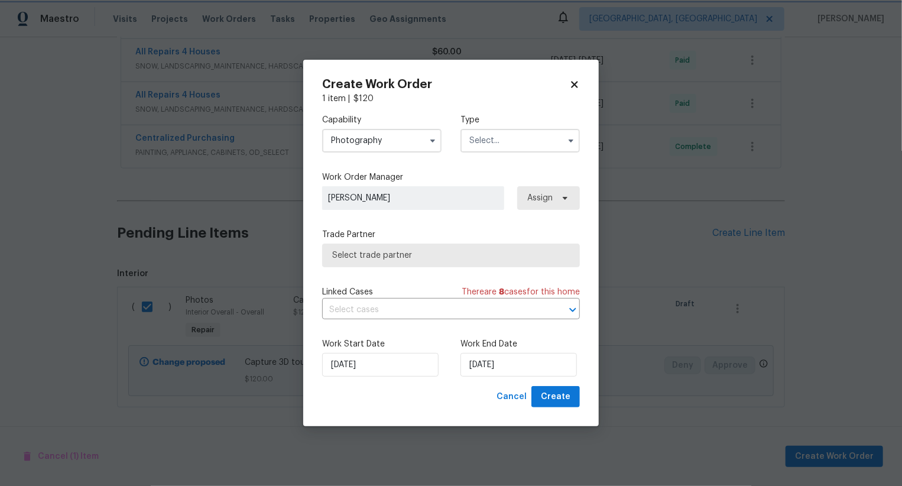
scroll to position [1014, 0]
click at [514, 142] on input "text" at bounding box center [520, 141] width 119 height 24
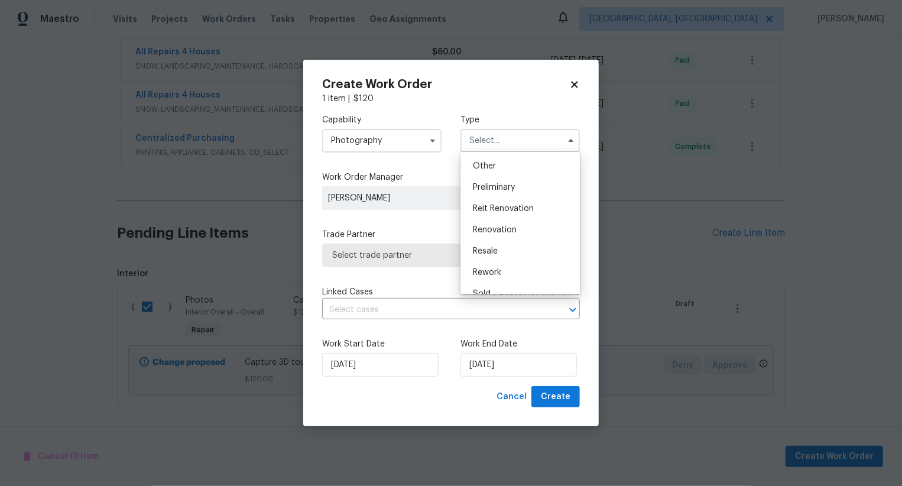
scroll to position [225, 0]
click at [514, 171] on div "Other" at bounding box center [521, 174] width 114 height 21
type input "Other"
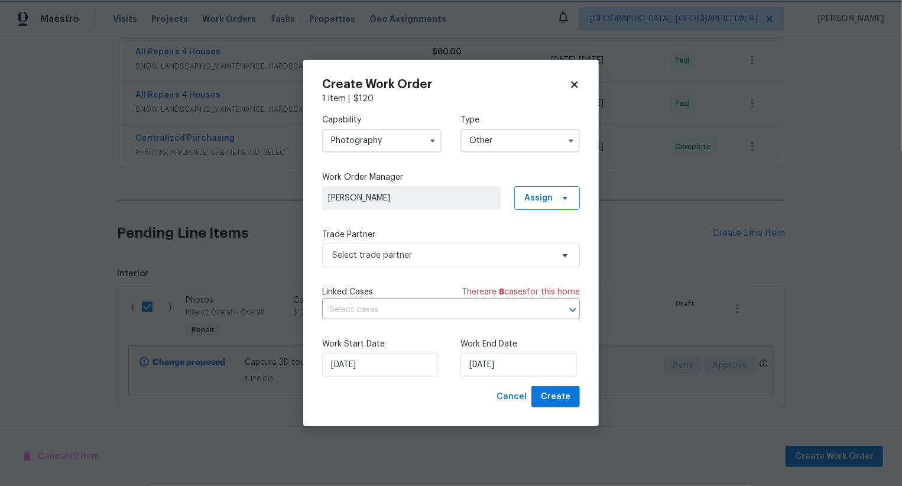
scroll to position [0, 0]
click at [453, 260] on span "Select trade partner" at bounding box center [442, 255] width 221 height 12
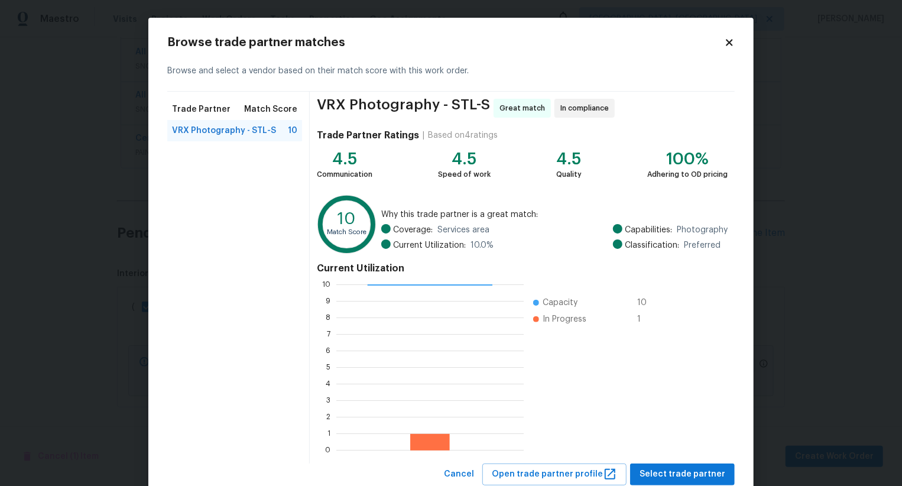
scroll to position [35, 0]
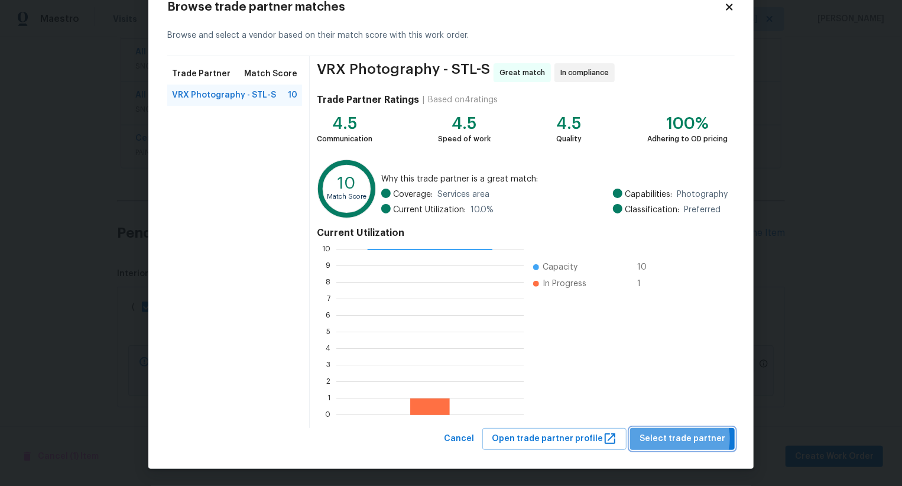
click at [681, 438] on span "Select trade partner" at bounding box center [683, 439] width 86 height 15
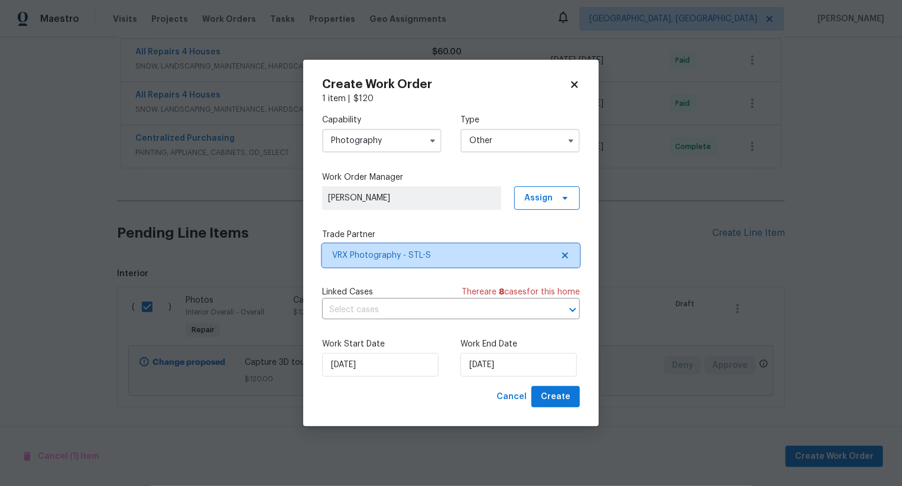
scroll to position [0, 0]
click at [554, 388] on button "Create" at bounding box center [556, 397] width 48 height 22
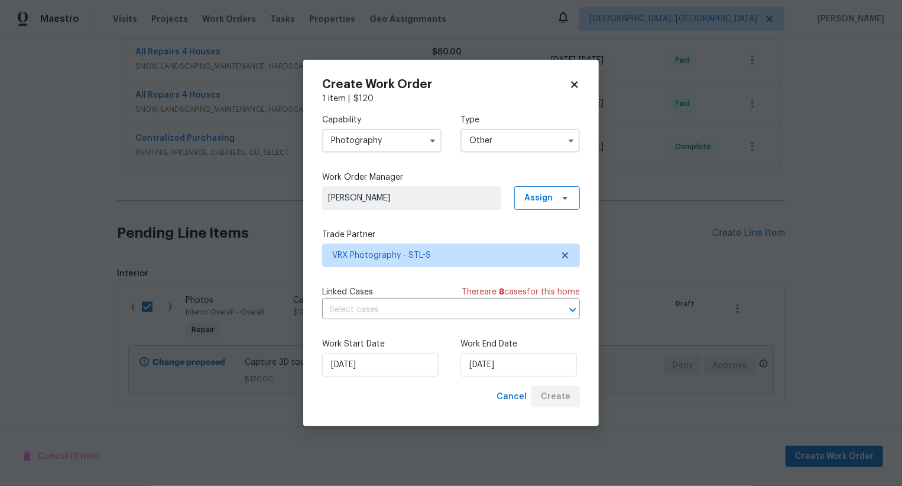
click at [554, 392] on div "Cancel Create" at bounding box center [536, 397] width 88 height 22
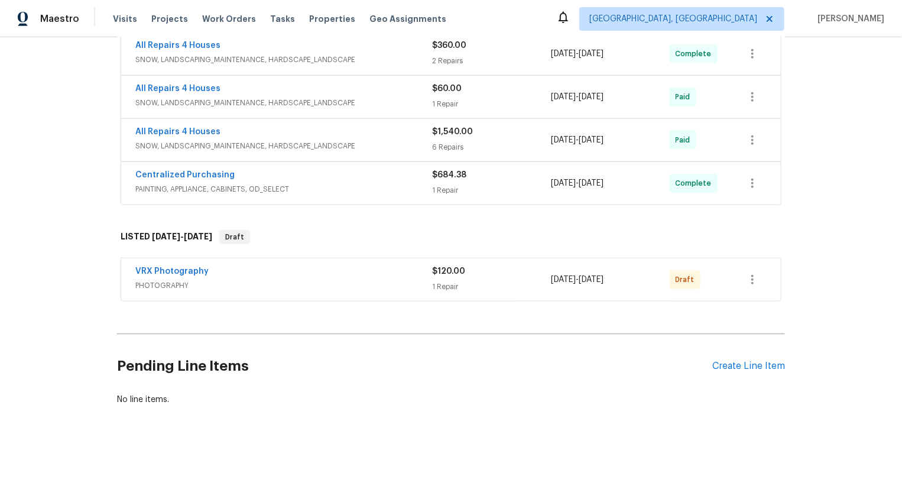
scroll to position [532, 0]
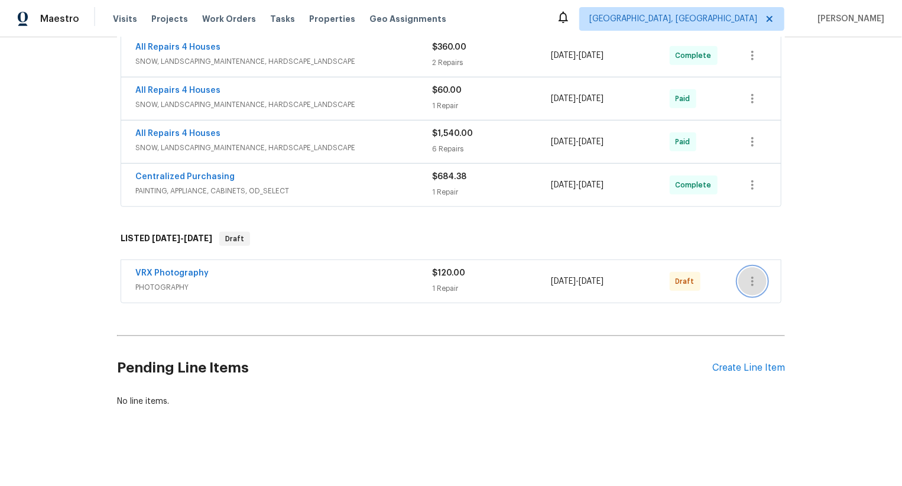
click at [751, 285] on icon "button" at bounding box center [753, 281] width 14 height 14
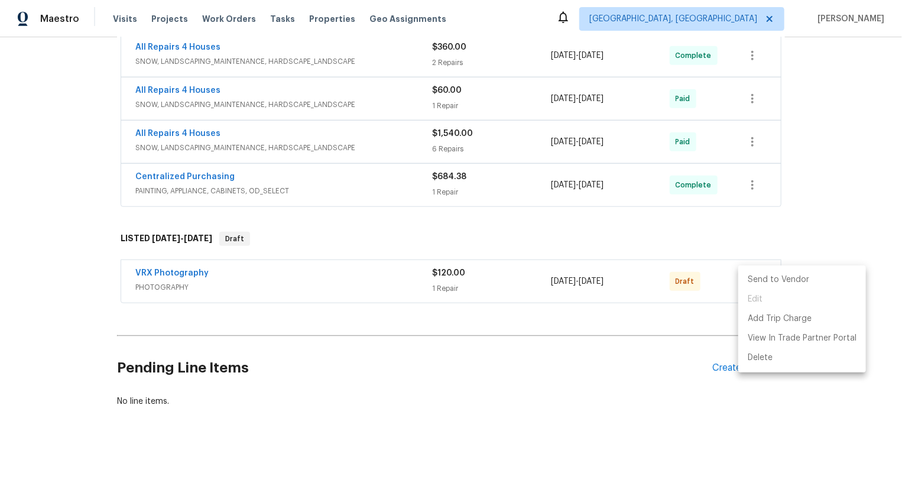
click at [751, 285] on li "Send to Vendor" at bounding box center [802, 280] width 128 height 20
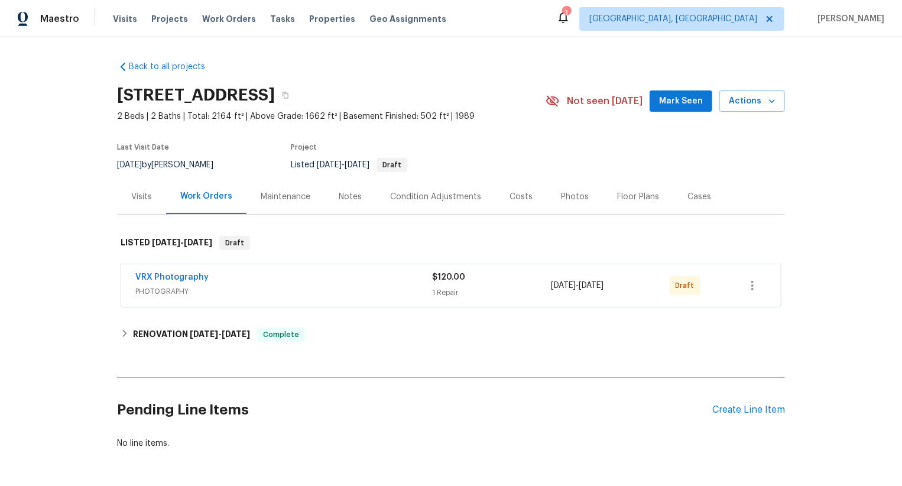
scroll to position [43, 0]
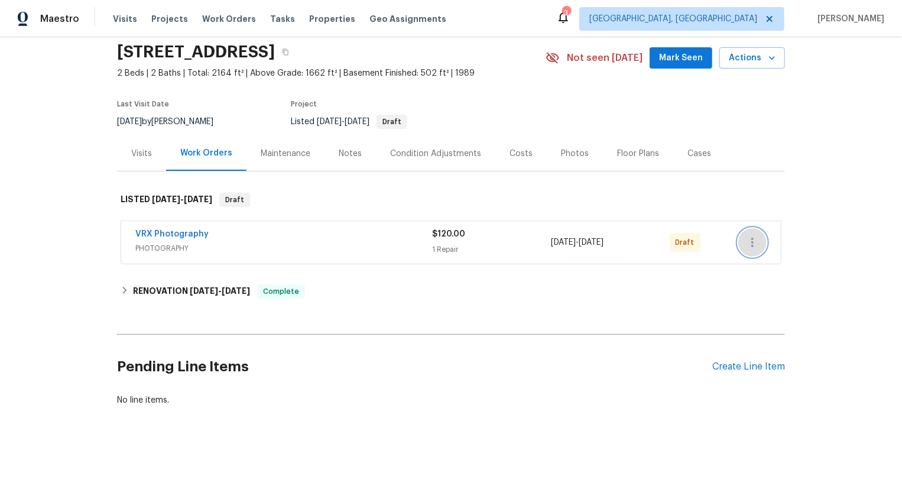
click at [754, 244] on icon "button" at bounding box center [753, 242] width 14 height 14
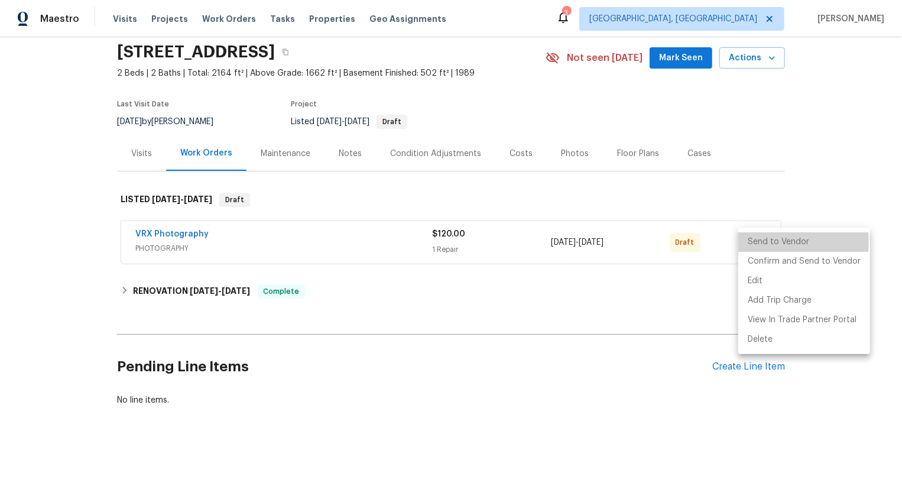
click at [754, 244] on li "Send to Vendor" at bounding box center [804, 242] width 132 height 20
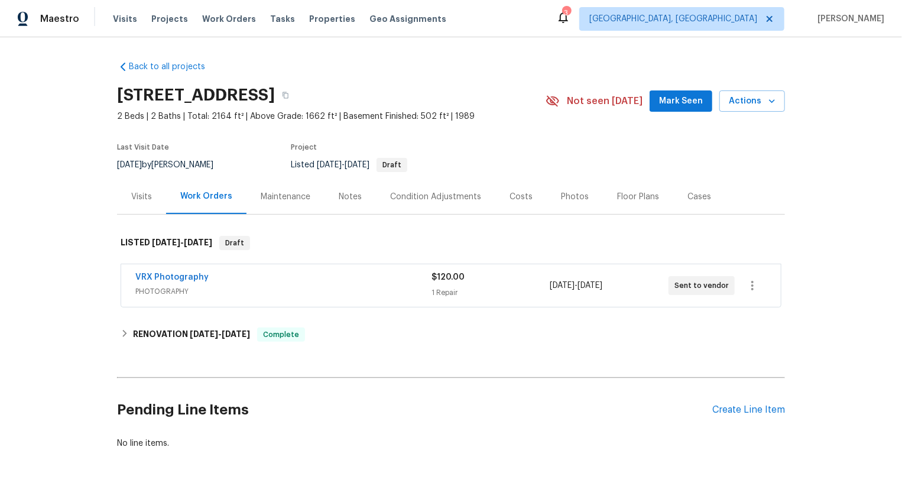
scroll to position [43, 0]
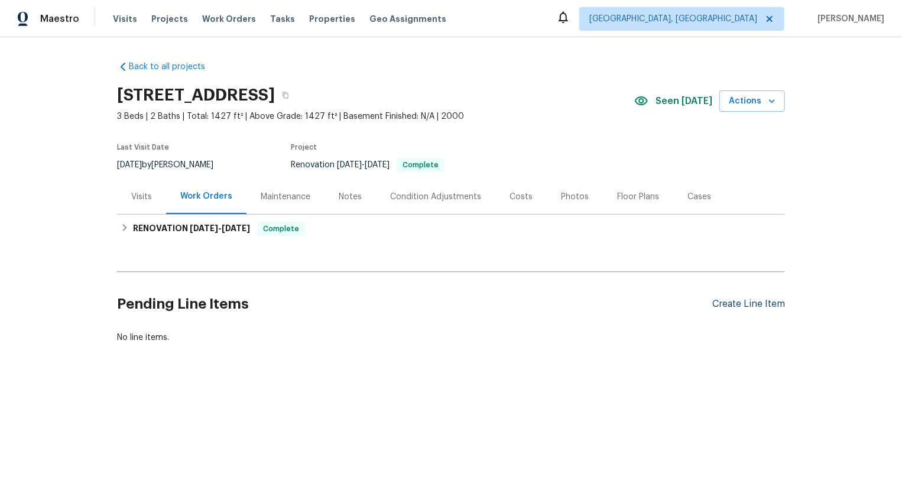
click at [742, 303] on div "Create Line Item" at bounding box center [748, 304] width 73 height 11
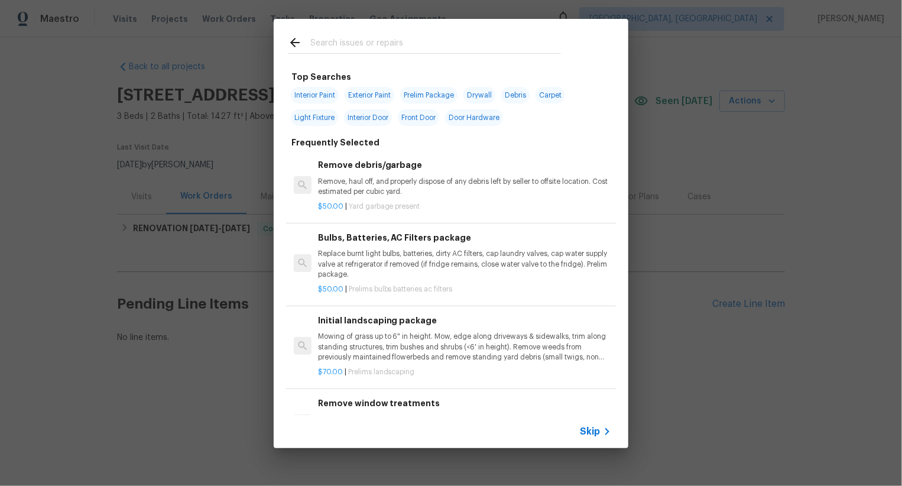
click at [588, 430] on span "Skip" at bounding box center [590, 432] width 20 height 12
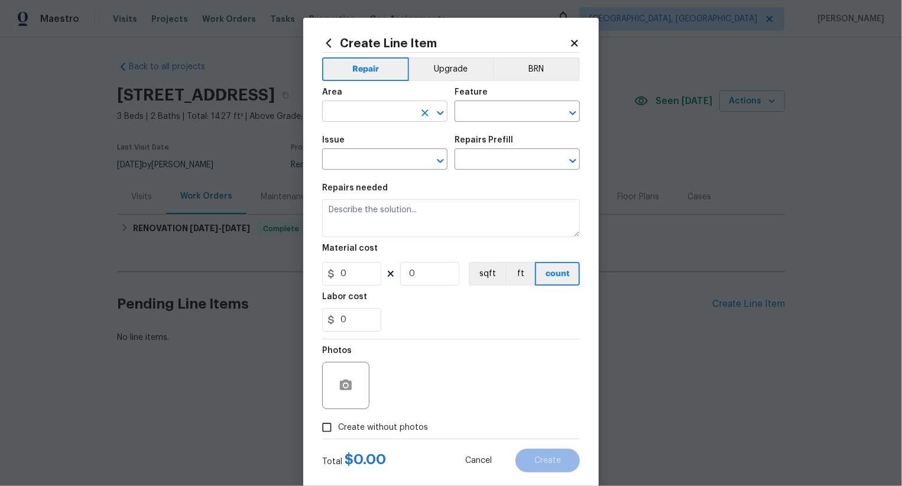
click at [381, 113] on input "text" at bounding box center [368, 112] width 92 height 18
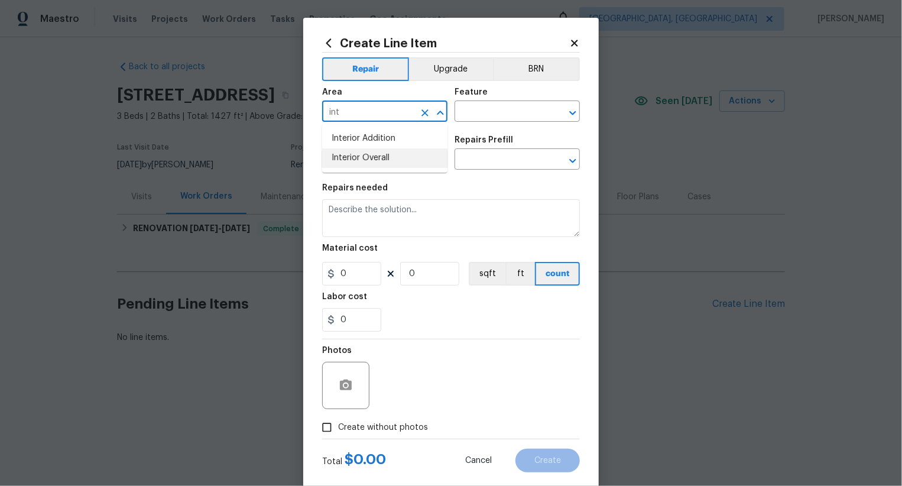
click at [406, 166] on li "Interior Overall" at bounding box center [384, 158] width 125 height 20
type input "Interior Overall"
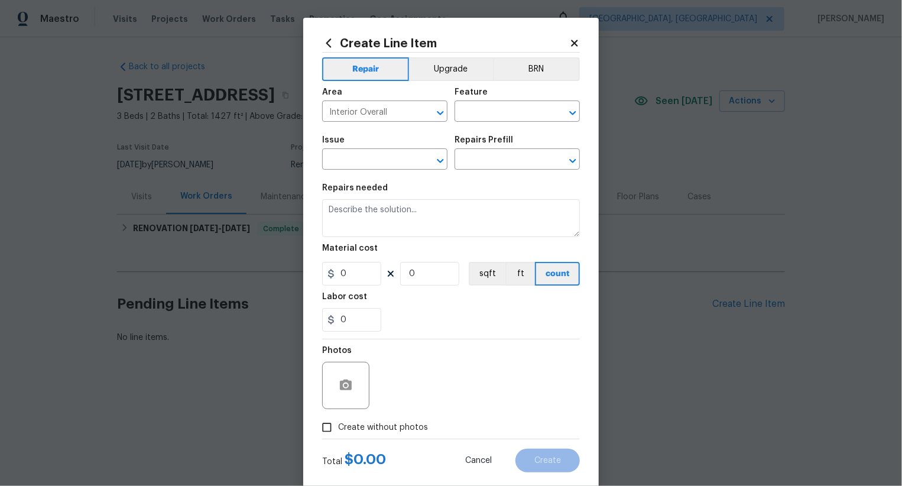
click at [516, 122] on div "Area Interior Overall ​ Feature ​" at bounding box center [451, 105] width 258 height 48
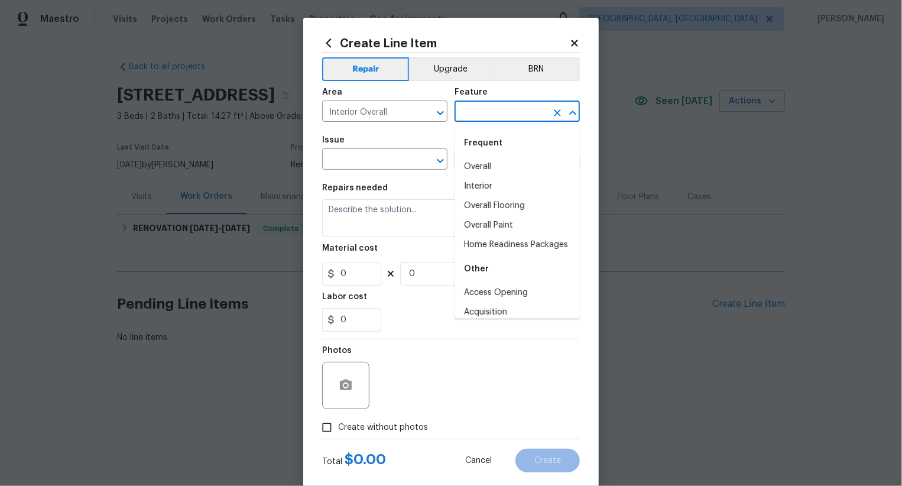
click at [488, 109] on input "text" at bounding box center [501, 112] width 92 height 18
click at [485, 180] on li "Interior" at bounding box center [517, 187] width 125 height 20
type input "Interior"
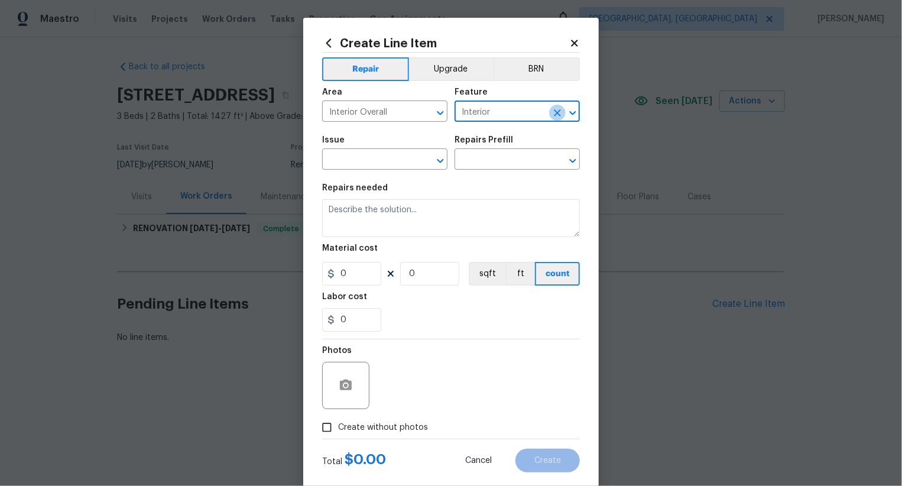
click at [556, 108] on icon "Clear" at bounding box center [558, 113] width 12 height 12
click at [511, 108] on input "text" at bounding box center [501, 112] width 92 height 18
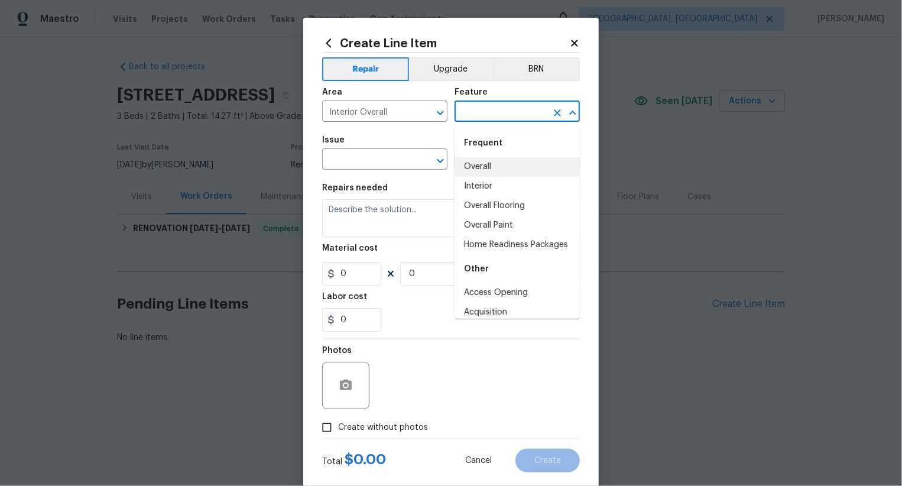
click at [497, 166] on li "Overall" at bounding box center [517, 167] width 125 height 20
type input "Overall"
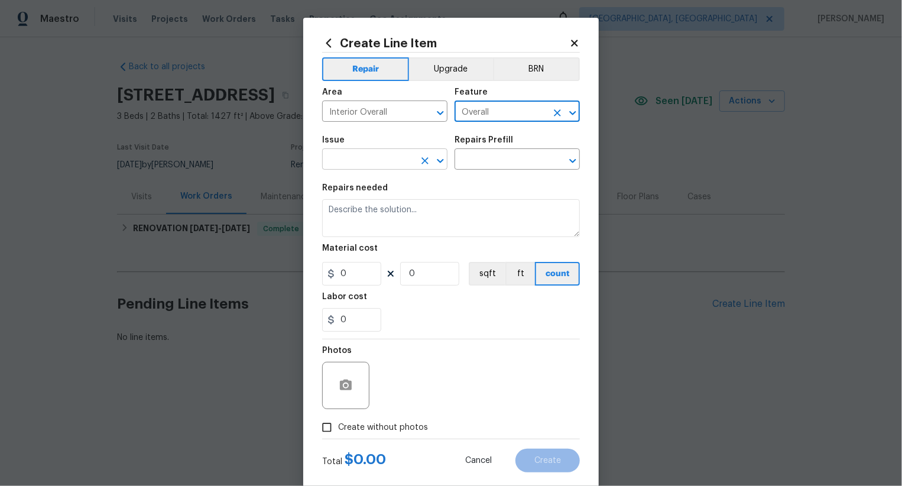
click at [380, 165] on input "text" at bounding box center [368, 160] width 92 height 18
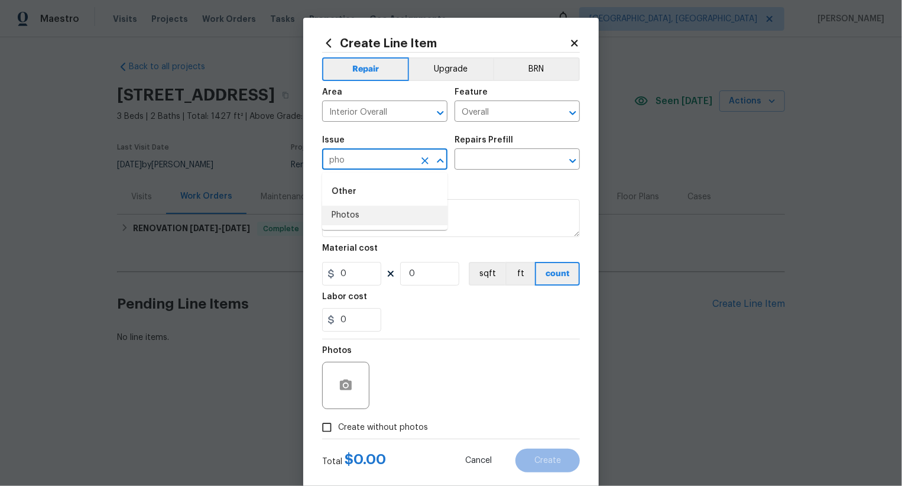
click at [387, 210] on li "Photos" at bounding box center [384, 216] width 125 height 20
type input "Photos"
click at [490, 166] on input "text" at bounding box center [501, 160] width 92 height 18
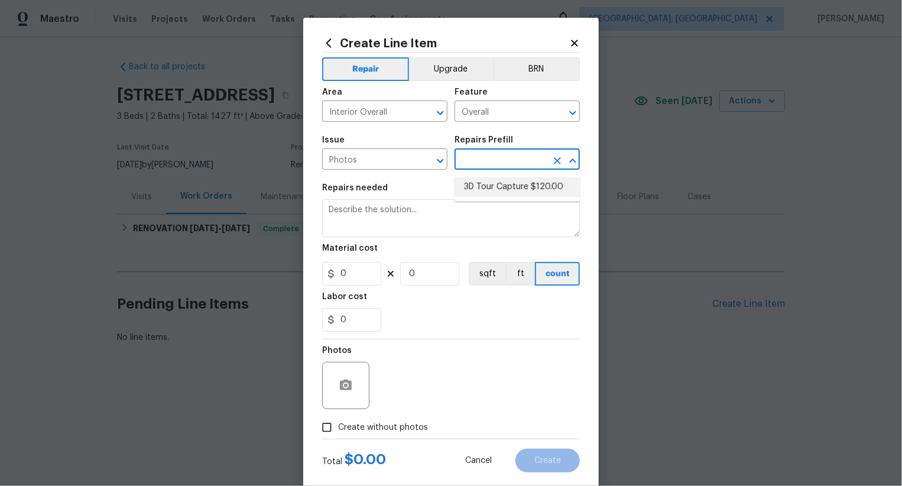
click at [496, 196] on li "3D Tour Capture $120.00" at bounding box center [517, 187] width 125 height 20
type input "3D Tour Capture $120.00"
type textarea "Capture 3D tour of home"
type input "1"
type input "120"
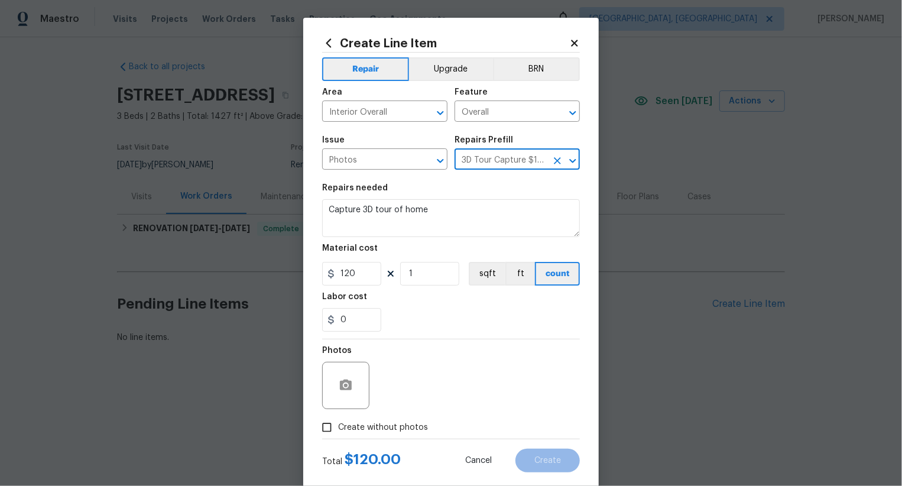
scroll to position [23, 0]
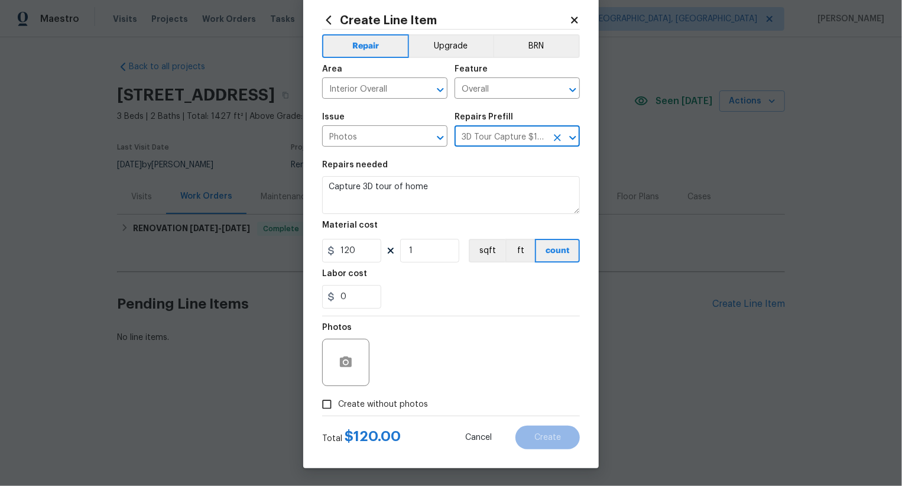
click at [398, 403] on span "Create without photos" at bounding box center [383, 404] width 90 height 12
click at [338, 403] on input "Create without photos" at bounding box center [327, 404] width 22 height 22
checkbox input "true"
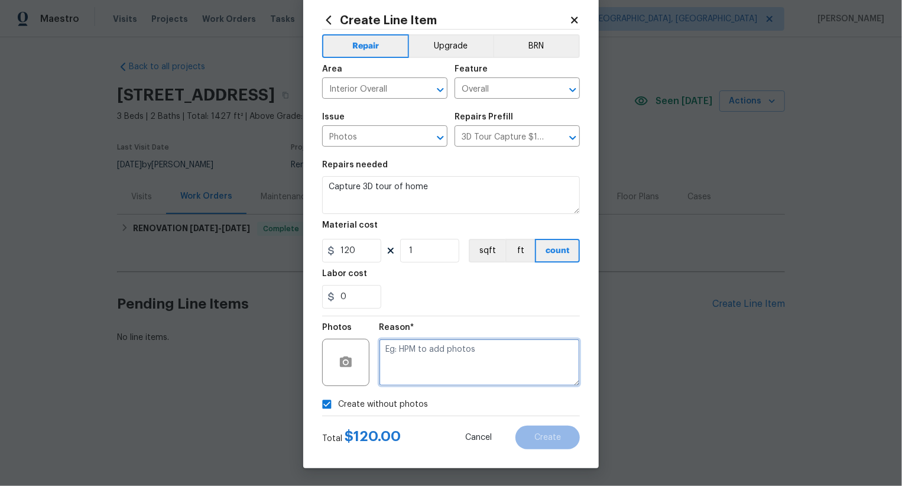
click at [488, 350] on textarea at bounding box center [479, 362] width 201 height 47
type textarea ".."
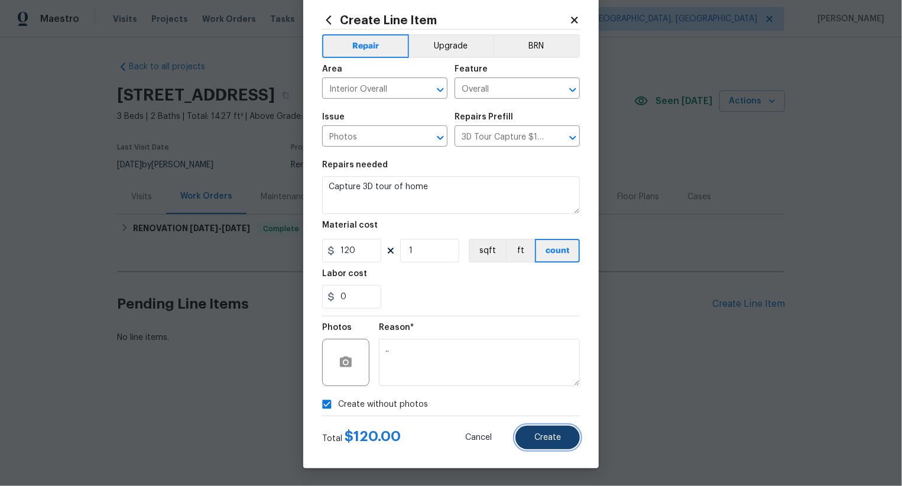
click at [563, 438] on button "Create" at bounding box center [548, 438] width 64 height 24
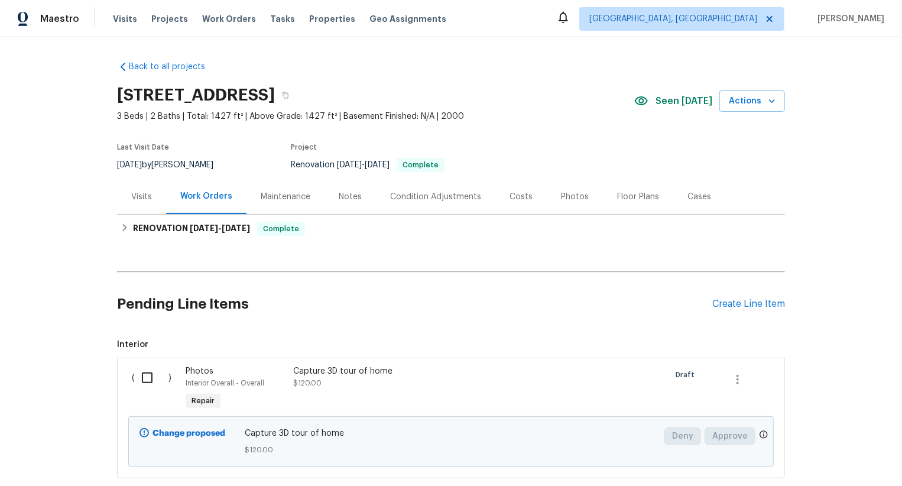
scroll to position [72, 0]
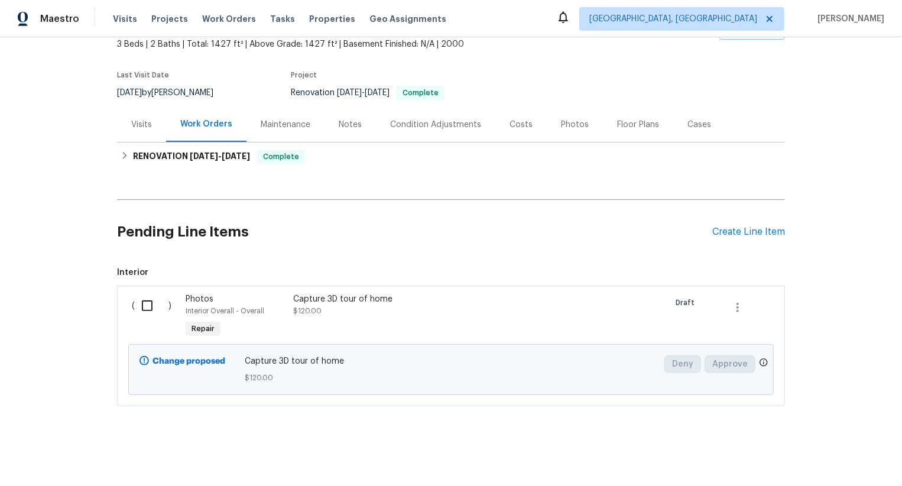
click at [162, 306] on input "checkbox" at bounding box center [152, 305] width 34 height 25
checkbox input "true"
click at [846, 453] on span "Create Work Order" at bounding box center [834, 456] width 79 height 15
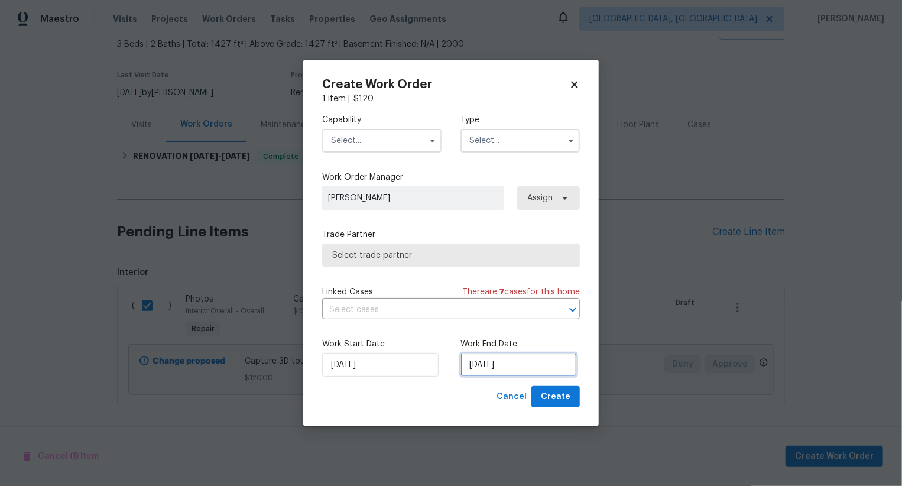
click at [500, 362] on input "22/08/2025" at bounding box center [519, 365] width 116 height 24
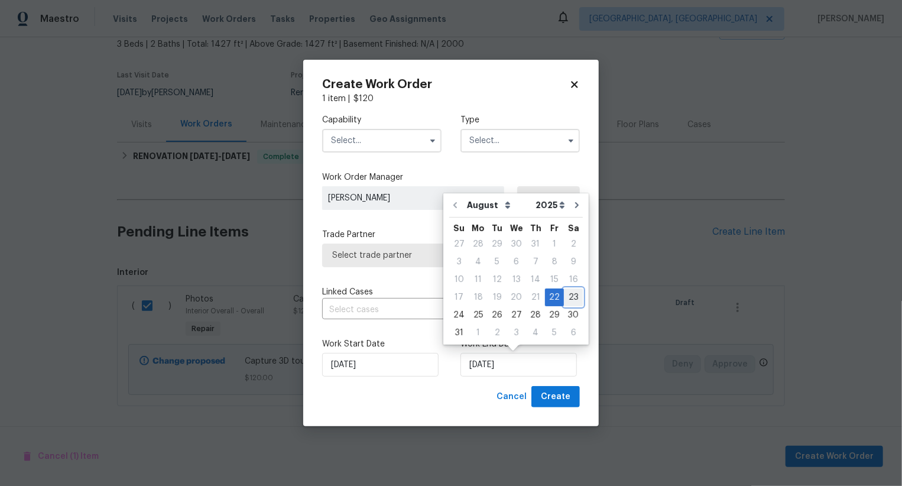
click at [566, 300] on div "23" at bounding box center [573, 297] width 19 height 17
type input "23/08/2025"
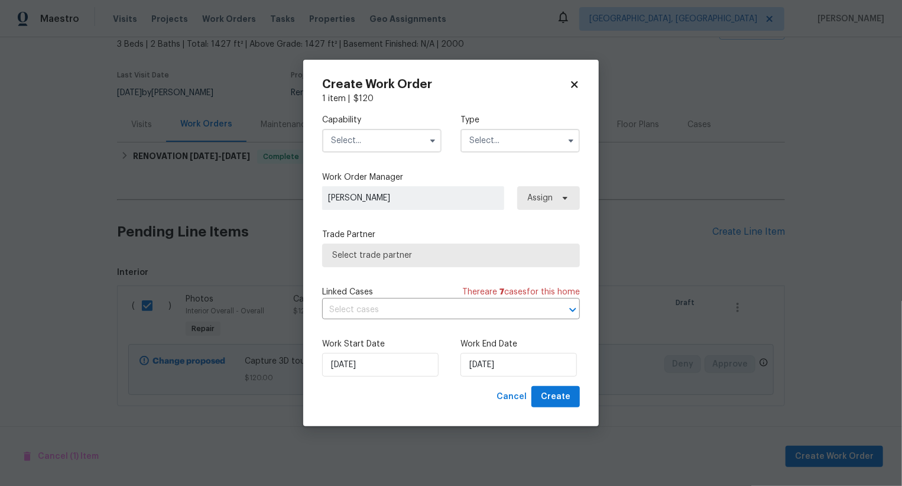
click at [400, 138] on input "text" at bounding box center [381, 141] width 119 height 24
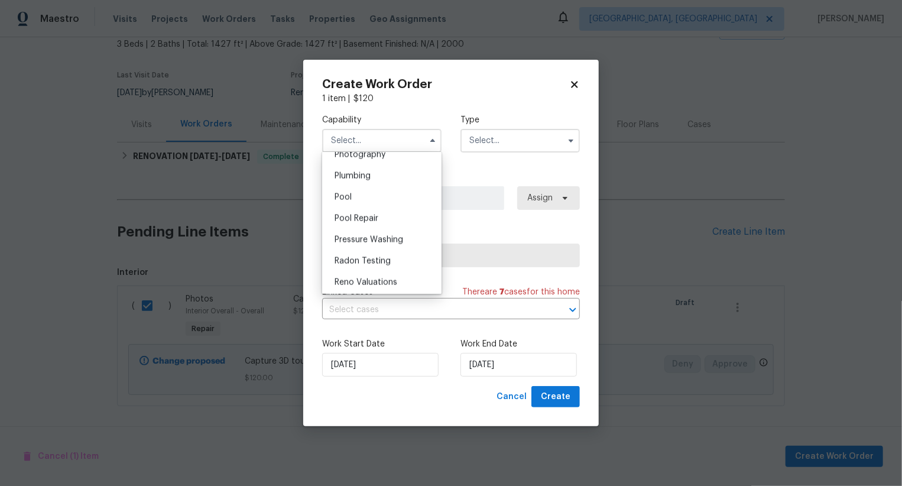
scroll to position [1033, 0]
click at [409, 174] on div "Photography" at bounding box center [382, 167] width 114 height 21
type input "Photography"
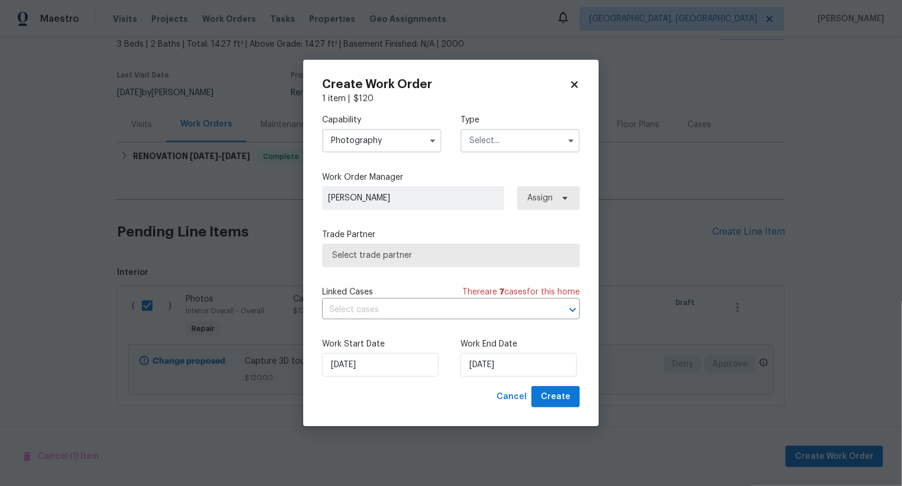
click at [503, 145] on input "text" at bounding box center [520, 141] width 119 height 24
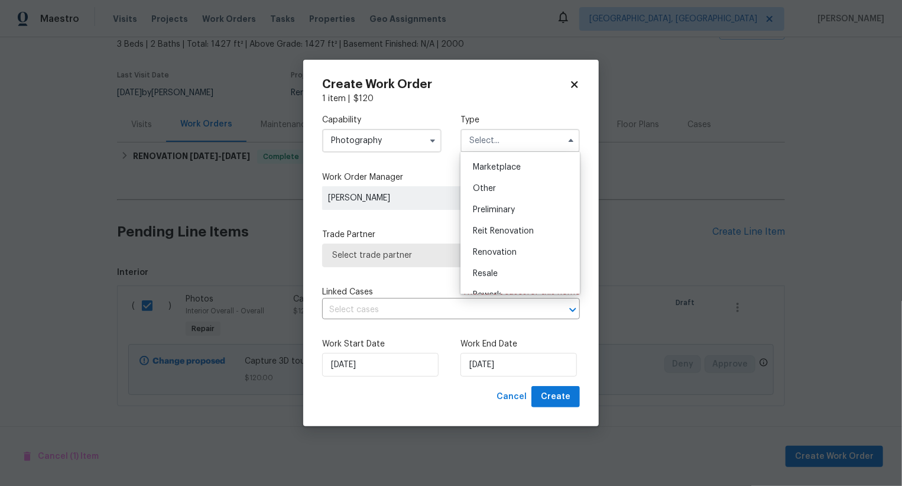
scroll to position [210, 0]
click at [508, 190] on div "Other" at bounding box center [521, 189] width 114 height 21
type input "Other"
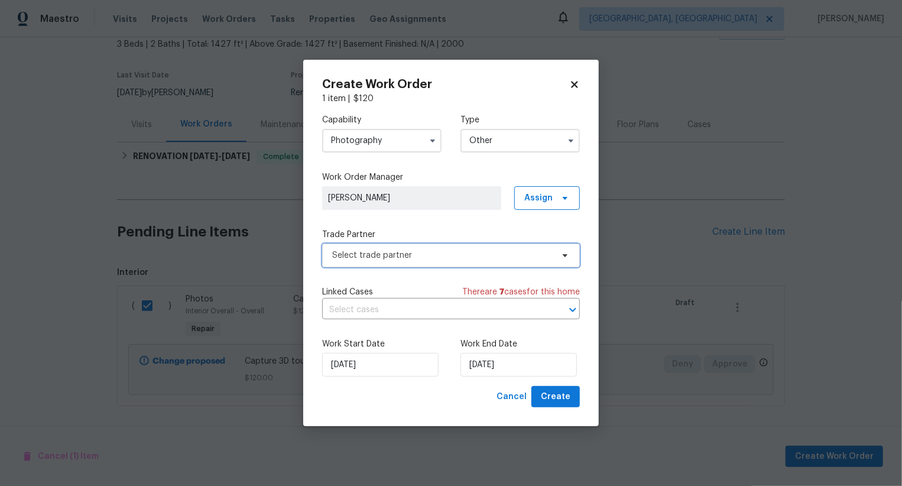
click at [478, 261] on span "Select trade partner" at bounding box center [451, 256] width 258 height 24
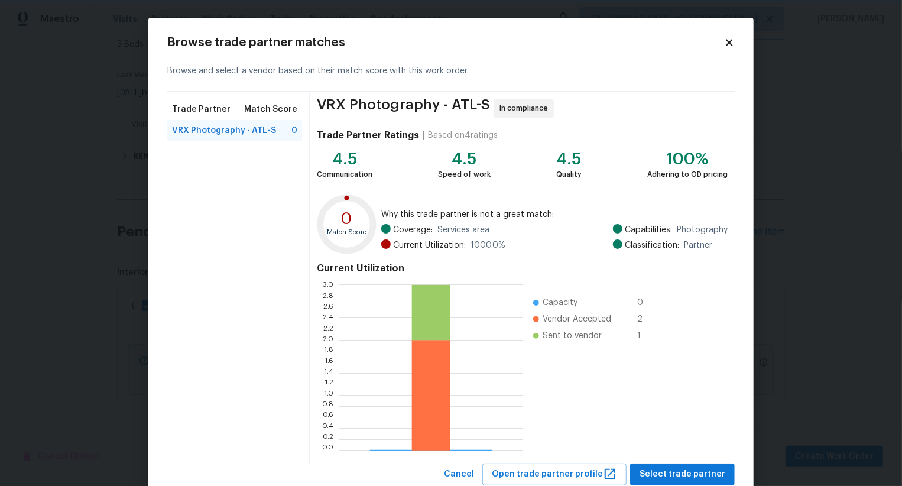
scroll to position [35, 0]
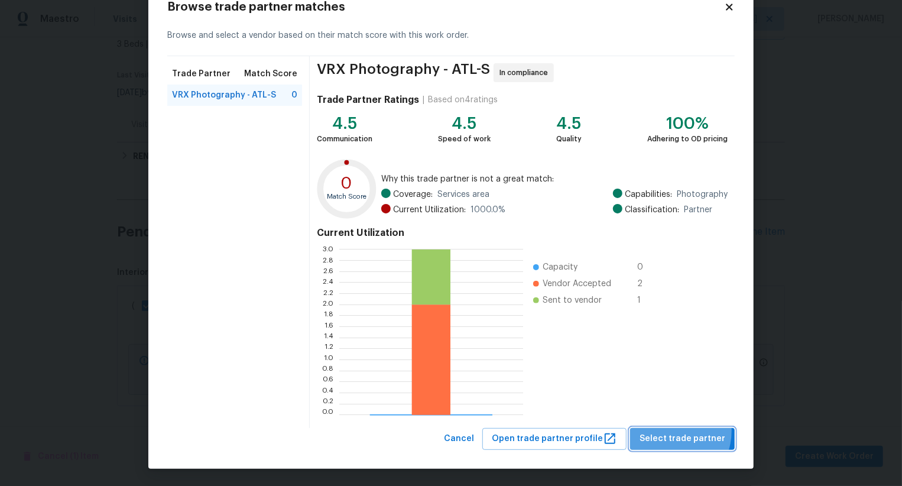
click at [673, 430] on button "Select trade partner" at bounding box center [682, 439] width 105 height 22
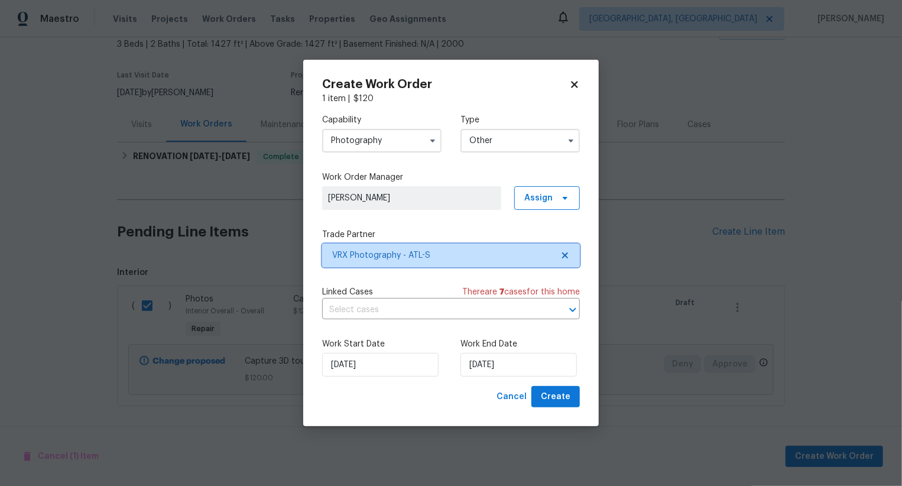
scroll to position [0, 0]
click at [556, 401] on span "Create" at bounding box center [556, 397] width 30 height 15
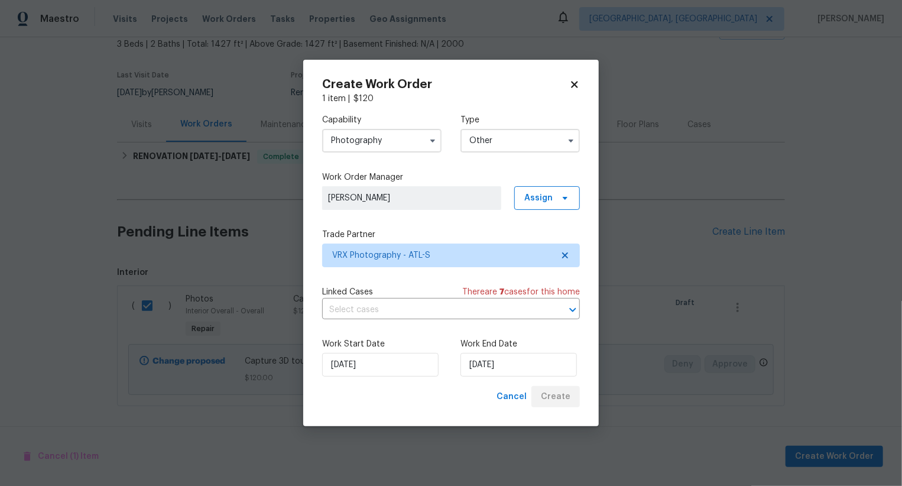
checkbox input "false"
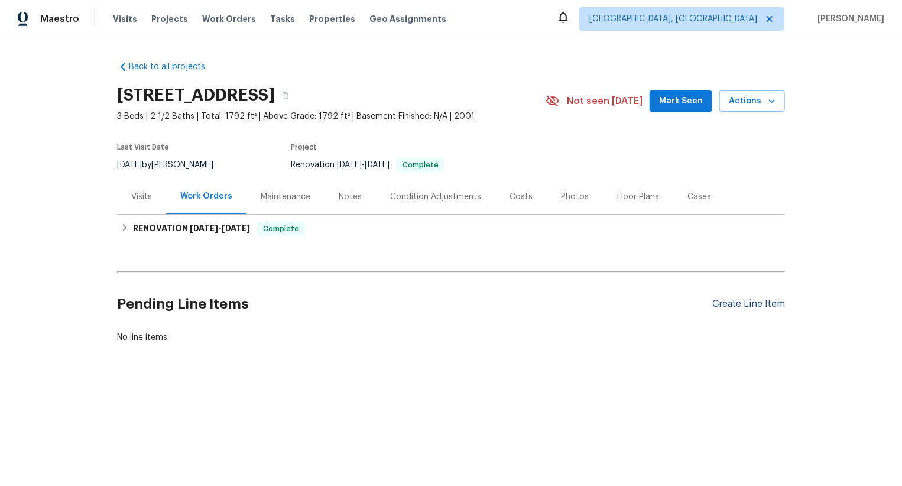
click at [746, 304] on div "Create Line Item" at bounding box center [748, 304] width 73 height 11
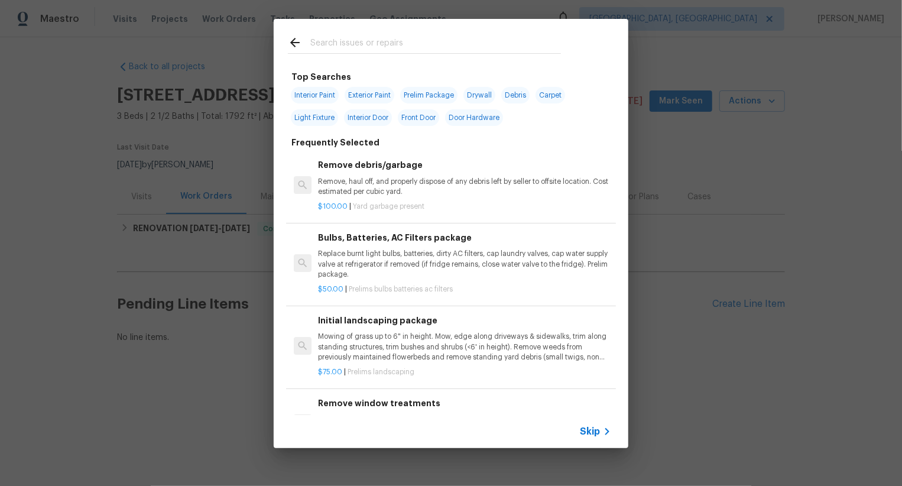
click at [596, 429] on span "Skip" at bounding box center [590, 432] width 20 height 12
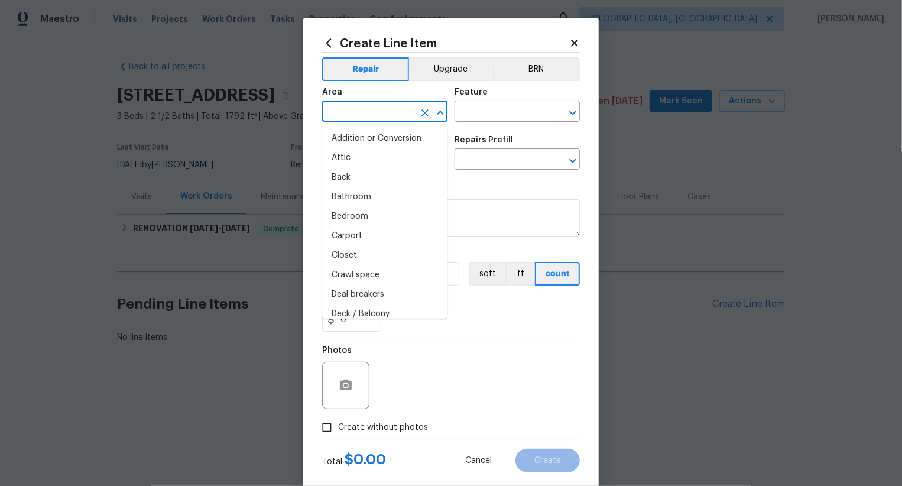
click at [356, 116] on input "text" at bounding box center [368, 112] width 92 height 18
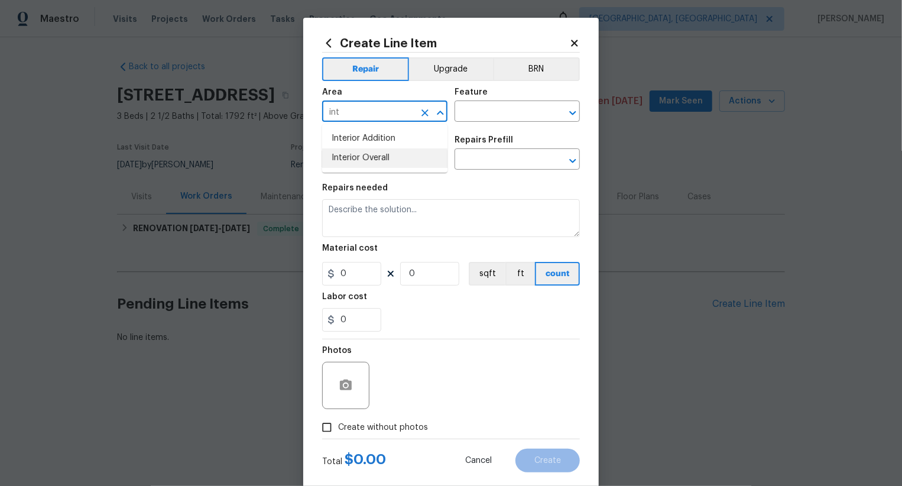
click at [371, 155] on li "Interior Overall" at bounding box center [384, 158] width 125 height 20
type input "Interior Overall"
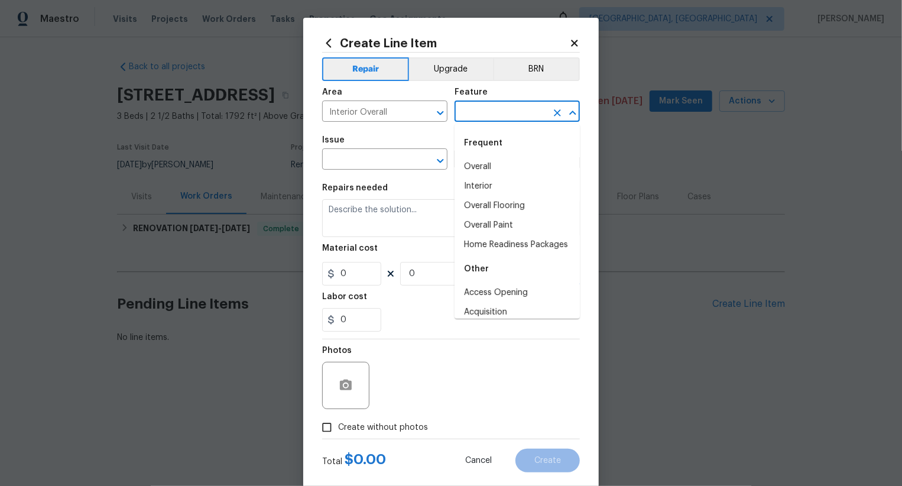
click at [479, 112] on input "text" at bounding box center [501, 112] width 92 height 18
click at [491, 161] on li "Overall" at bounding box center [517, 167] width 125 height 20
type input "Overall"
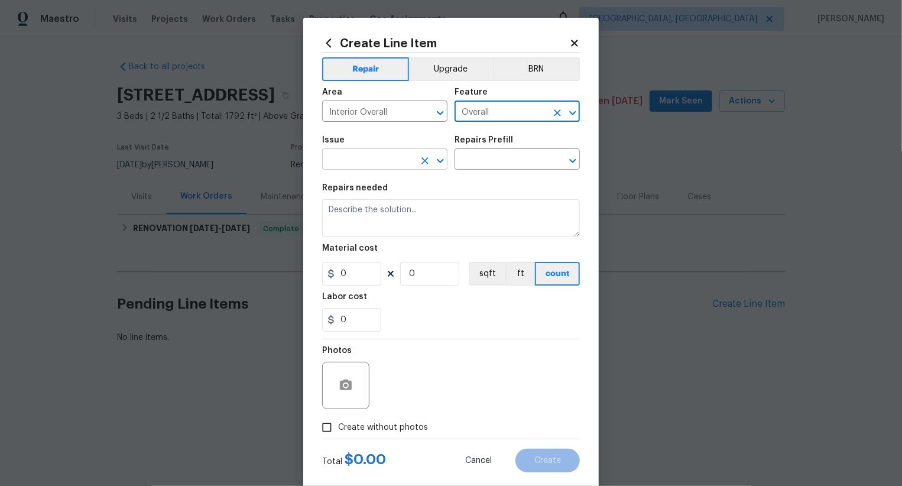
click at [409, 157] on input "text" at bounding box center [368, 160] width 92 height 18
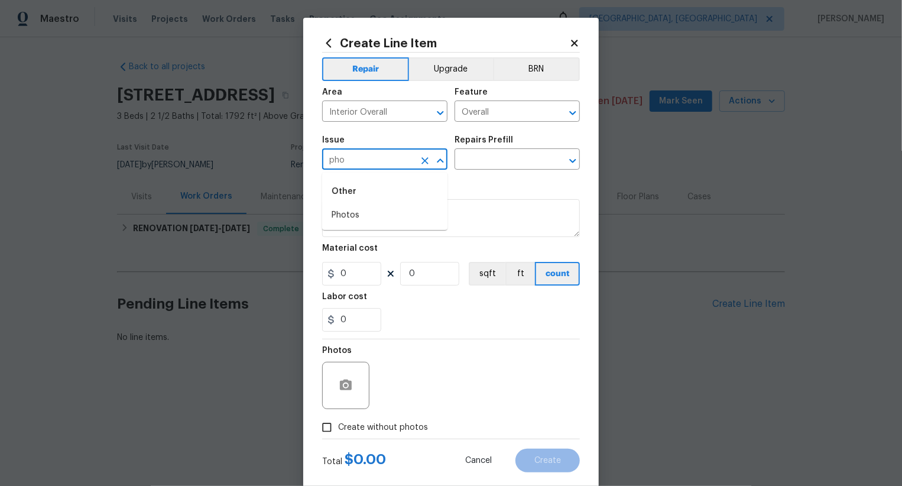
click at [414, 205] on div "Other" at bounding box center [384, 191] width 125 height 28
click at [413, 210] on li "Photos" at bounding box center [384, 216] width 125 height 20
type input "Photos"
click at [500, 163] on input "text" at bounding box center [501, 160] width 92 height 18
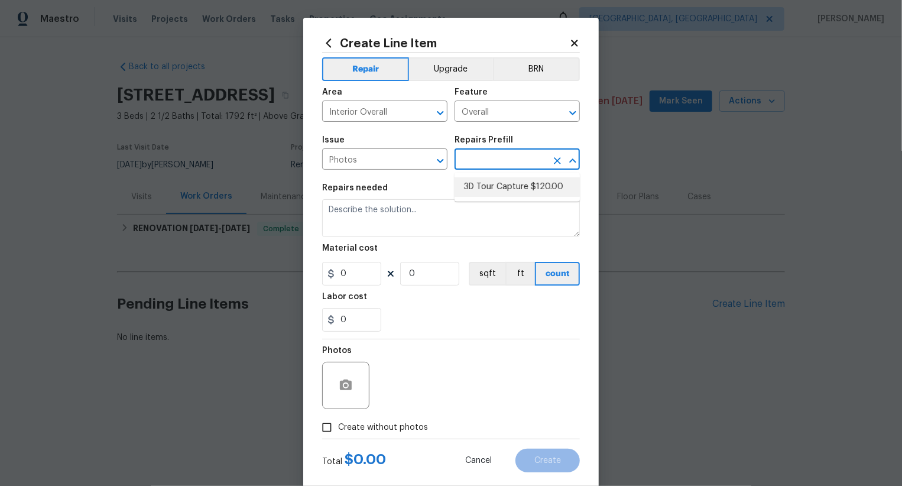
click at [500, 182] on li "3D Tour Capture $120.00" at bounding box center [517, 187] width 125 height 20
type input "3D Tour Capture $120.00"
type textarea "Capture 3D tour of home"
type input "1"
type input "120"
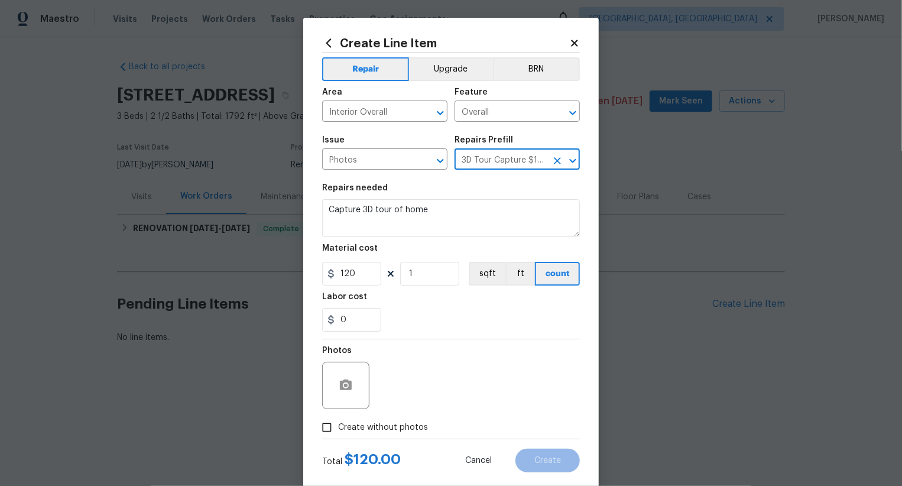
scroll to position [23, 0]
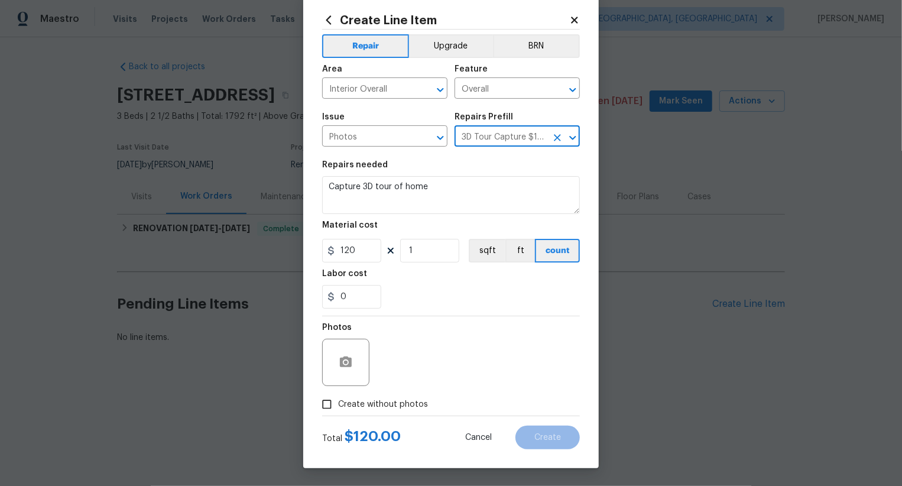
click at [408, 401] on span "Create without photos" at bounding box center [383, 404] width 90 height 12
click at [338, 401] on input "Create without photos" at bounding box center [327, 404] width 22 height 22
checkbox input "true"
click at [438, 387] on div "Reason*" at bounding box center [479, 354] width 201 height 77
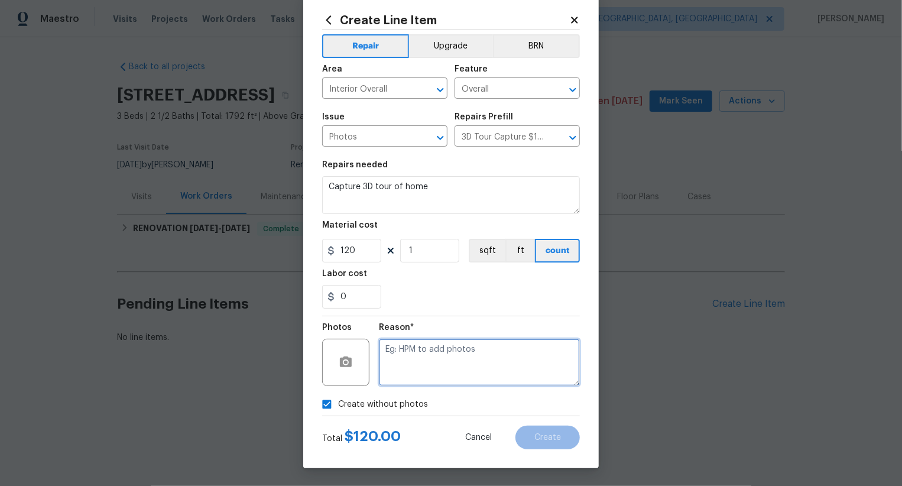
click at [449, 380] on textarea at bounding box center [479, 362] width 201 height 47
type textarea ".."
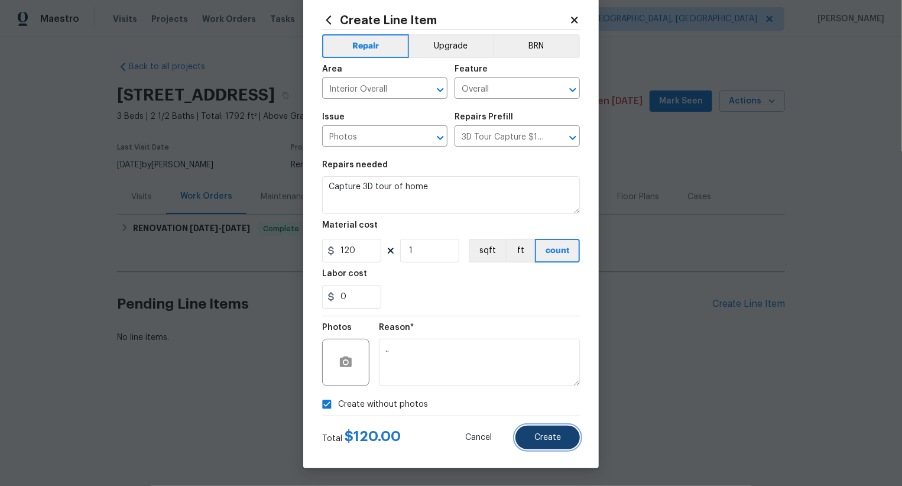
click at [537, 437] on span "Create" at bounding box center [547, 437] width 27 height 9
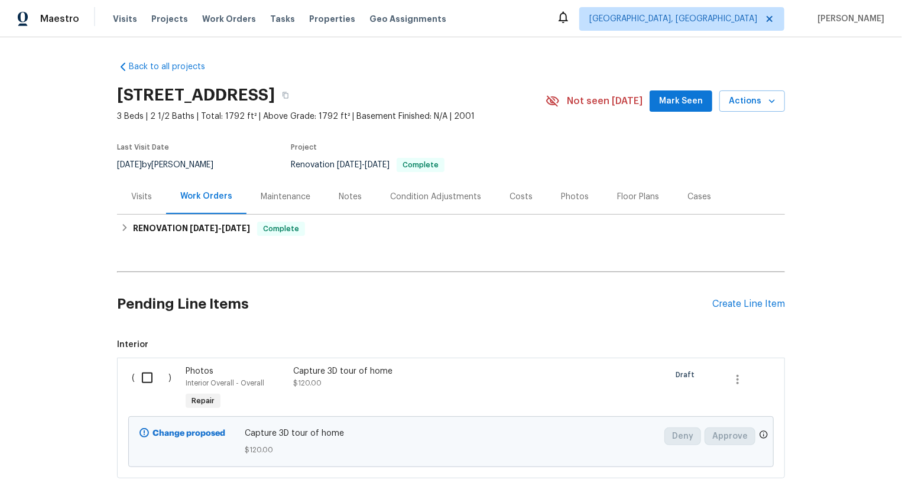
scroll to position [72, 0]
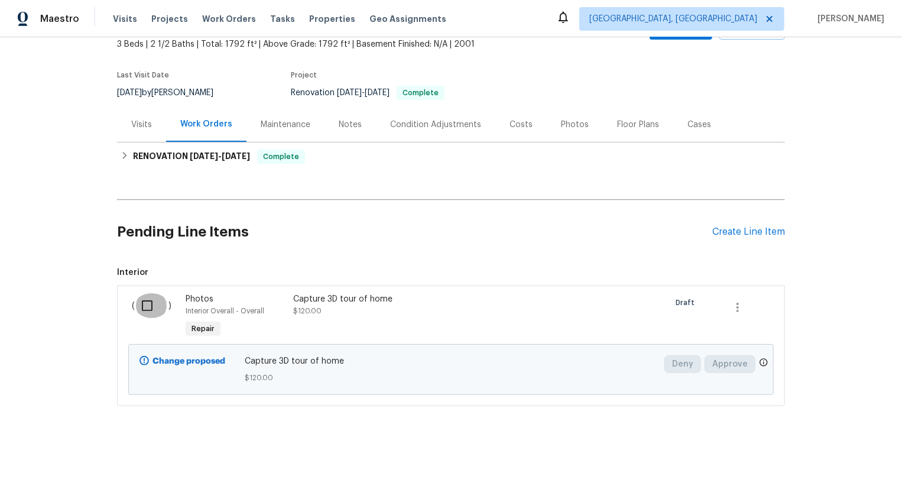
click at [147, 302] on input "checkbox" at bounding box center [152, 305] width 34 height 25
checkbox input "true"
click at [849, 458] on span "Create Work Order" at bounding box center [834, 456] width 79 height 15
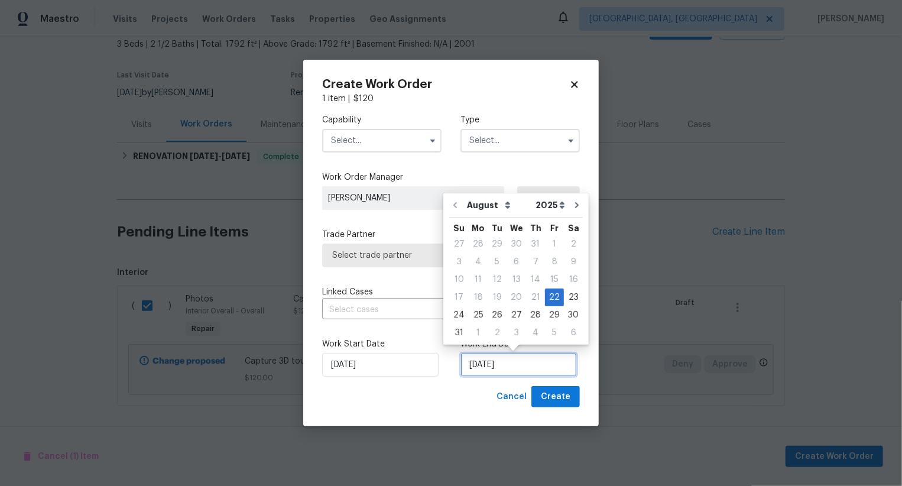
click at [481, 364] on input "22/08/2025" at bounding box center [519, 365] width 116 height 24
click at [566, 299] on div "23" at bounding box center [573, 297] width 19 height 17
type input "23/08/2025"
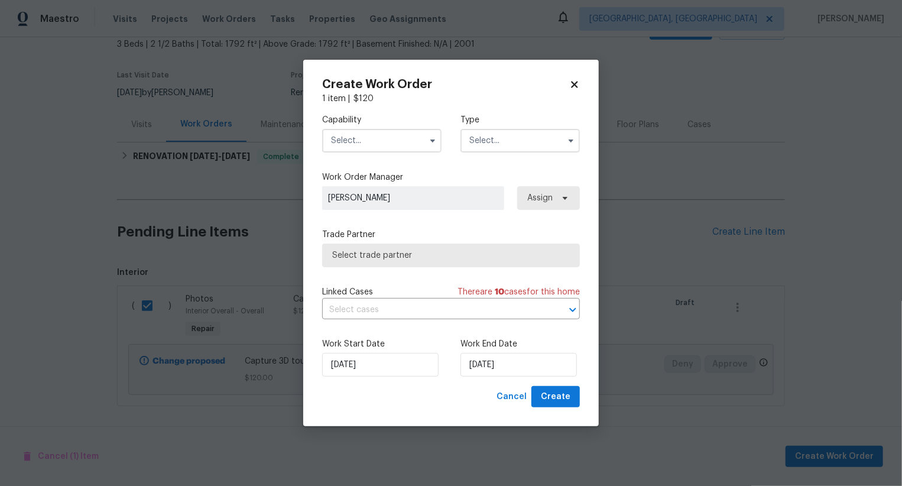
click at [364, 137] on input "text" at bounding box center [381, 141] width 119 height 24
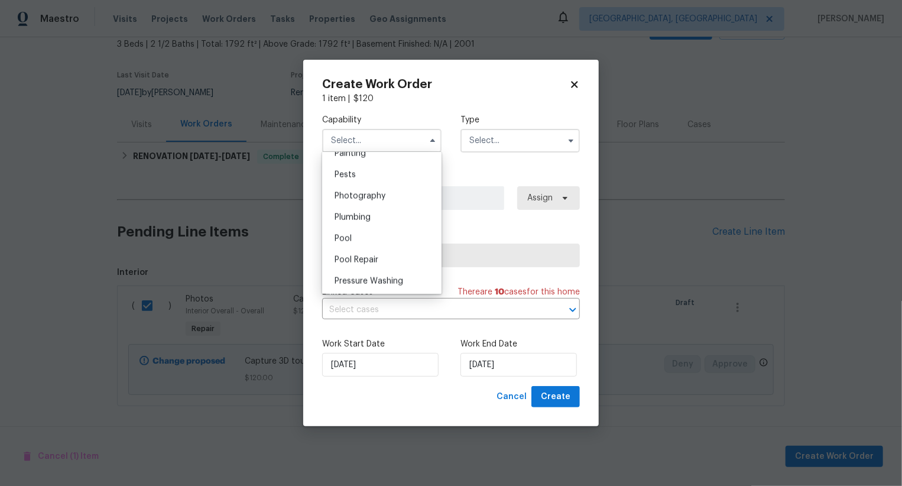
scroll to position [996, 0]
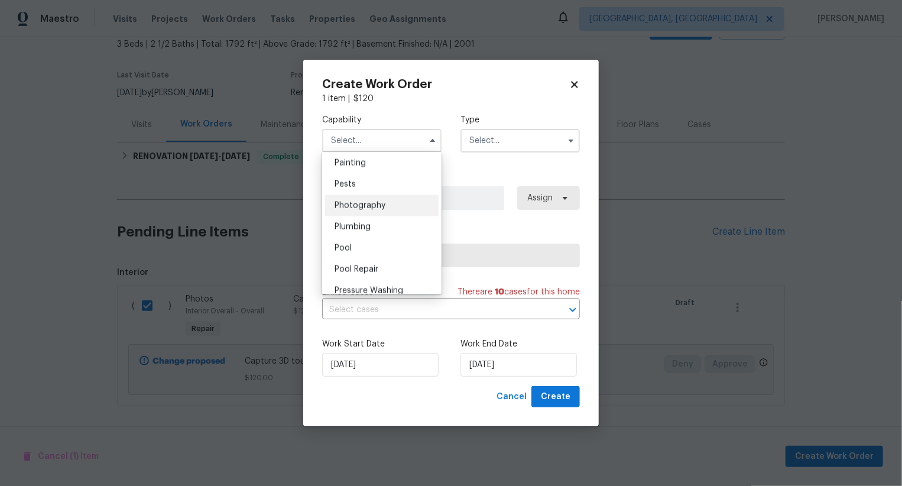
click at [384, 208] on span "Photography" at bounding box center [360, 206] width 51 height 8
type input "Photography"
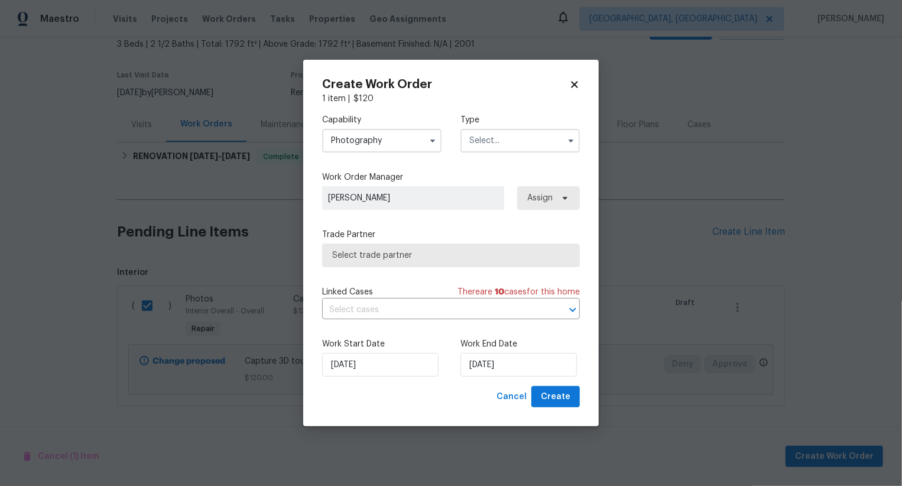
click at [500, 137] on input "text" at bounding box center [520, 141] width 119 height 24
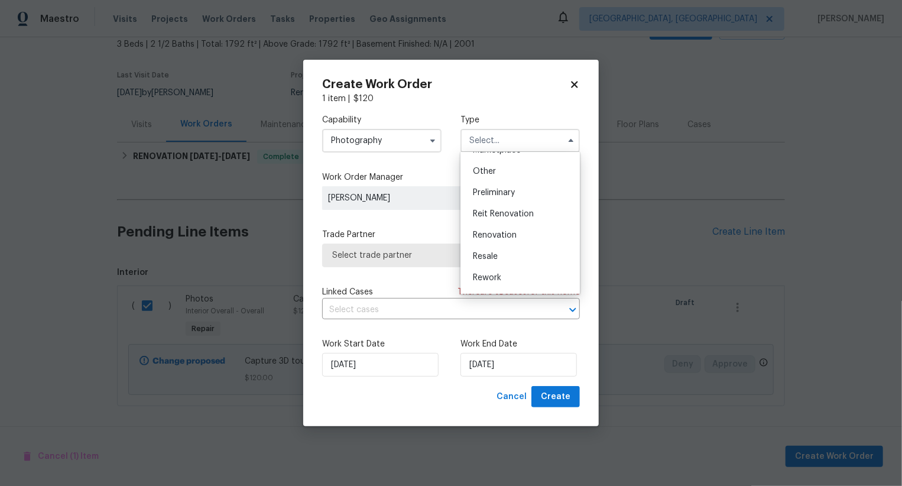
scroll to position [226, 0]
click at [515, 173] on div "Other" at bounding box center [521, 173] width 114 height 21
type input "Other"
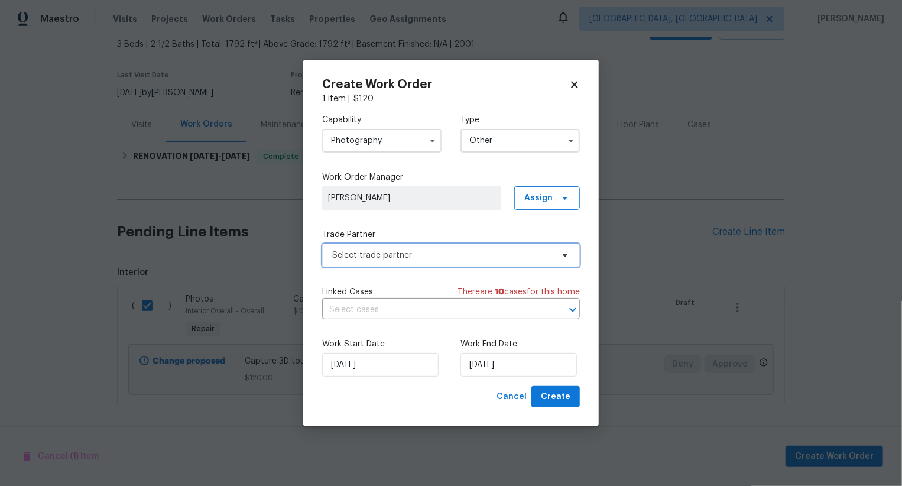
click at [469, 258] on span "Select trade partner" at bounding box center [442, 255] width 221 height 12
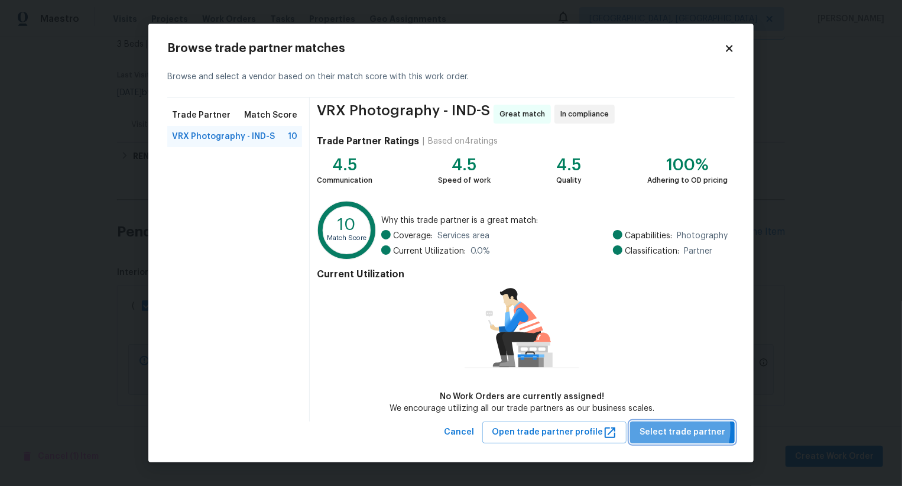
click at [669, 429] on span "Select trade partner" at bounding box center [683, 432] width 86 height 15
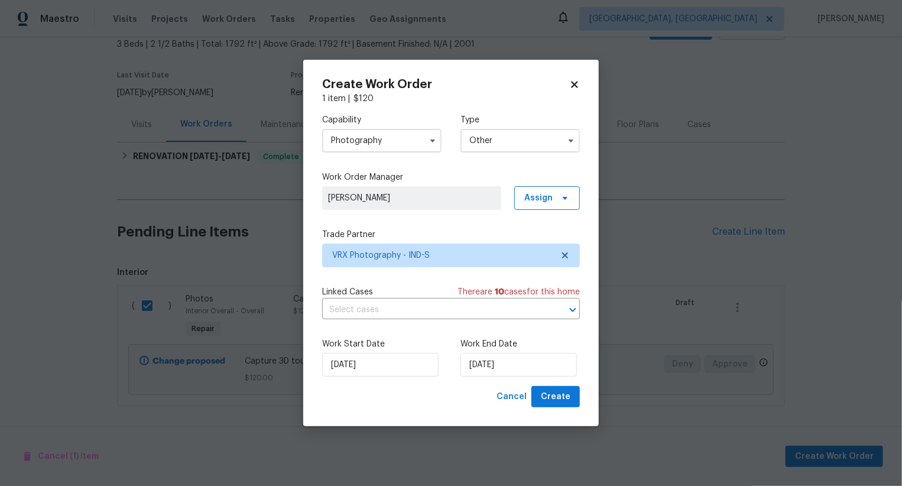
click at [566, 409] on div "Create Work Order 1 item | $ 120 Capability Photography Type Other Work Order M…" at bounding box center [451, 243] width 296 height 367
click at [566, 394] on span "Create" at bounding box center [556, 397] width 30 height 15
checkbox input "false"
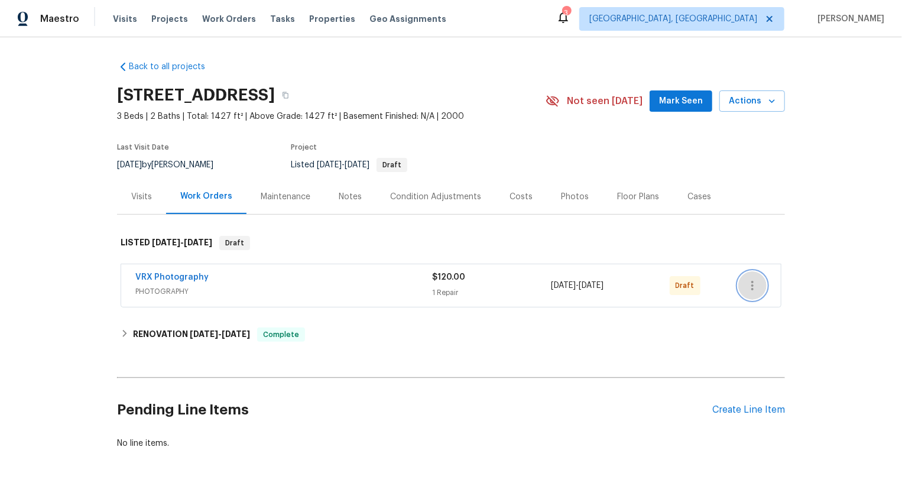
click at [754, 285] on icon "button" at bounding box center [753, 285] width 14 height 14
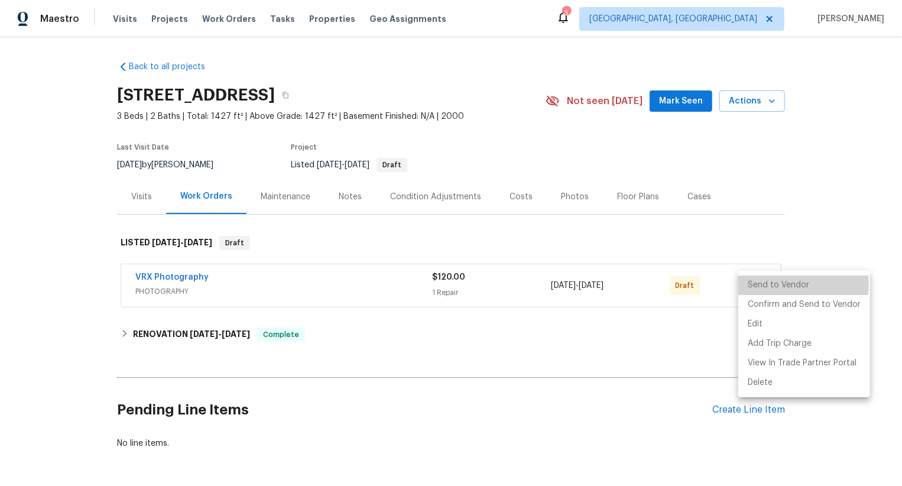
click at [754, 285] on li "Send to Vendor" at bounding box center [804, 286] width 132 height 20
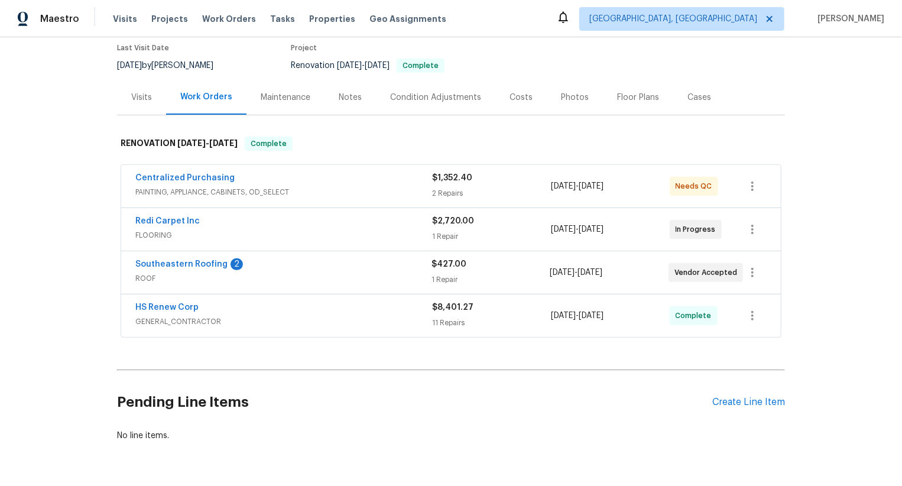
scroll to position [134, 0]
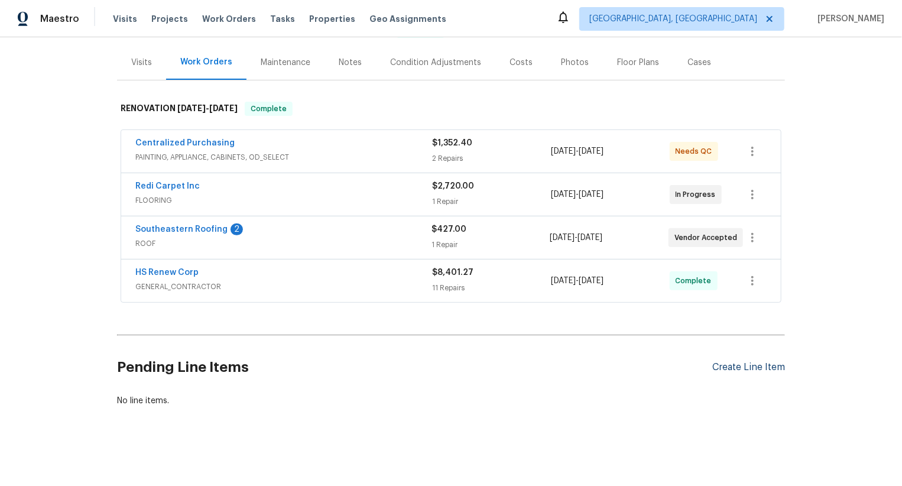
click at [763, 367] on div "Create Line Item" at bounding box center [748, 367] width 73 height 11
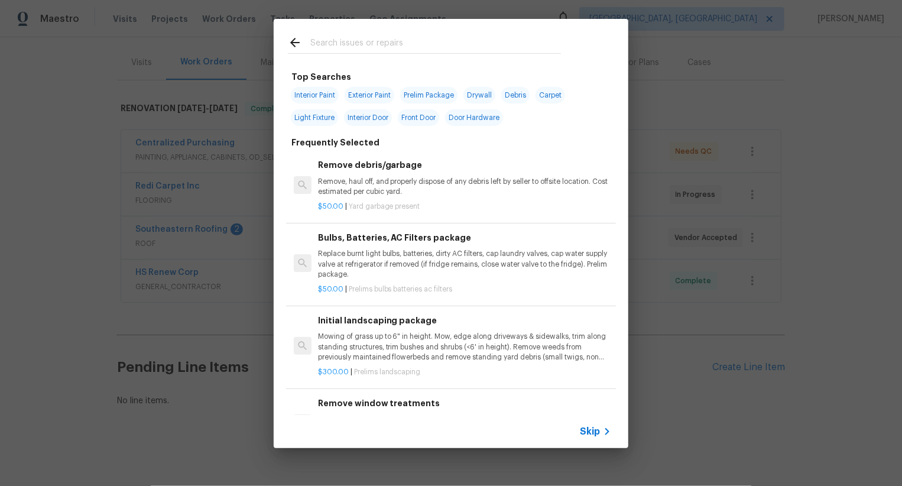
click at [602, 426] on icon at bounding box center [607, 432] width 14 height 14
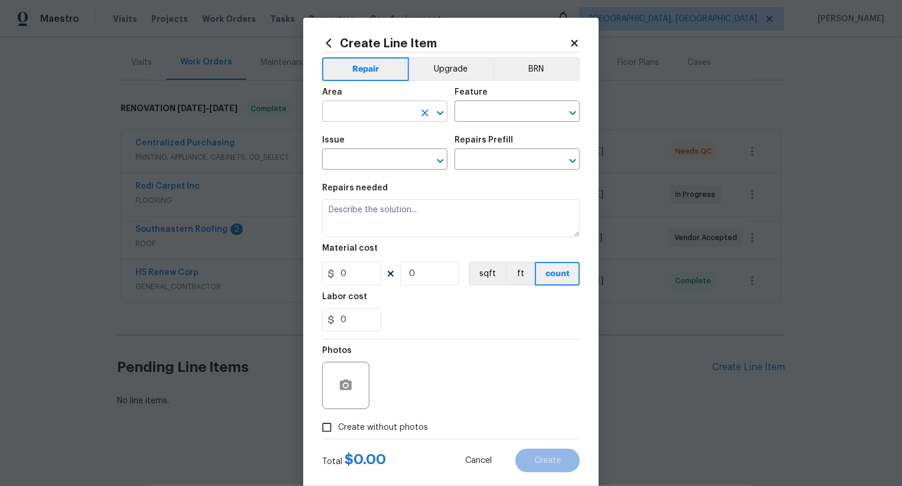
click at [385, 108] on input "text" at bounding box center [368, 112] width 92 height 18
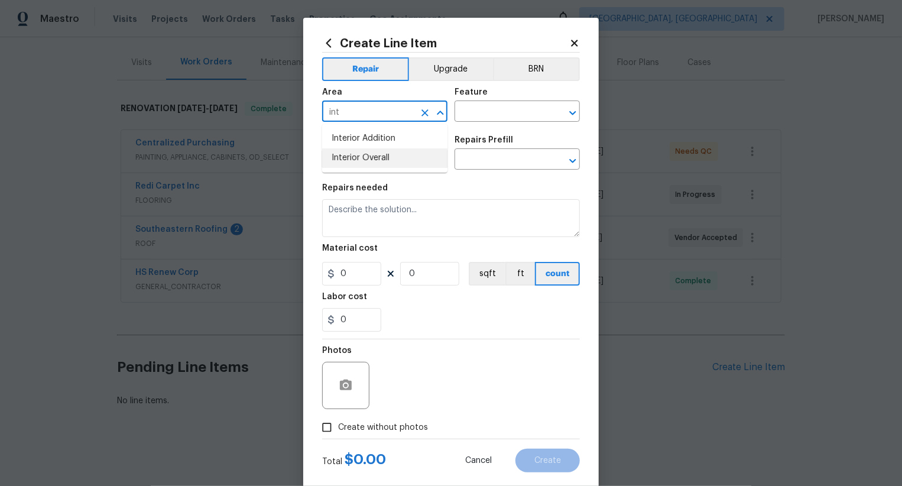
click at [396, 162] on li "Interior Overall" at bounding box center [384, 158] width 125 height 20
type input "Interior Overall"
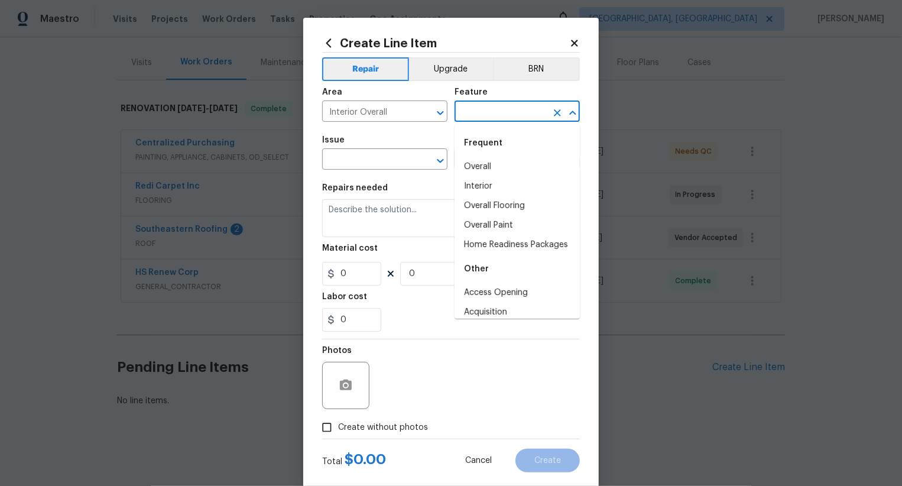
click at [498, 117] on input "text" at bounding box center [501, 112] width 92 height 18
click at [484, 167] on li "Overall" at bounding box center [517, 167] width 125 height 20
type input "Overall"
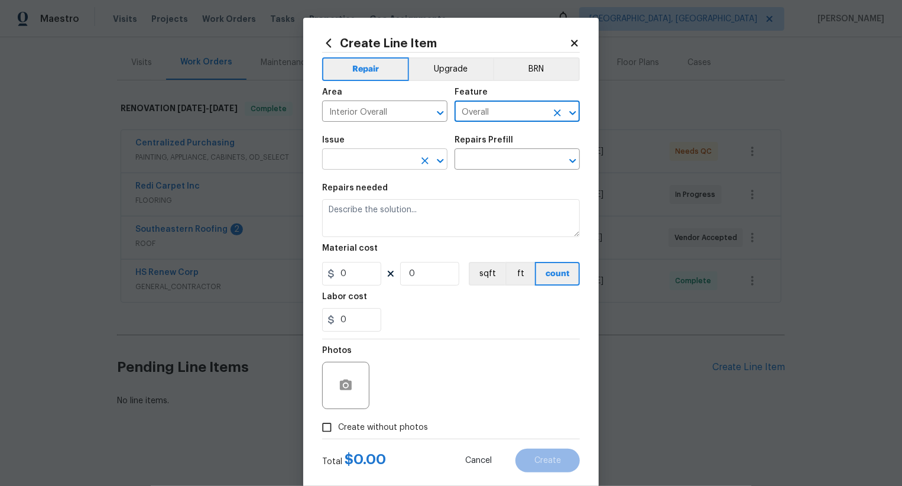
click at [374, 169] on input "text" at bounding box center [368, 160] width 92 height 18
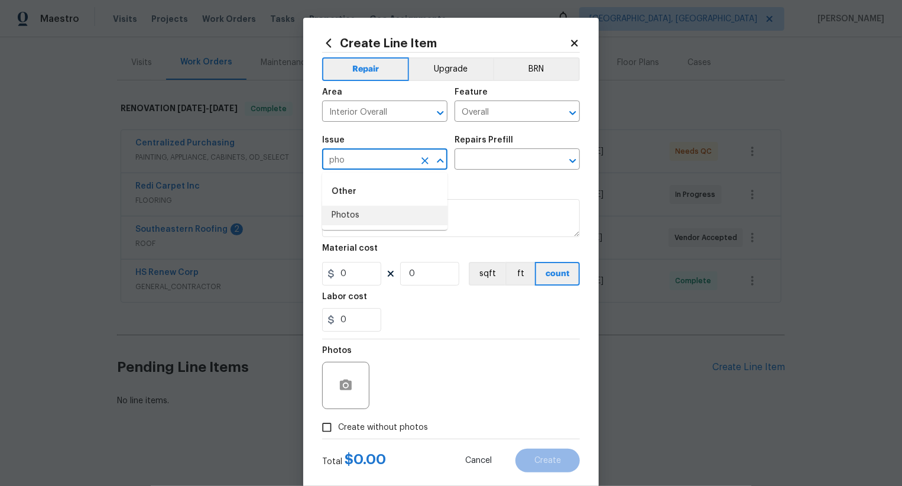
click at [377, 212] on li "Photos" at bounding box center [384, 216] width 125 height 20
type input "Photos"
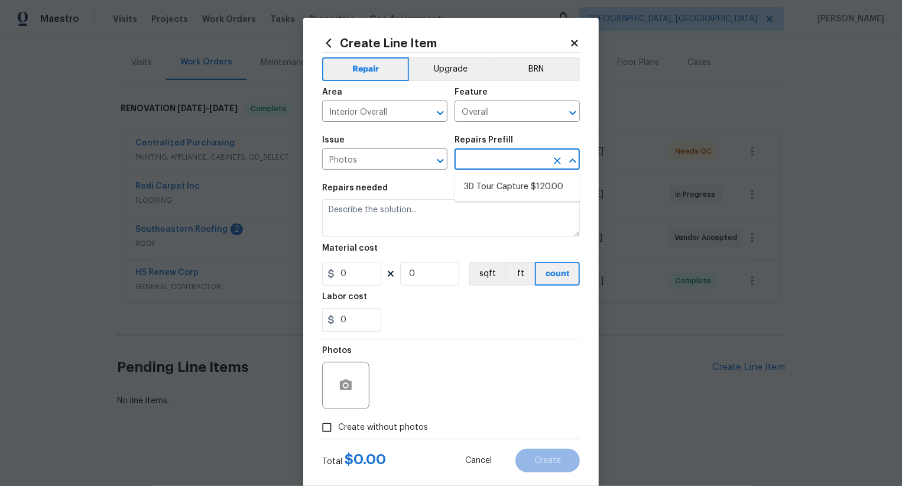
click at [508, 154] on input "text" at bounding box center [501, 160] width 92 height 18
click at [513, 188] on li "3D Tour Capture $120.00" at bounding box center [517, 187] width 125 height 20
type input "3D Tour Capture $120.00"
type textarea "Capture 3D tour of home"
type input "120"
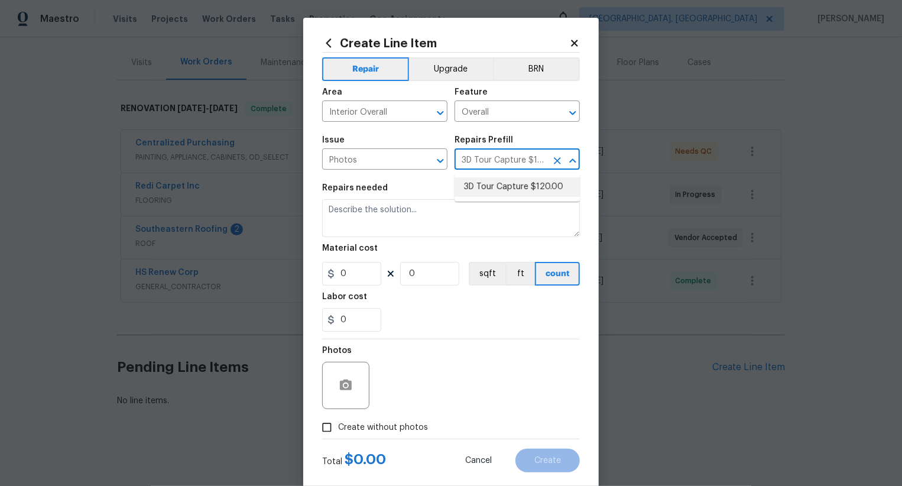
type input "1"
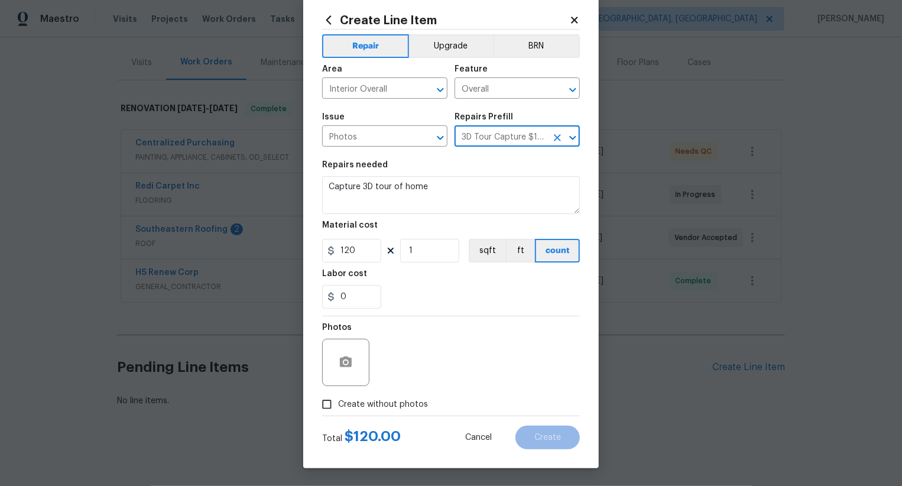
click at [402, 416] on div "Total $ 120.00 Cancel Create" at bounding box center [451, 432] width 258 height 33
click at [402, 404] on span "Create without photos" at bounding box center [383, 404] width 90 height 12
click at [338, 404] on input "Create without photos" at bounding box center [327, 404] width 22 height 22
checkbox input "true"
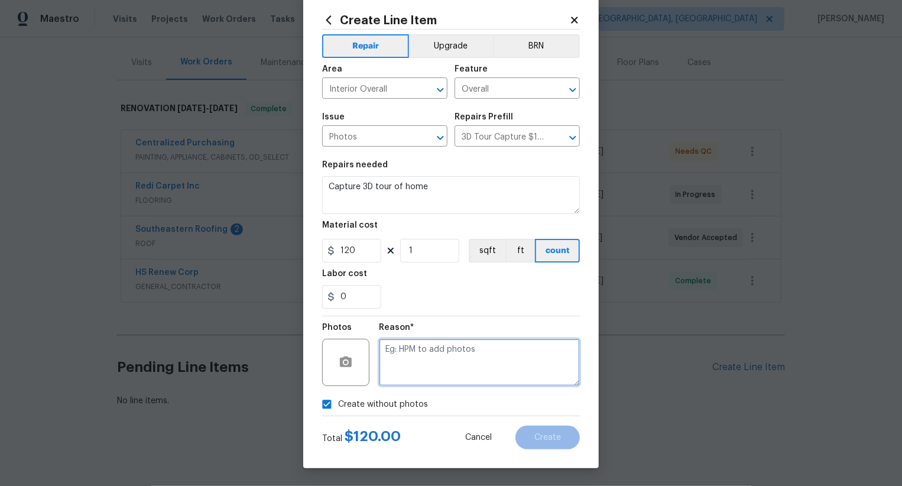
click at [451, 341] on textarea at bounding box center [479, 362] width 201 height 47
type textarea ".."
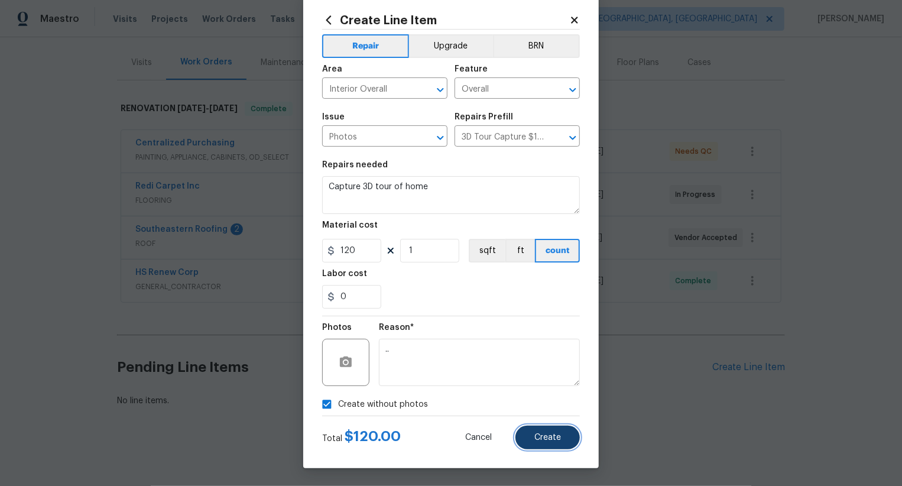
click at [535, 433] on span "Create" at bounding box center [547, 437] width 27 height 9
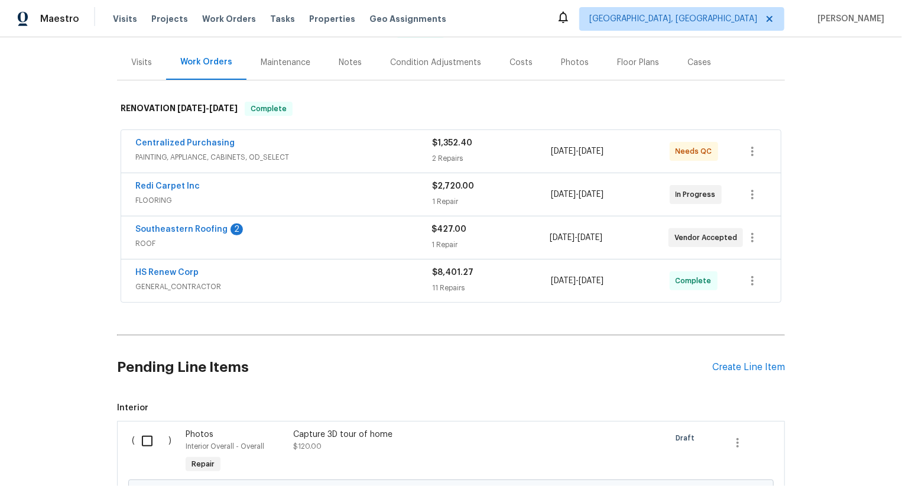
scroll to position [269, 0]
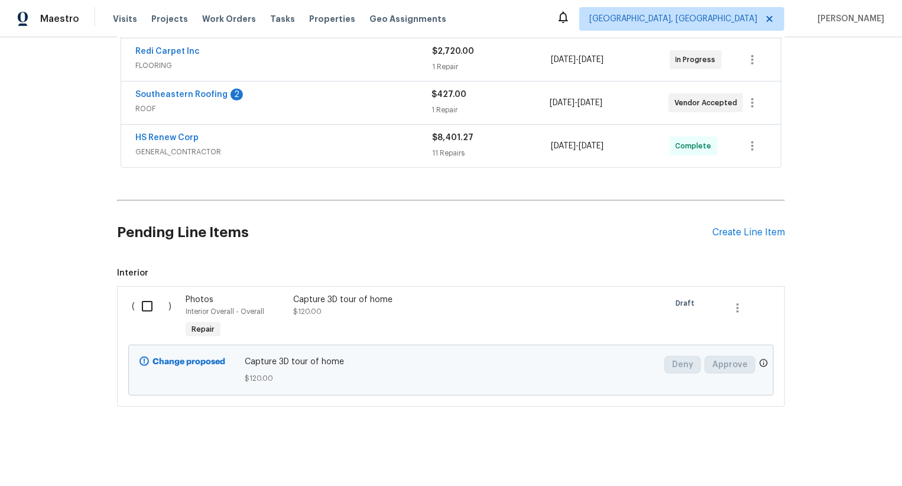
click at [173, 295] on div "( )" at bounding box center [155, 317] width 54 height 54
click at [151, 302] on input "checkbox" at bounding box center [152, 306] width 34 height 25
checkbox input "true"
click at [868, 462] on span "Create Work Order" at bounding box center [834, 456] width 79 height 15
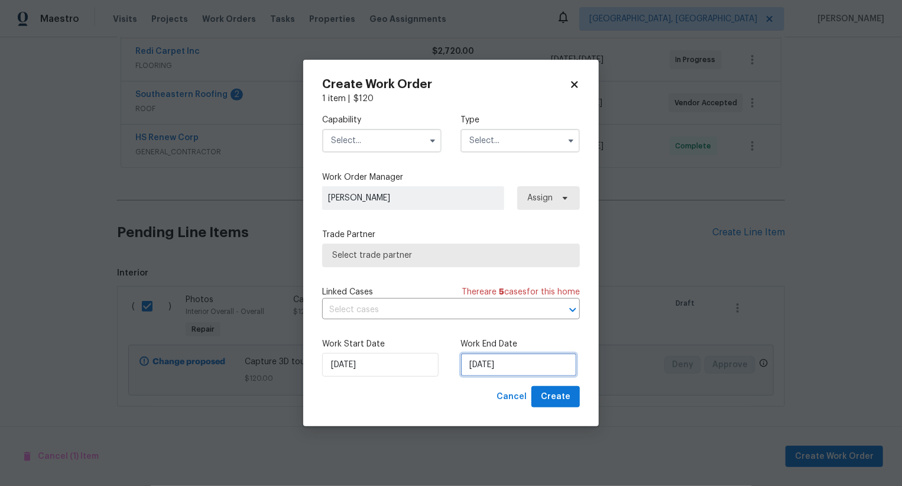
click at [495, 365] on input "22/08/2025" at bounding box center [519, 365] width 116 height 24
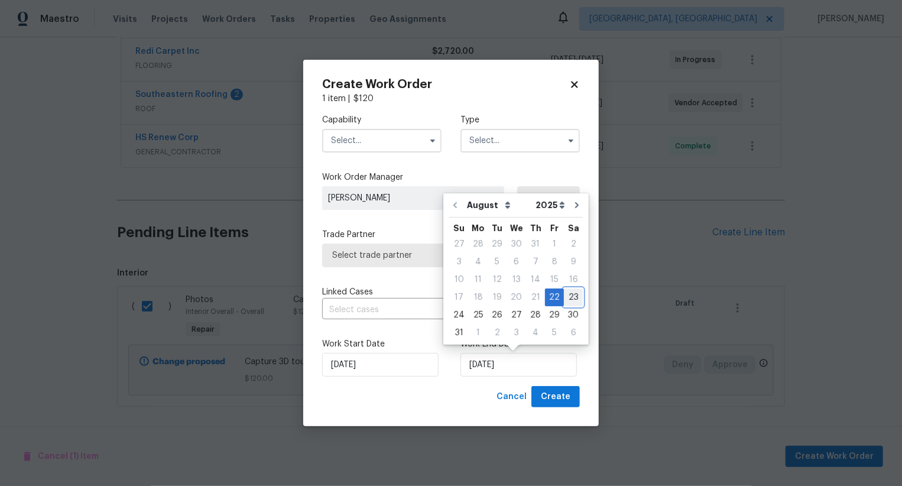
click at [569, 299] on div "23" at bounding box center [573, 297] width 19 height 17
type input "23/08/2025"
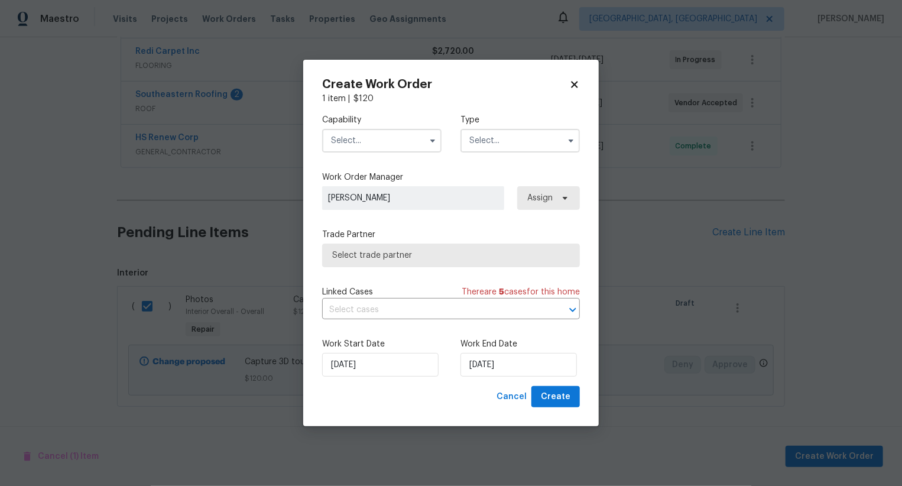
click at [390, 142] on input "text" at bounding box center [381, 141] width 119 height 24
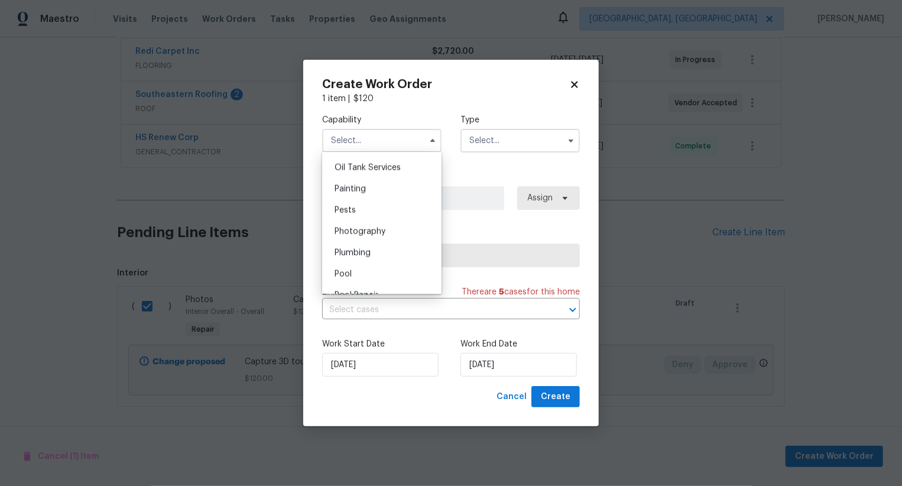
scroll to position [981, 0]
click at [390, 215] on div "Photography" at bounding box center [382, 220] width 114 height 21
type input "Photography"
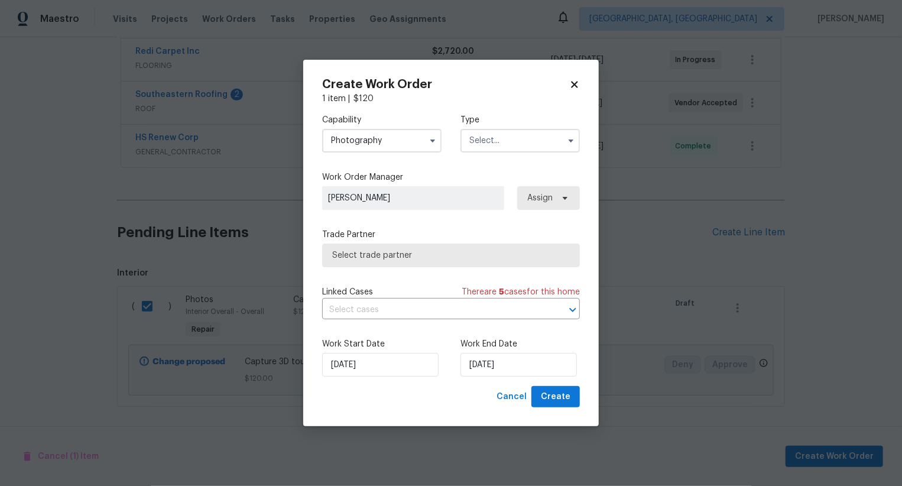
click at [478, 141] on input "text" at bounding box center [520, 141] width 119 height 24
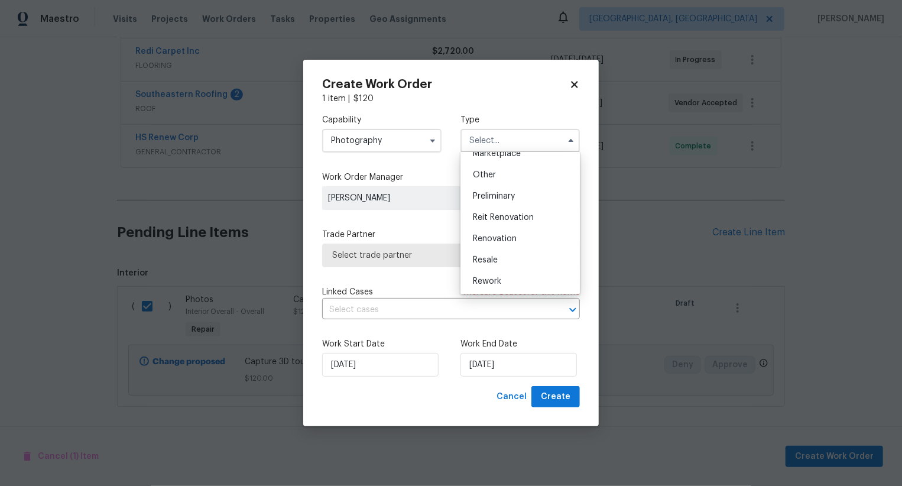
scroll to position [221, 0]
click at [507, 177] on div "Other" at bounding box center [521, 178] width 114 height 21
type input "Other"
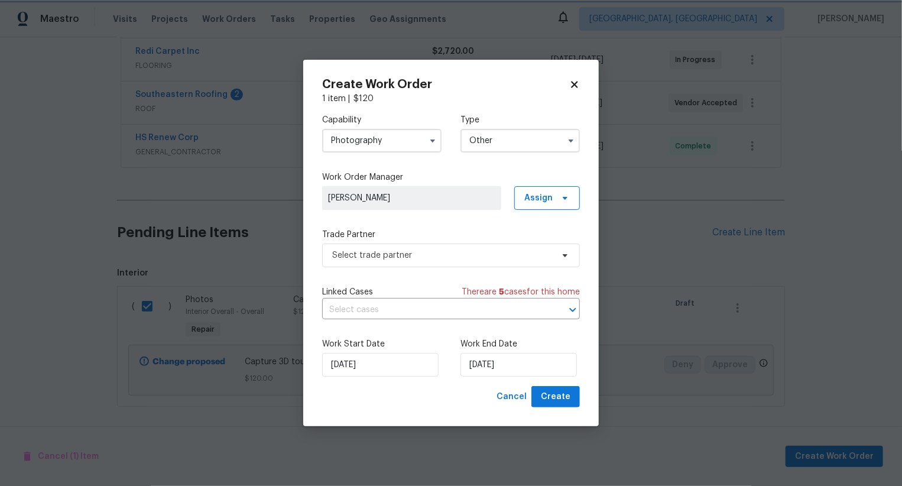
scroll to position [0, 0]
click at [462, 245] on span "Select trade partner" at bounding box center [451, 256] width 258 height 24
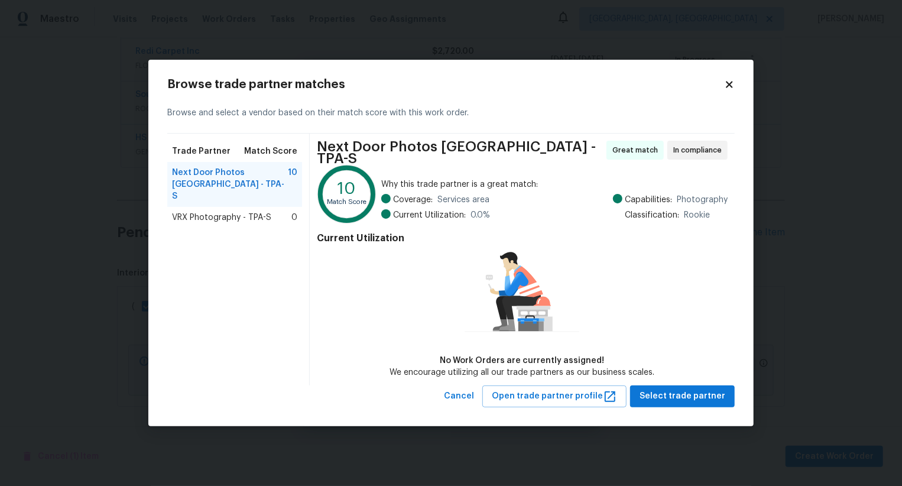
click at [257, 213] on span "VRX Photography - TPA-S" at bounding box center [221, 218] width 99 height 12
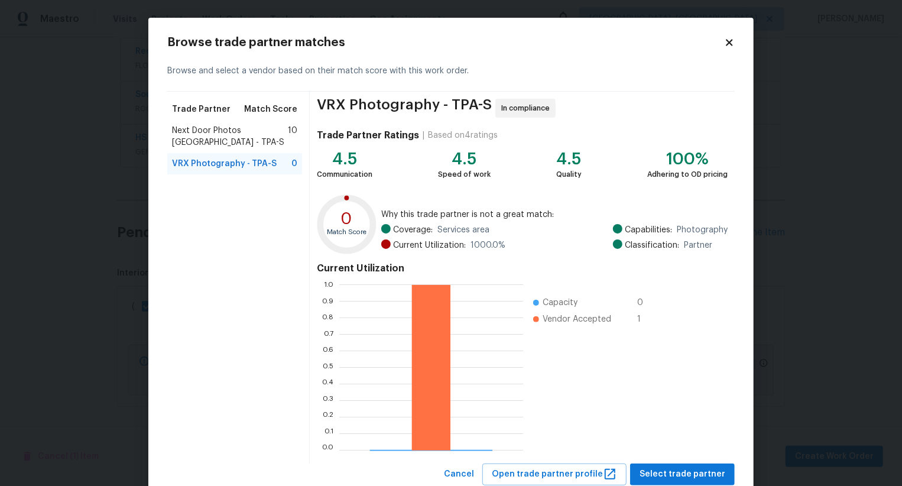
scroll to position [35, 0]
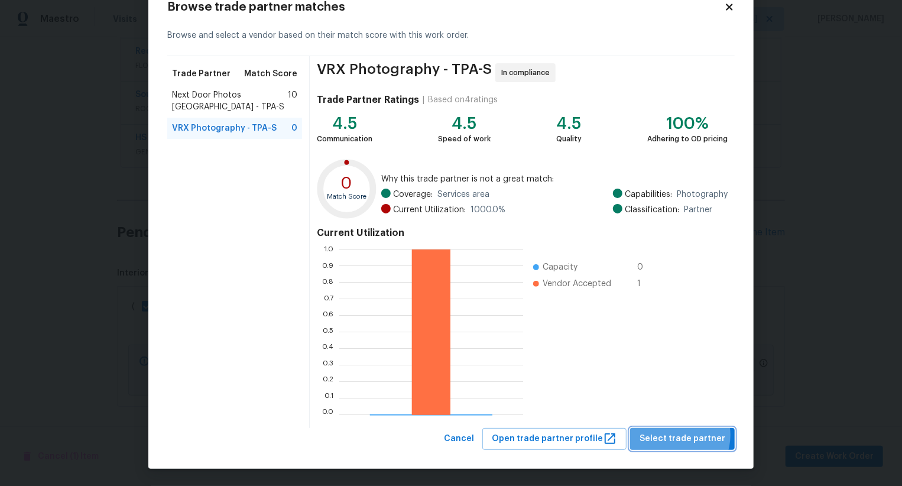
click at [679, 435] on span "Select trade partner" at bounding box center [683, 439] width 86 height 15
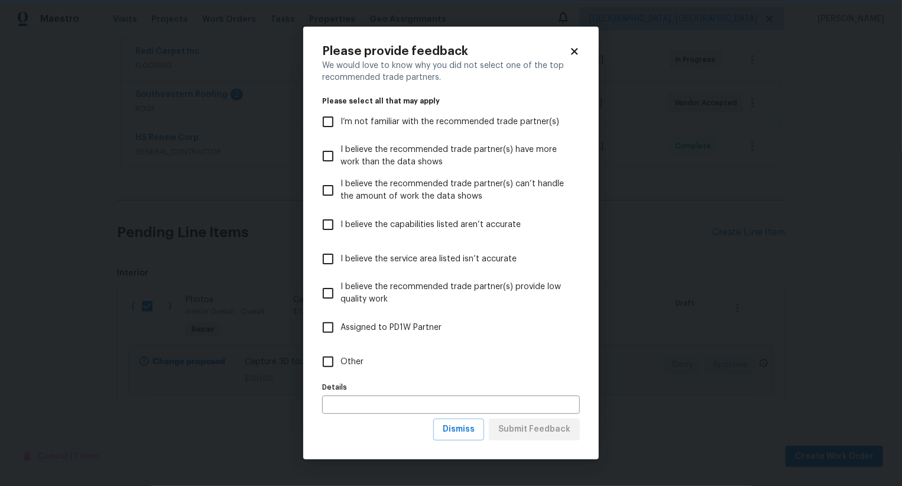
scroll to position [0, 0]
click at [460, 157] on span "I believe the recommended trade partner(s) have more work than the data shows" at bounding box center [456, 156] width 230 height 25
click at [341, 157] on input "I believe the recommended trade partner(s) have more work than the data shows" at bounding box center [328, 156] width 25 height 25
checkbox input "true"
click at [526, 432] on span "Submit Feedback" at bounding box center [534, 429] width 72 height 15
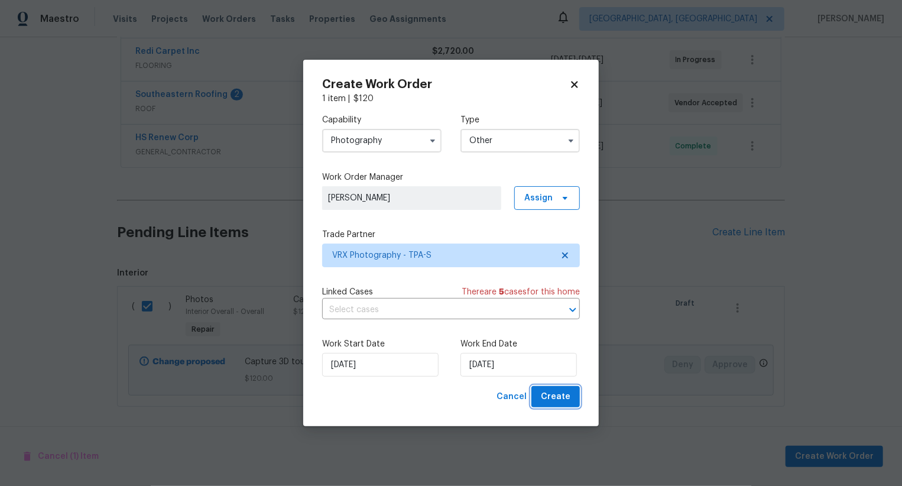
click at [565, 395] on span "Create" at bounding box center [556, 397] width 30 height 15
checkbox input "false"
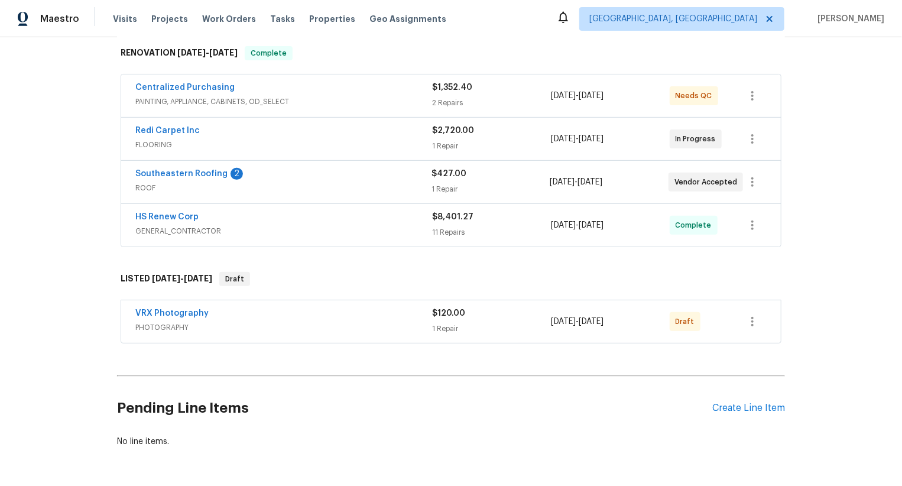
scroll to position [231, 0]
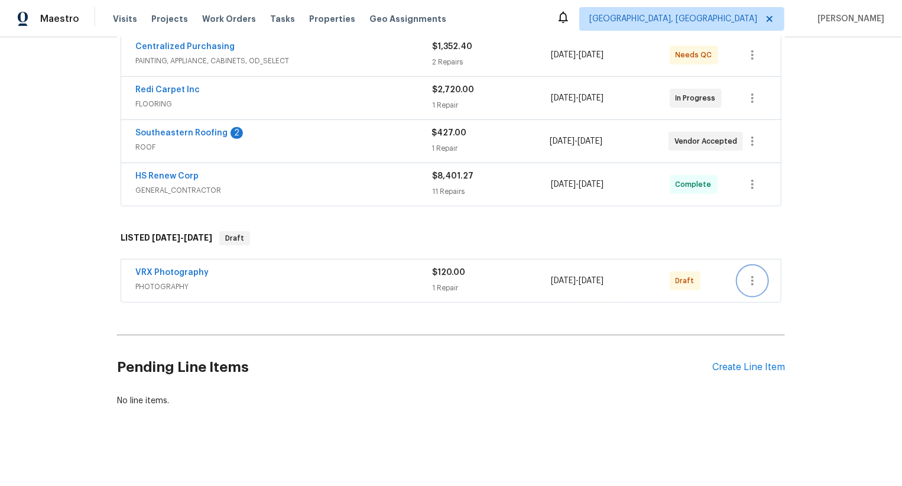
click at [750, 277] on icon "button" at bounding box center [753, 281] width 14 height 14
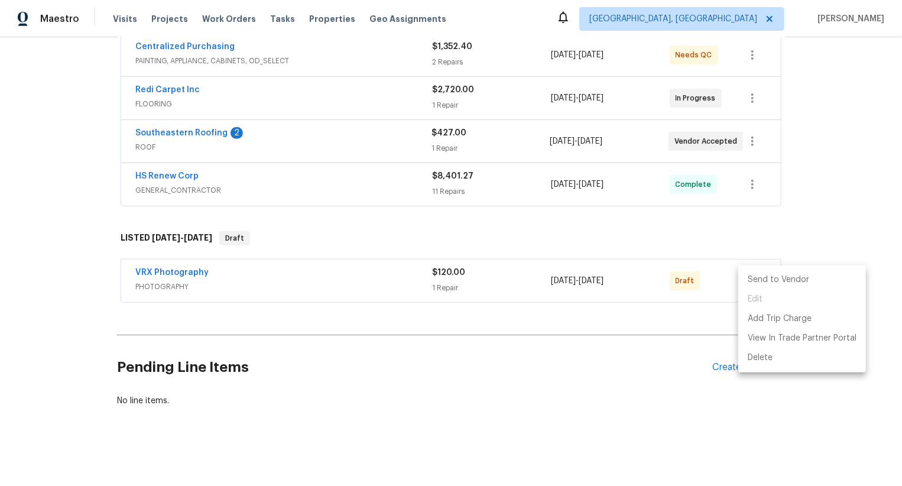
click at [750, 277] on li "Send to Vendor" at bounding box center [802, 280] width 128 height 20
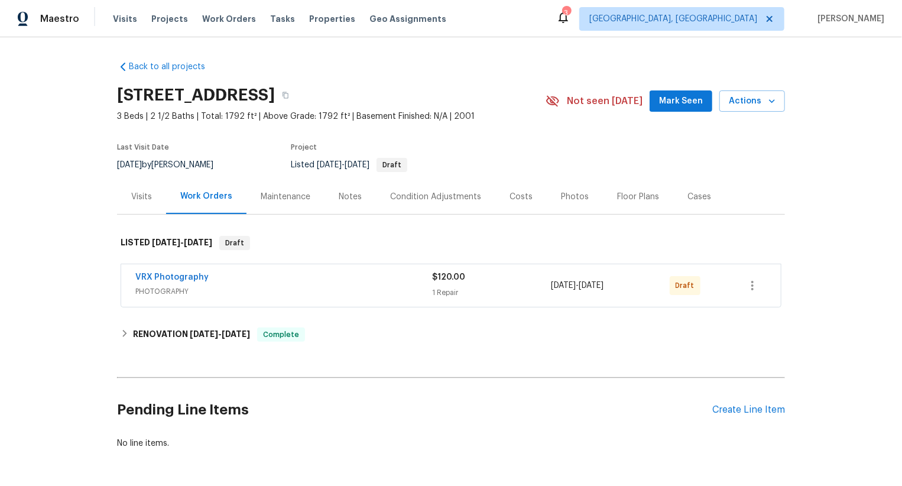
scroll to position [43, 0]
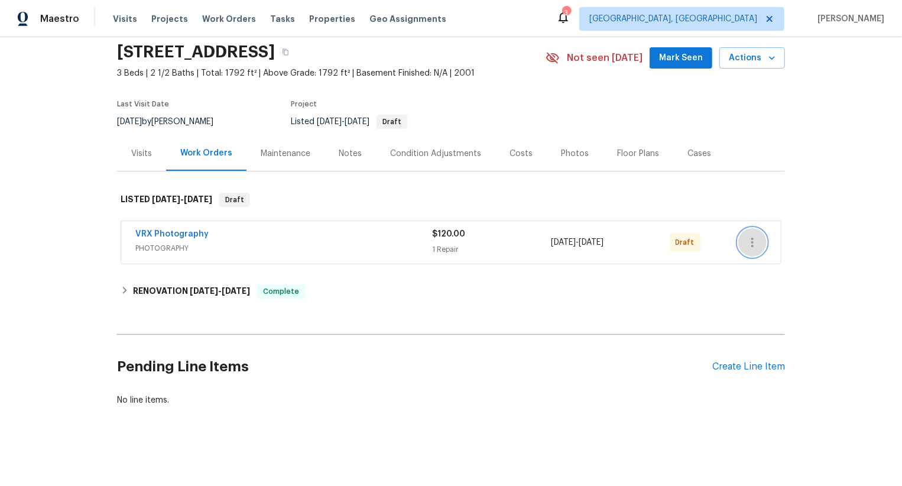
click at [754, 241] on icon "button" at bounding box center [753, 242] width 14 height 14
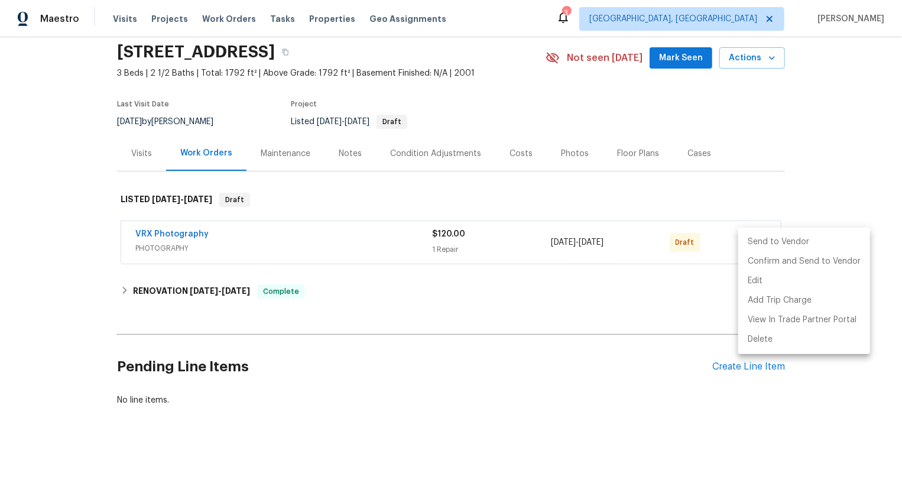
click at [754, 241] on li "Send to Vendor" at bounding box center [804, 242] width 132 height 20
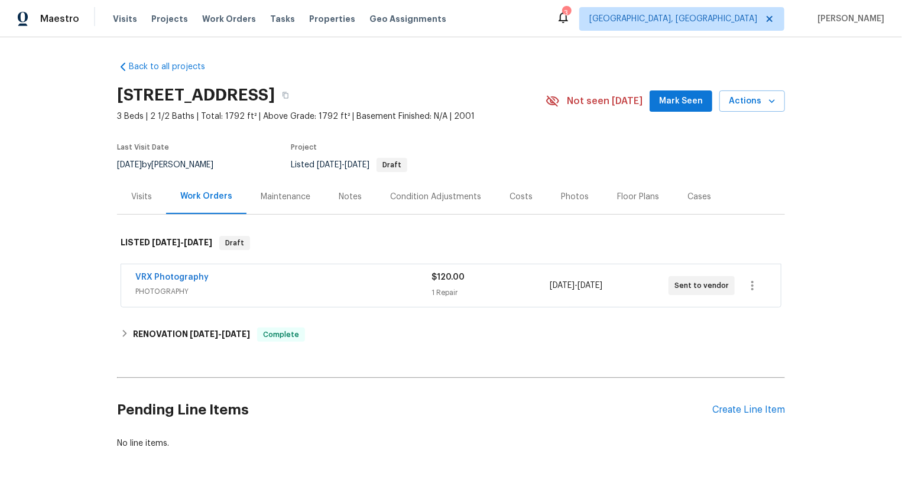
scroll to position [43, 0]
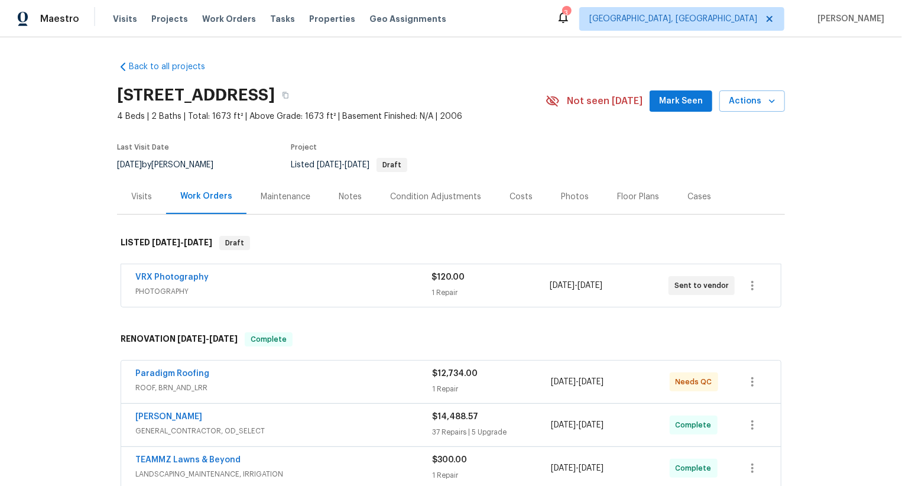
scroll to position [403, 0]
